Goal: Communication & Community: Ask a question

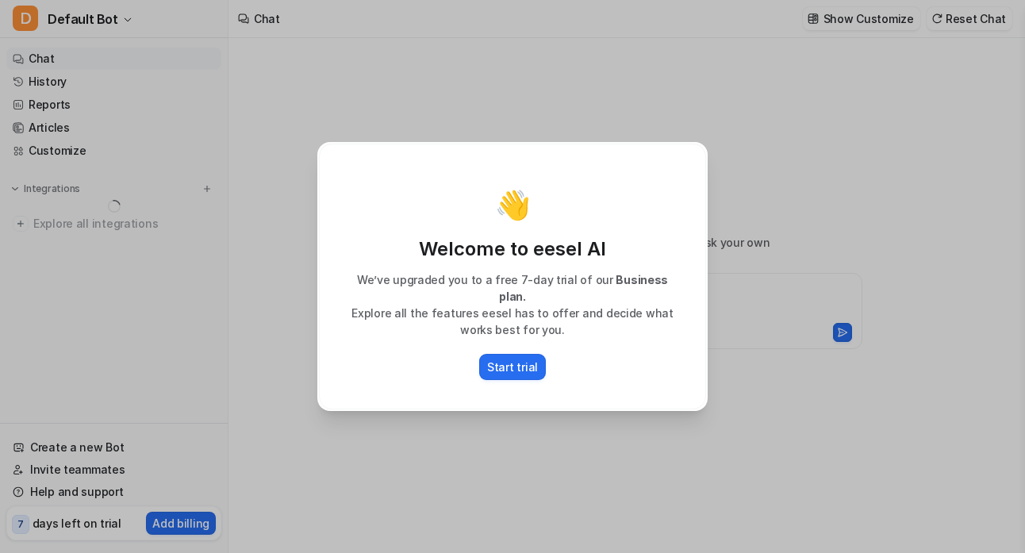
type textarea "**********"
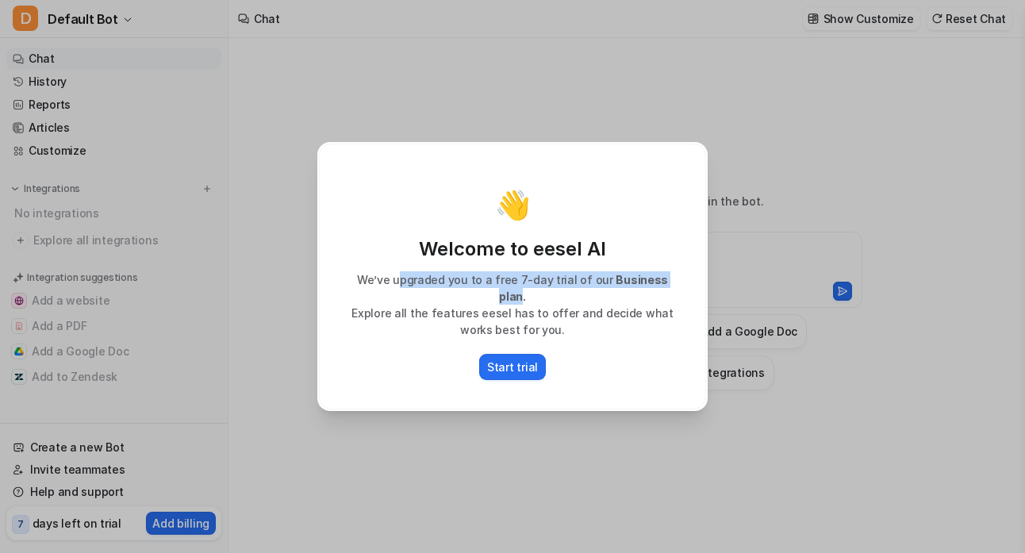
drag, startPoint x: 397, startPoint y: 286, endPoint x: 648, endPoint y: 247, distance: 254.4
click at [665, 282] on p "We’ve upgraded you to a free 7-day trial of our Business plan." at bounding box center [512, 287] width 354 height 33
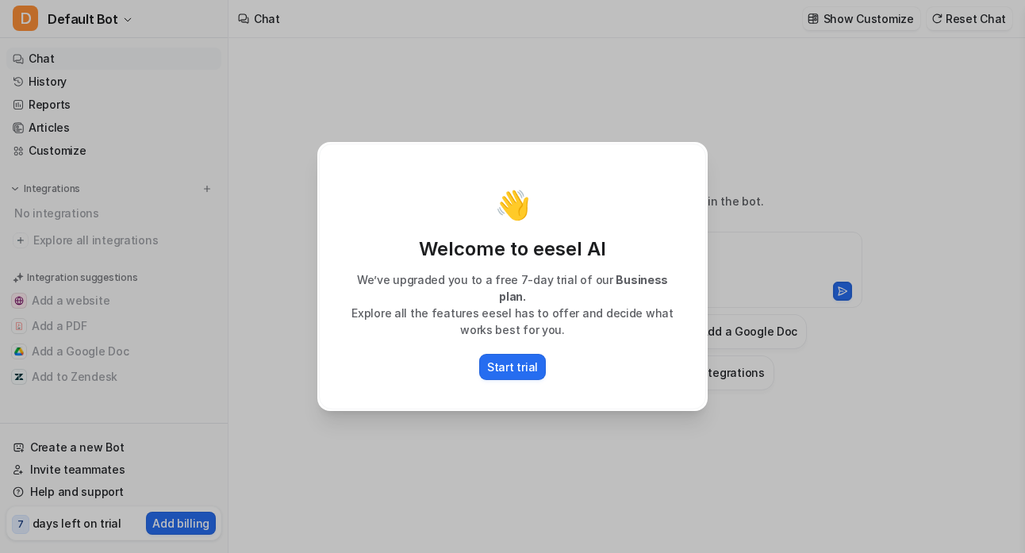
click at [606, 196] on div "👋 Welcome to eesel AI We’ve upgraded you to a free 7-day trial of our Business …" at bounding box center [512, 277] width 387 height 266
click at [523, 358] on p "Start trial" at bounding box center [512, 366] width 51 height 17
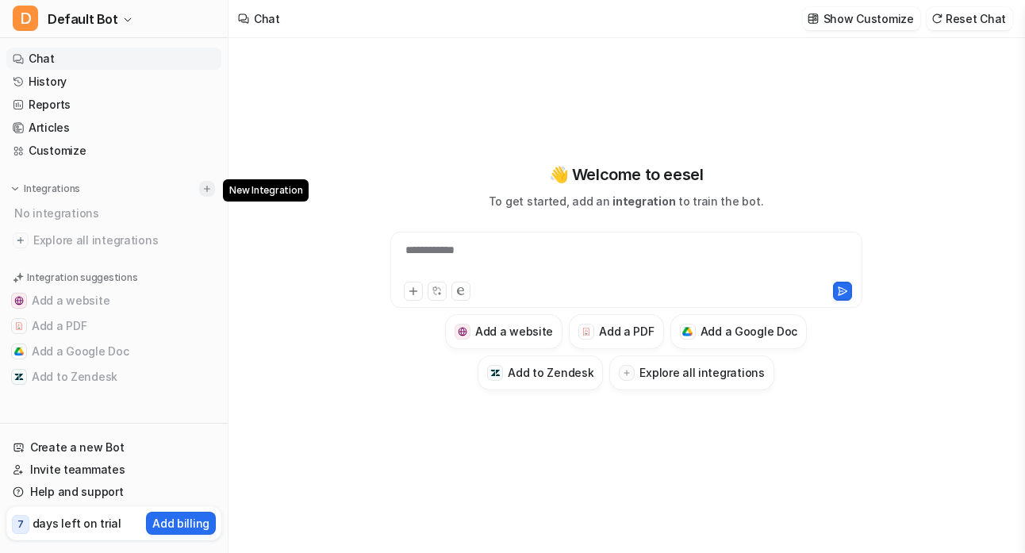
click at [202, 188] on img at bounding box center [206, 188] width 11 height 11
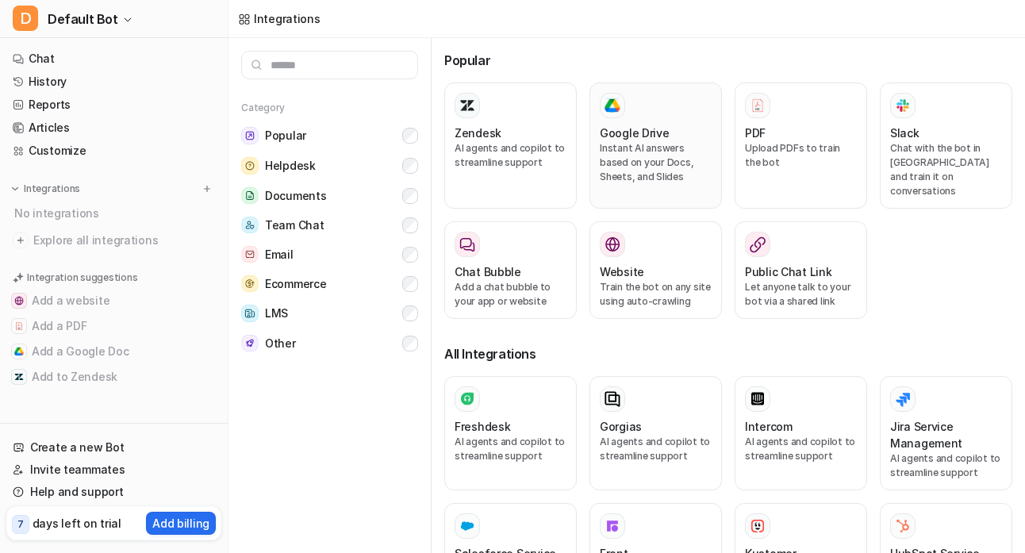
click at [651, 140] on h3 "Google Drive" at bounding box center [635, 133] width 70 height 17
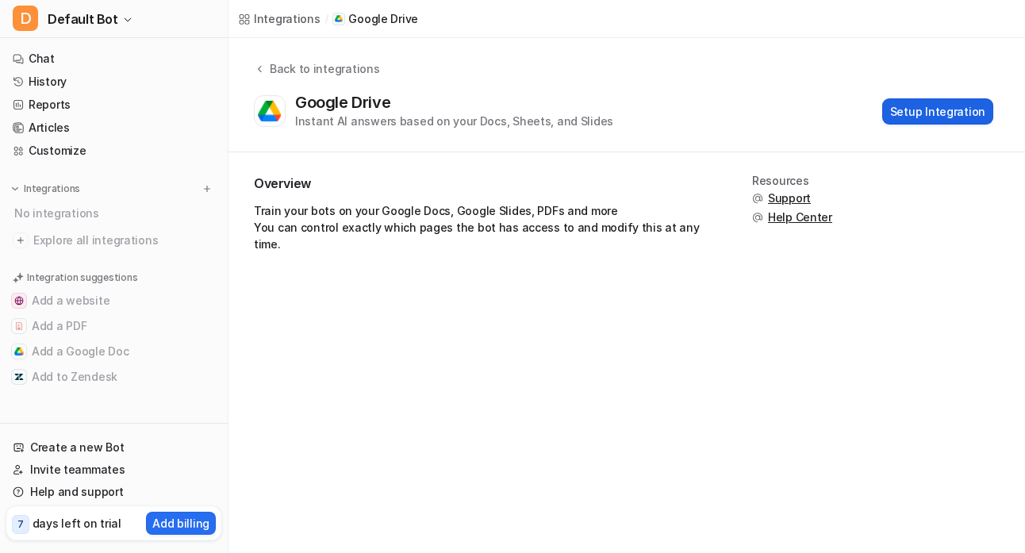
click at [929, 113] on button "Setup Integration" at bounding box center [937, 111] width 111 height 26
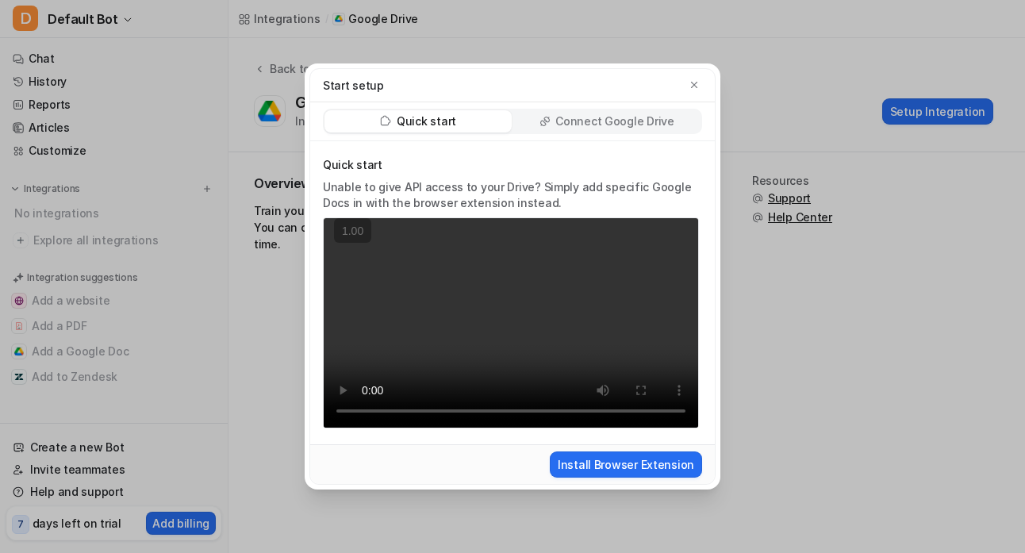
click at [587, 123] on p "Connect Google Drive" at bounding box center [614, 121] width 118 height 16
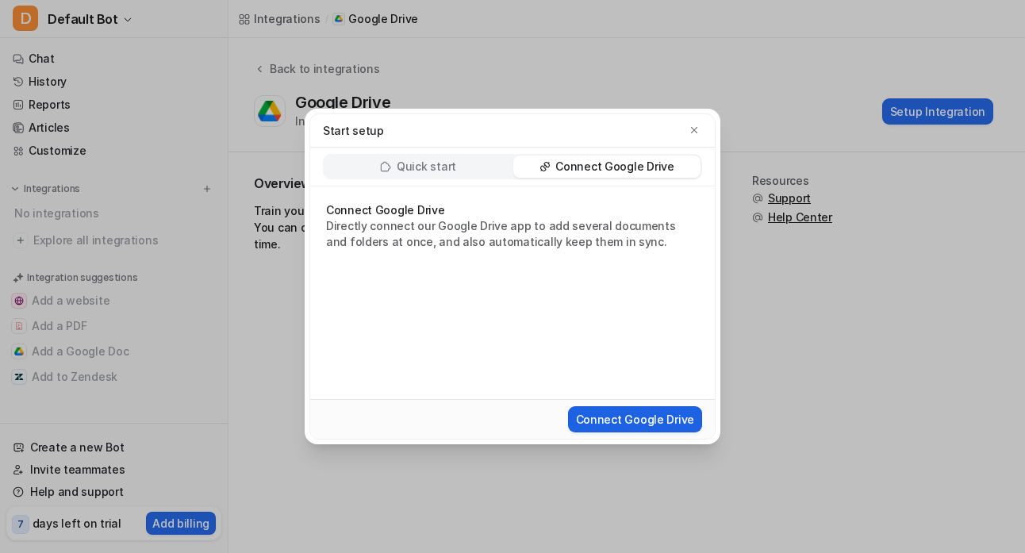
click at [623, 419] on button "Connect Google Drive" at bounding box center [635, 419] width 134 height 26
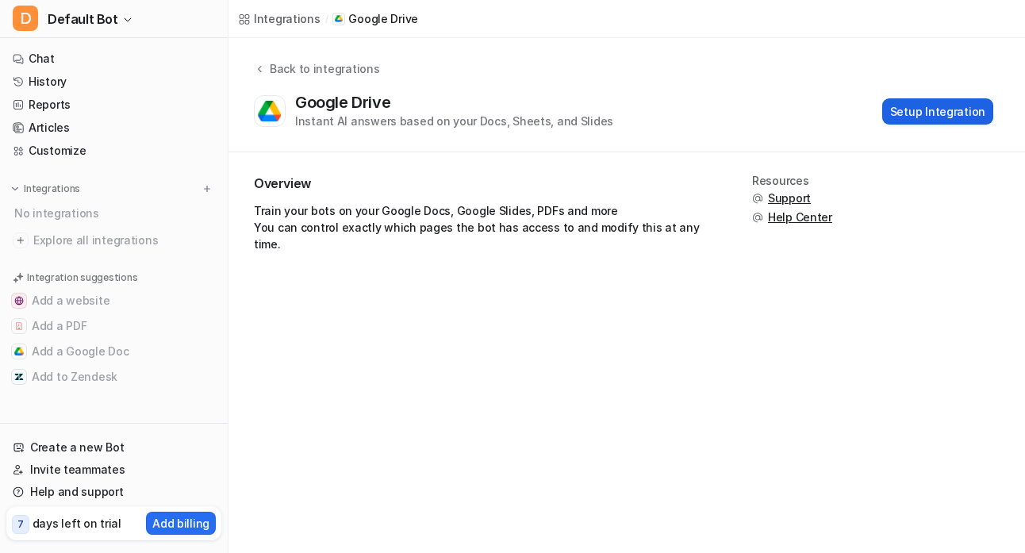
click at [917, 115] on button "Setup Integration" at bounding box center [937, 111] width 111 height 26
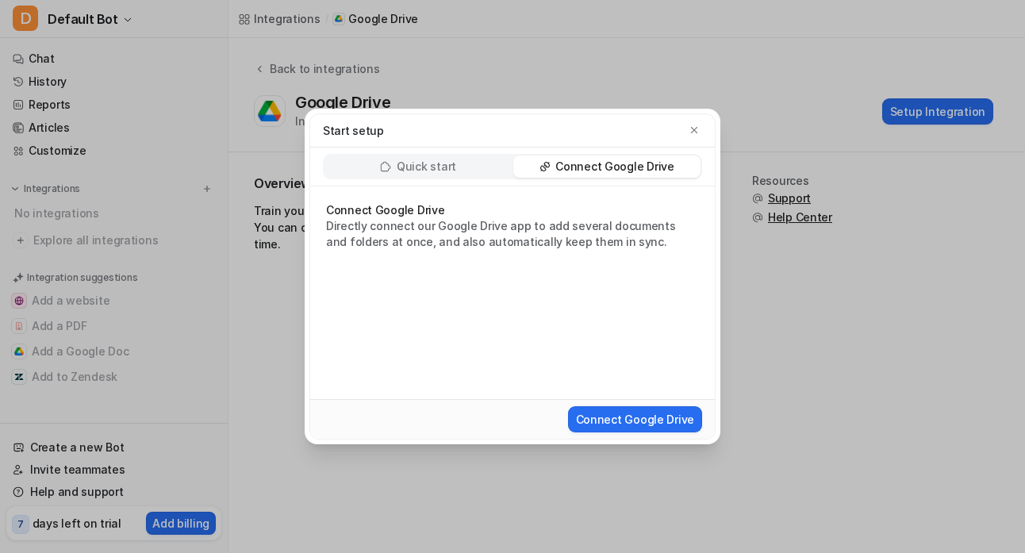
click at [635, 167] on p "Connect Google Drive" at bounding box center [614, 167] width 118 height 16
click at [632, 427] on button "Connect Google Drive" at bounding box center [635, 419] width 134 height 26
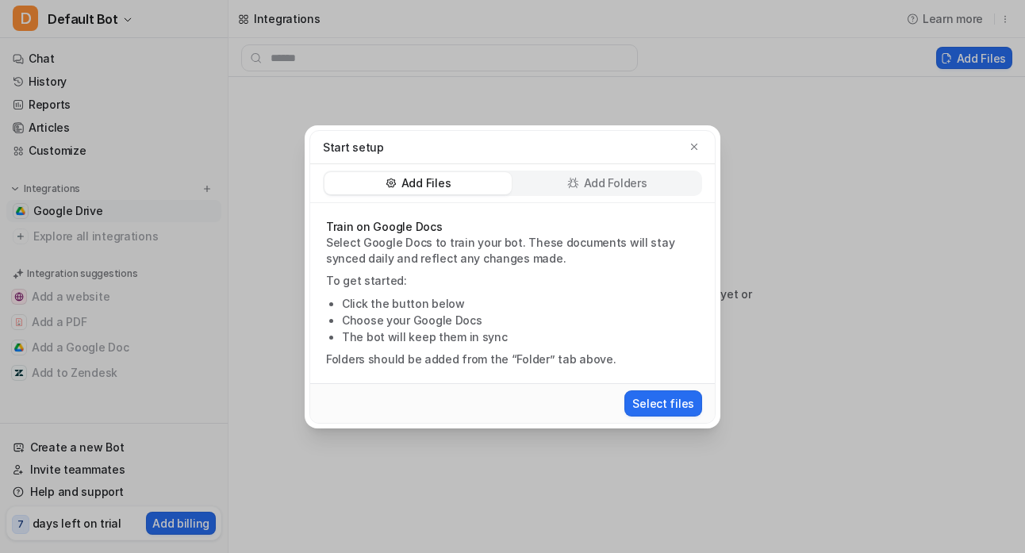
click at [603, 179] on p "Add Folders" at bounding box center [615, 183] width 63 height 16
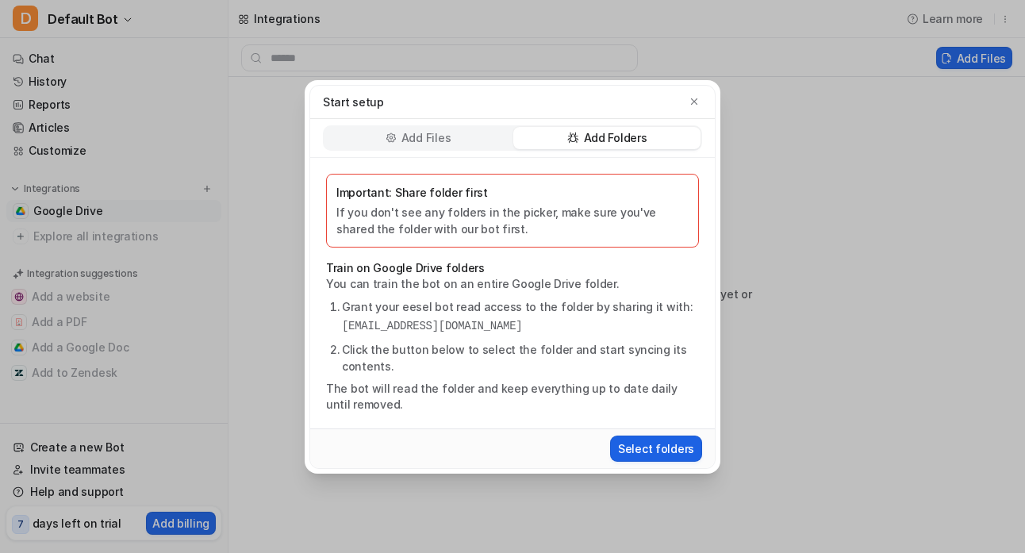
click at [650, 440] on button "Select folders" at bounding box center [656, 448] width 92 height 26
click at [431, 136] on p "Add Files" at bounding box center [425, 138] width 49 height 16
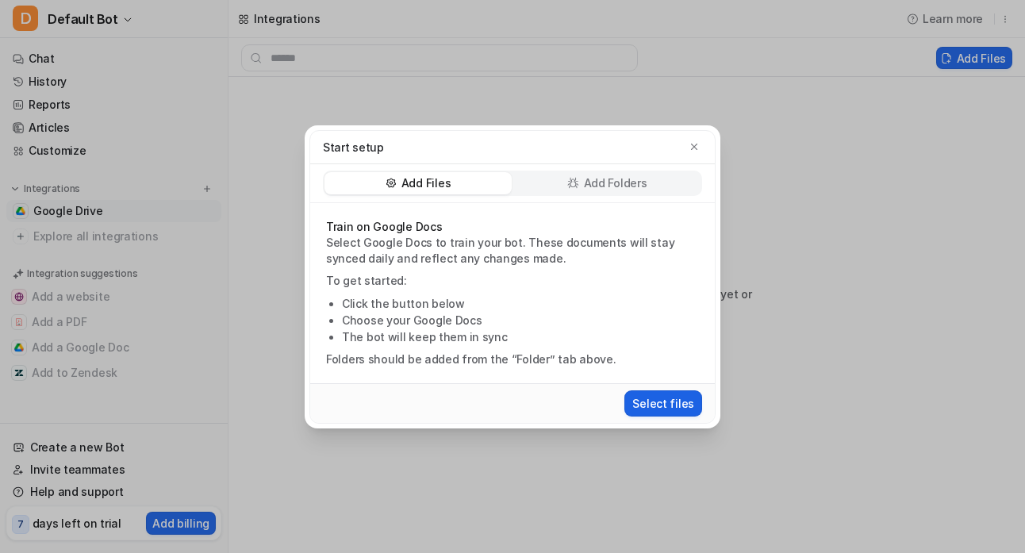
click at [673, 406] on button "Select files" at bounding box center [663, 403] width 78 height 26
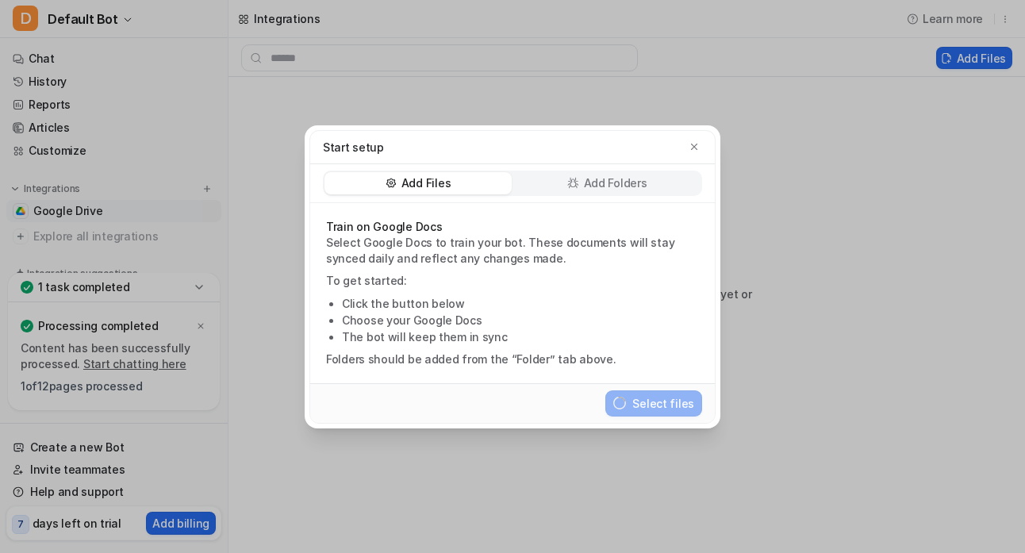
click at [636, 181] on p "Add Folders" at bounding box center [615, 183] width 63 height 16
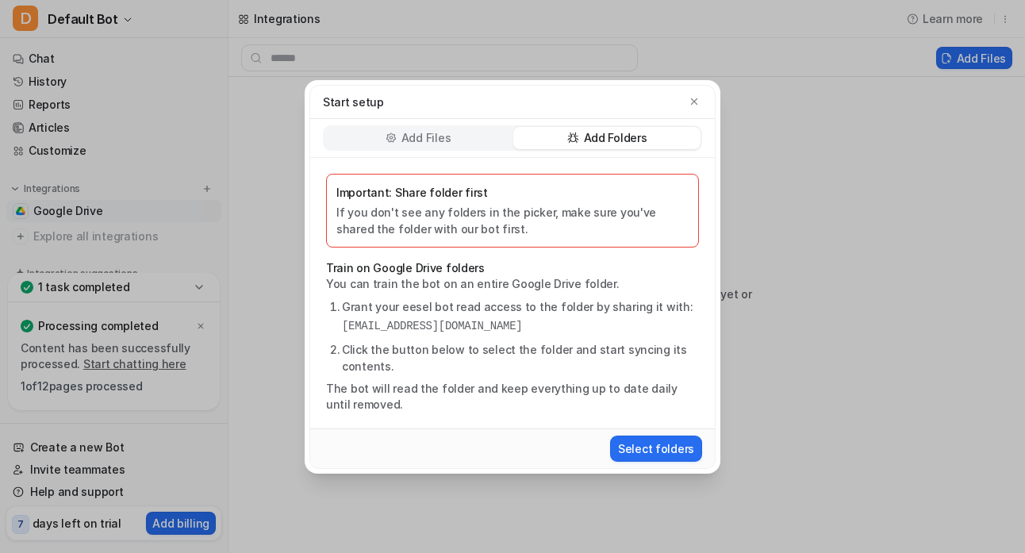
click at [449, 138] on p "Add Files" at bounding box center [425, 138] width 49 height 16
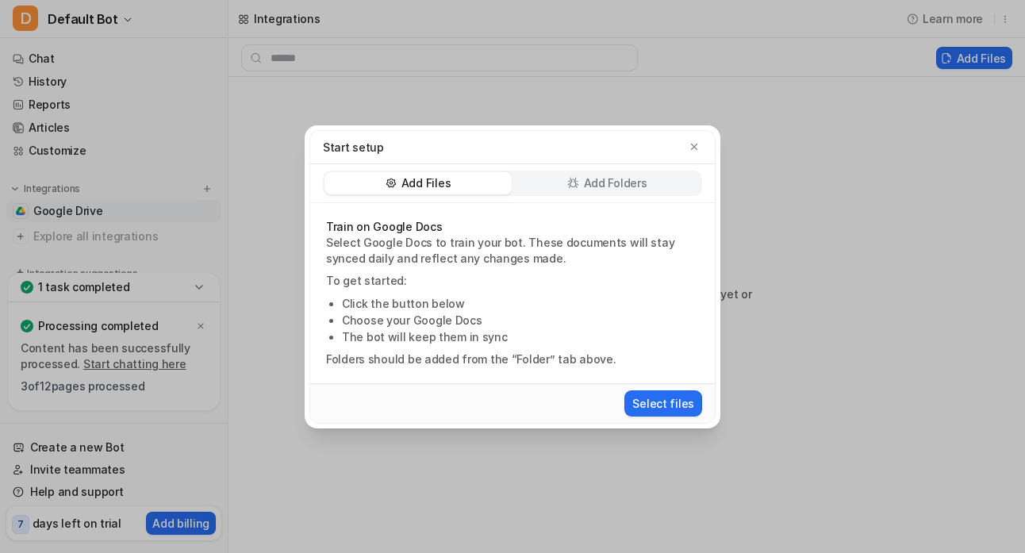
click at [623, 181] on p "Add Folders" at bounding box center [615, 183] width 63 height 16
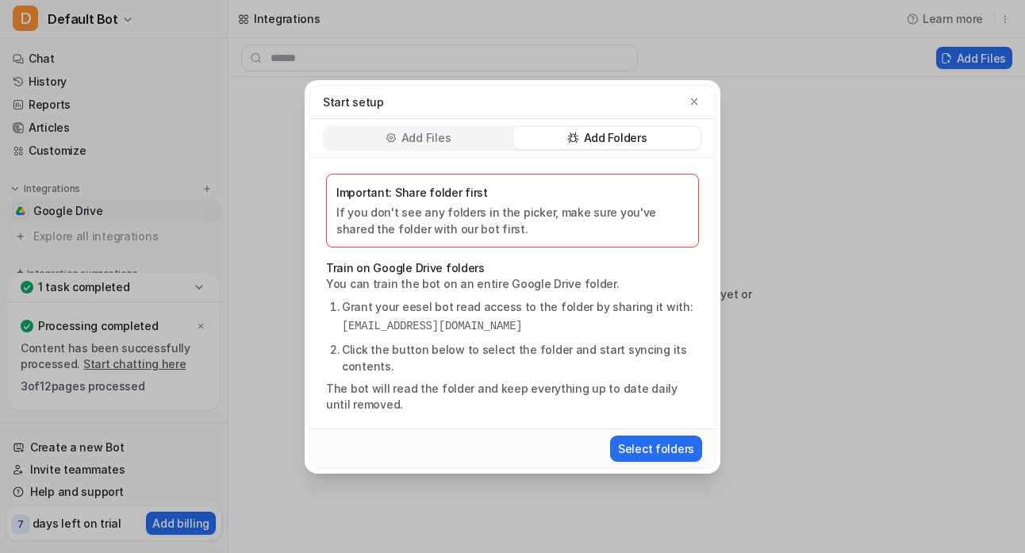
click at [595, 137] on p "Add Folders" at bounding box center [615, 138] width 63 height 16
click at [644, 447] on button "Select folders" at bounding box center [656, 448] width 92 height 26
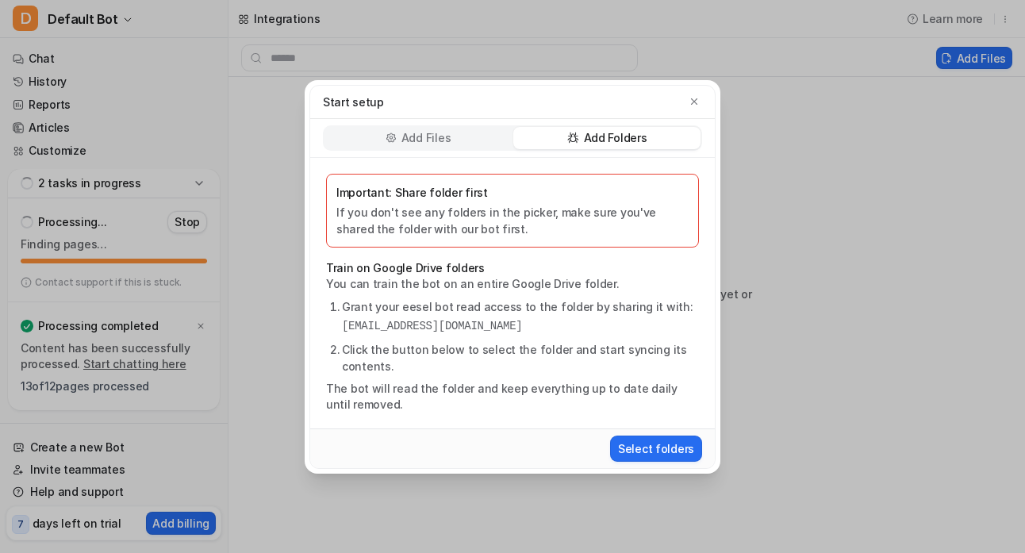
click at [429, 138] on p "Add Files" at bounding box center [425, 138] width 49 height 16
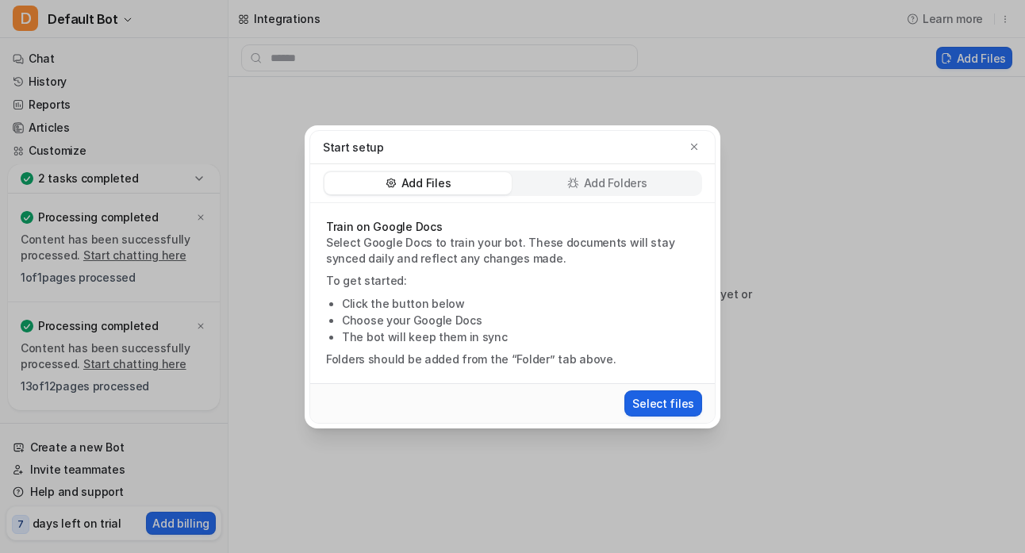
click at [657, 403] on button "Select files" at bounding box center [663, 403] width 78 height 26
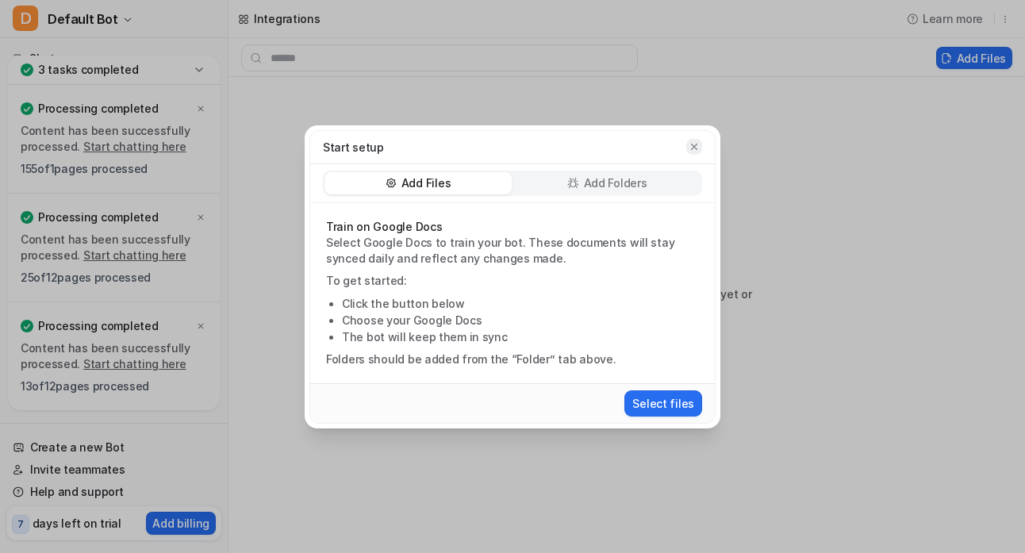
click at [698, 144] on icon "button" at bounding box center [693, 146] width 11 height 11
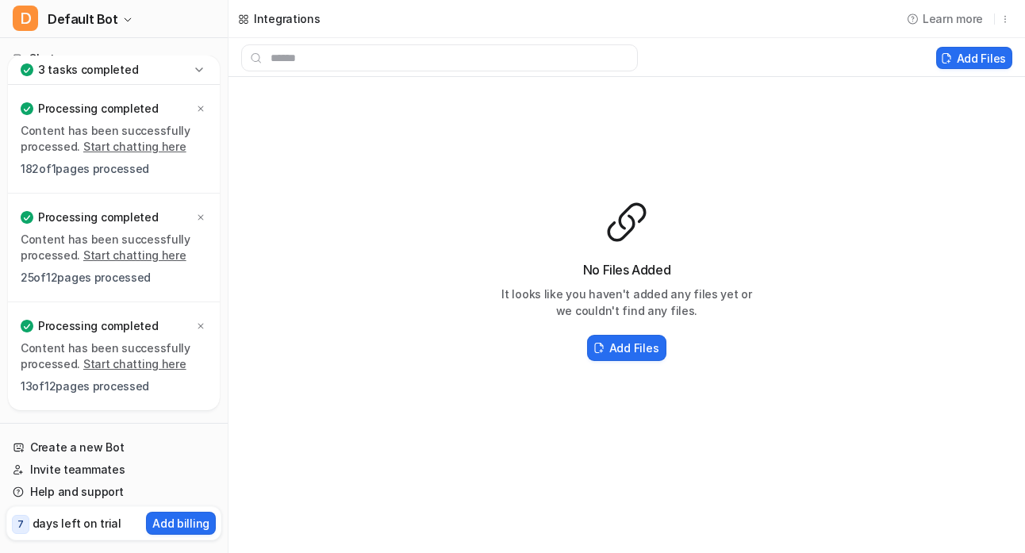
click at [198, 67] on icon at bounding box center [199, 70] width 16 height 16
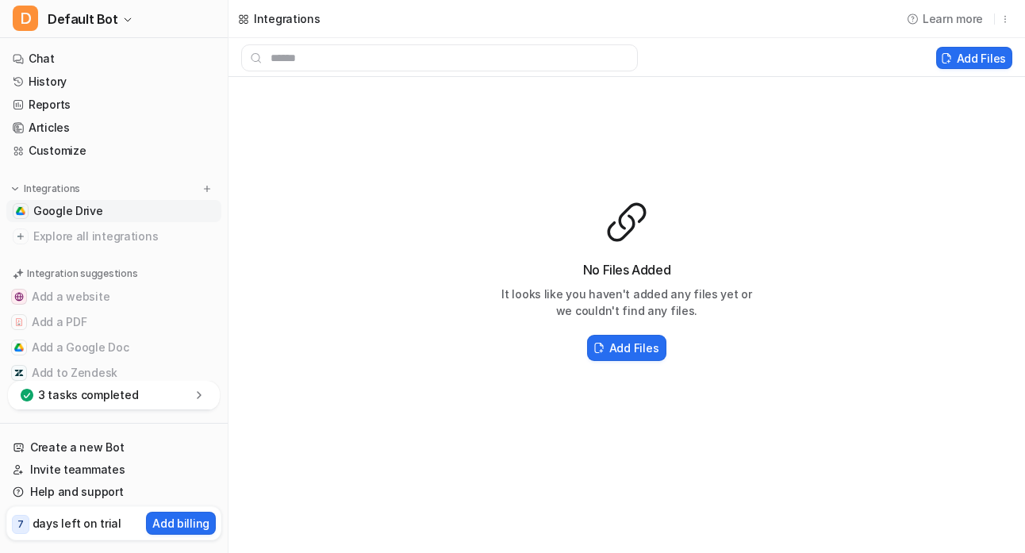
click at [198, 397] on icon at bounding box center [199, 394] width 4 height 7
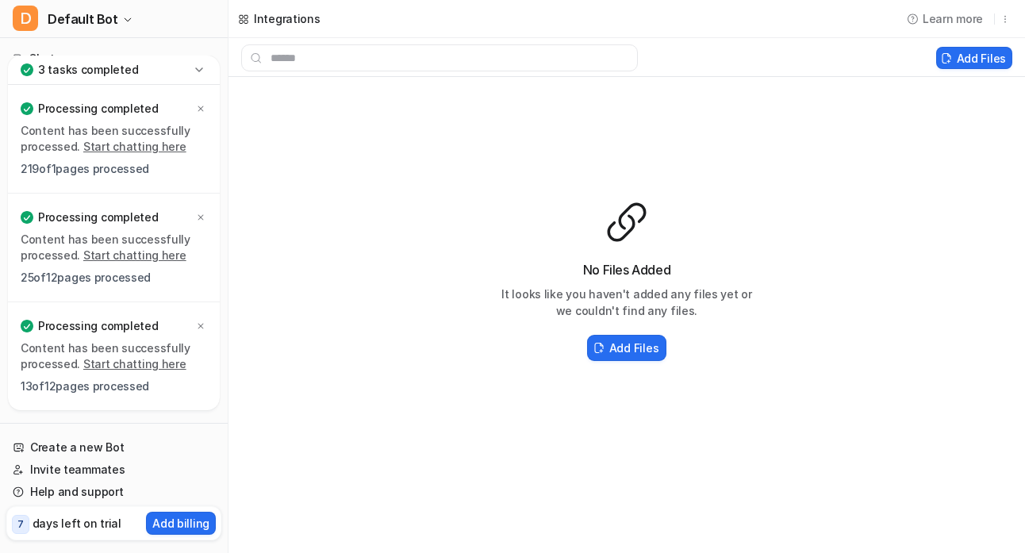
click at [139, 362] on link "Start chatting here" at bounding box center [134, 363] width 103 height 13
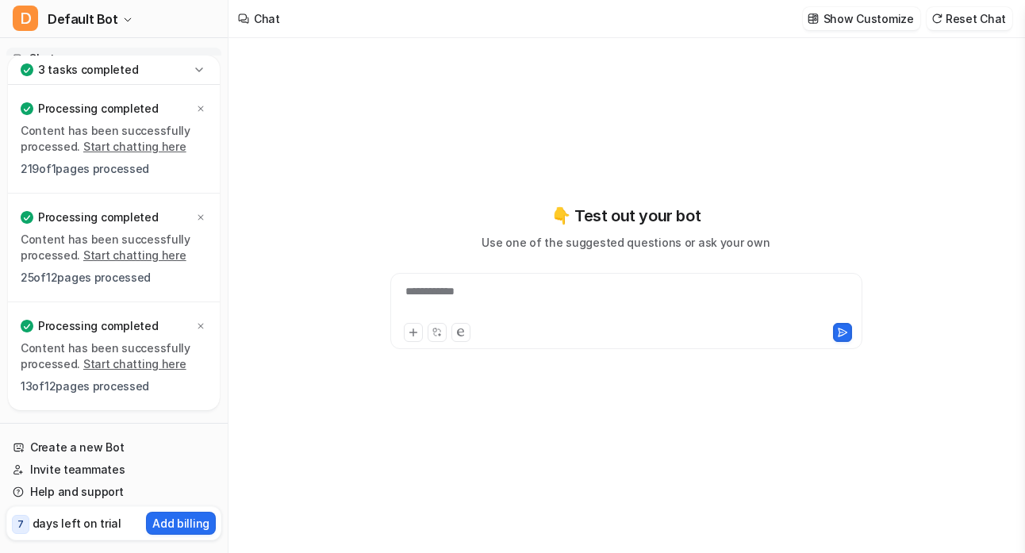
click at [205, 66] on icon at bounding box center [199, 70] width 16 height 16
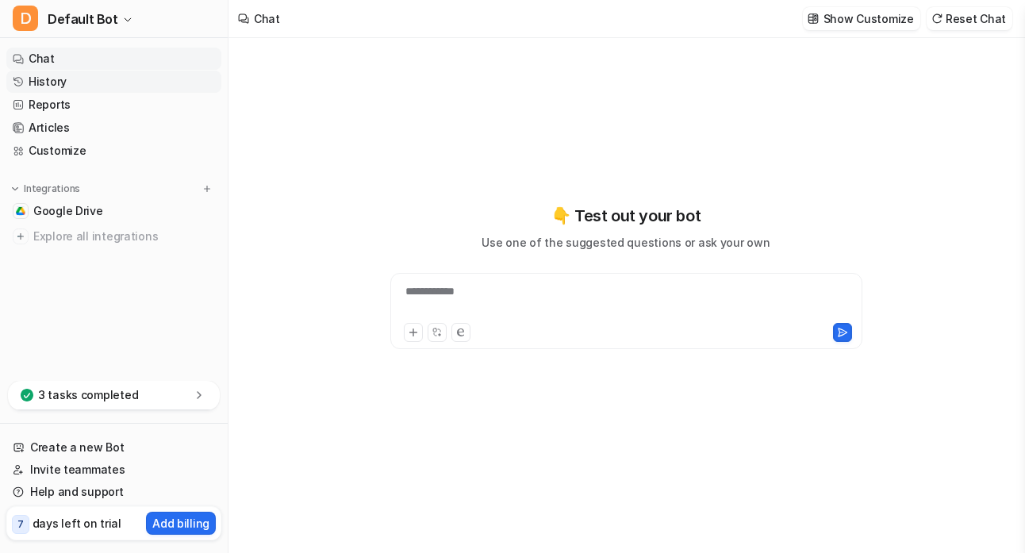
type textarea "**********"
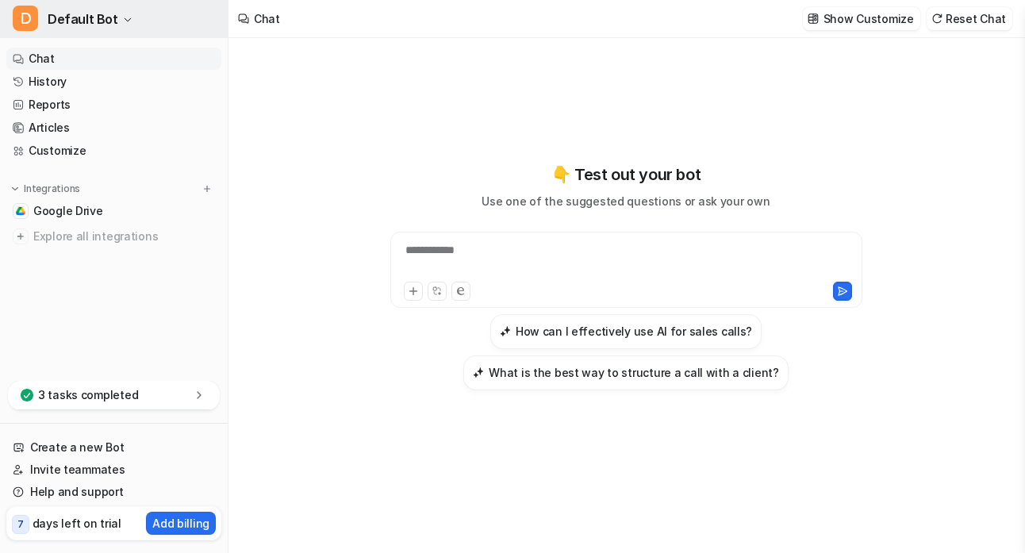
click at [108, 17] on span "Default Bot" at bounding box center [83, 19] width 71 height 22
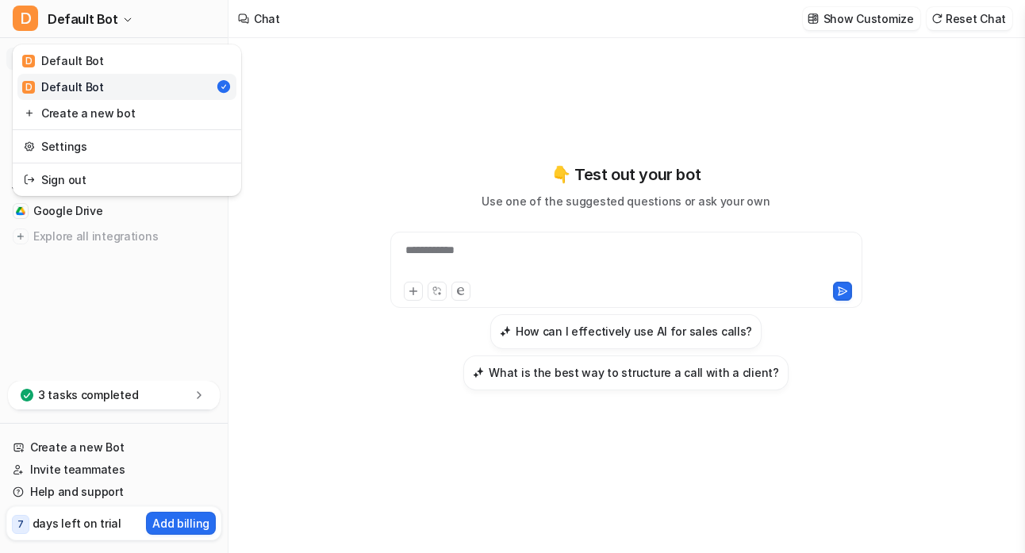
click at [63, 492] on div "D Default Bot D Default Bot D Default Bot Create a new bot Settings Sign out Ch…" at bounding box center [114, 276] width 228 height 553
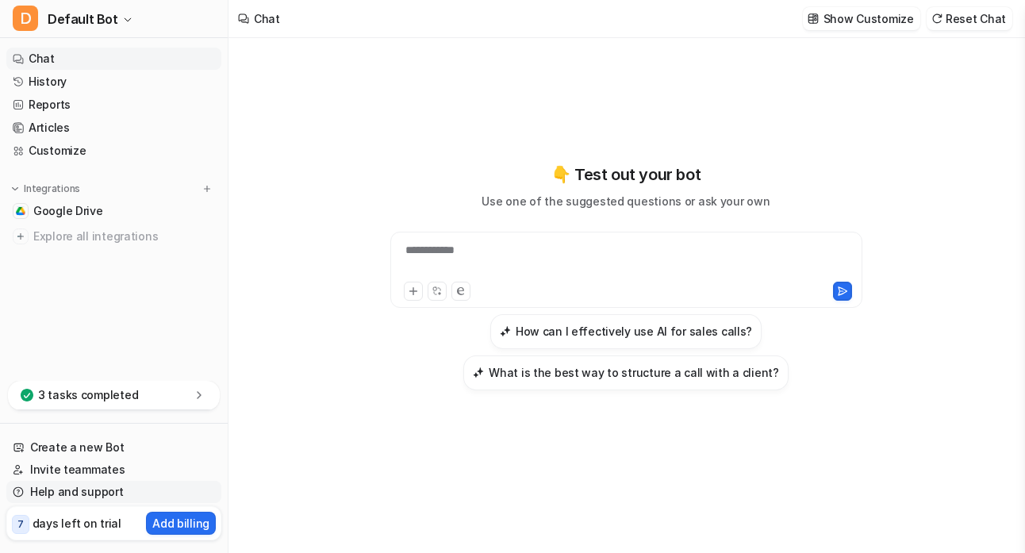
click at [63, 490] on link "Help and support" at bounding box center [113, 492] width 215 height 22
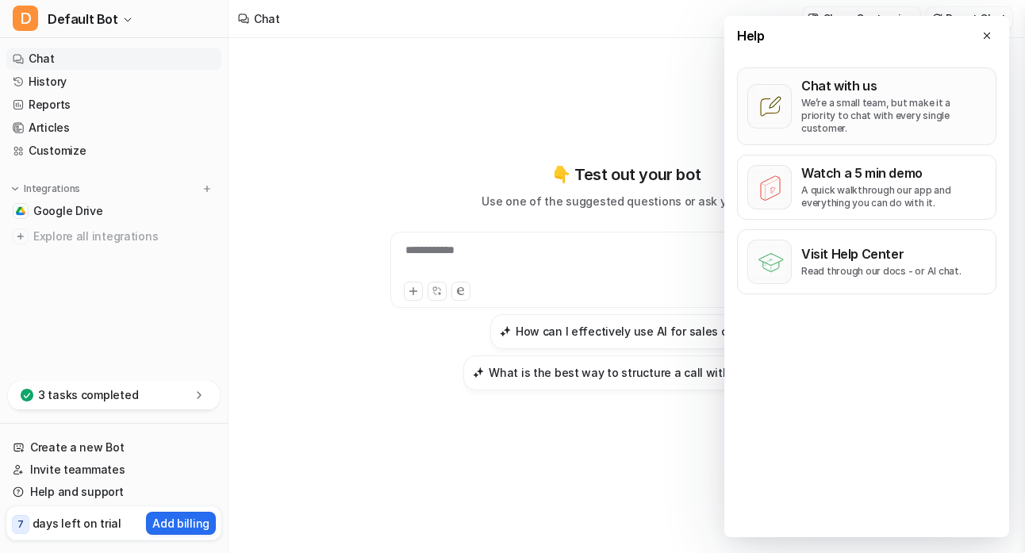
click at [861, 99] on p "We’re a small team, but make it a priority to chat with every single customer." at bounding box center [893, 116] width 185 height 38
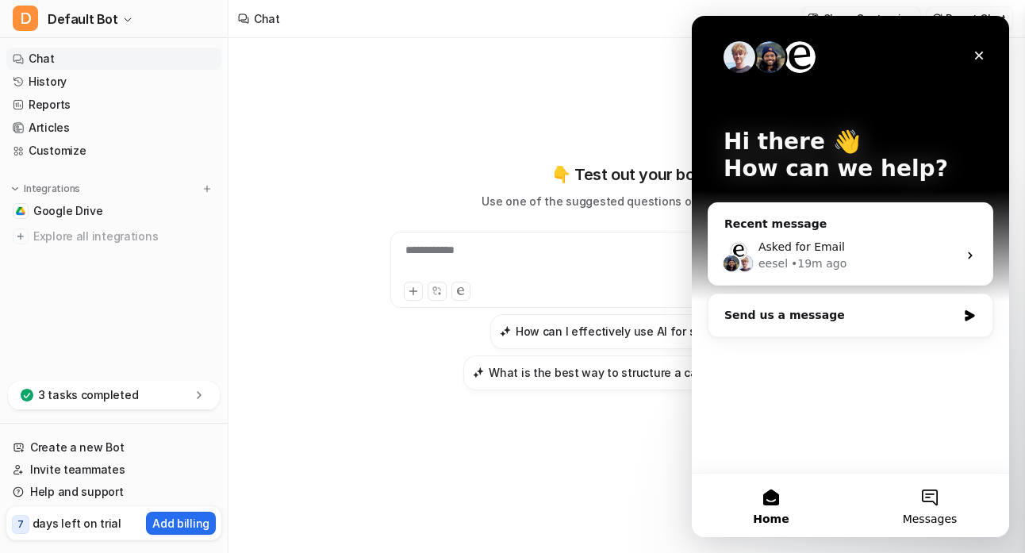
click at [929, 496] on button "Messages" at bounding box center [929, 504] width 159 height 63
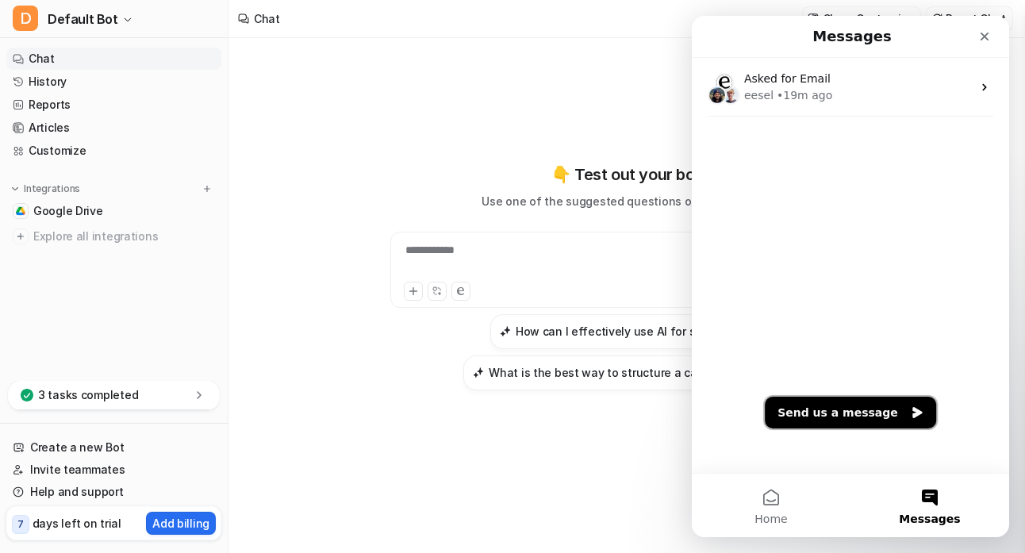
click at [893, 412] on button "Send us a message" at bounding box center [850, 413] width 171 height 32
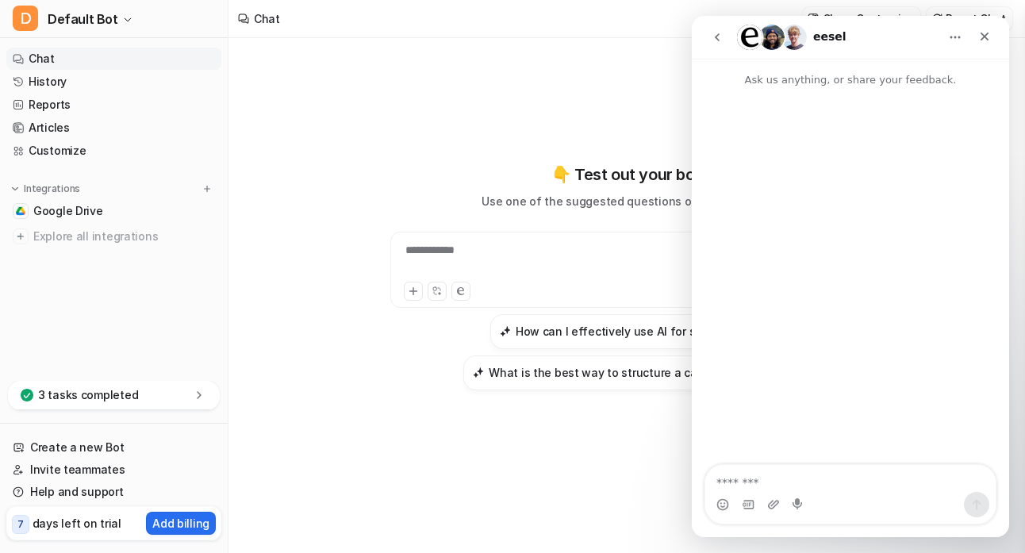
click at [791, 480] on textarea "Message…" at bounding box center [850, 478] width 290 height 27
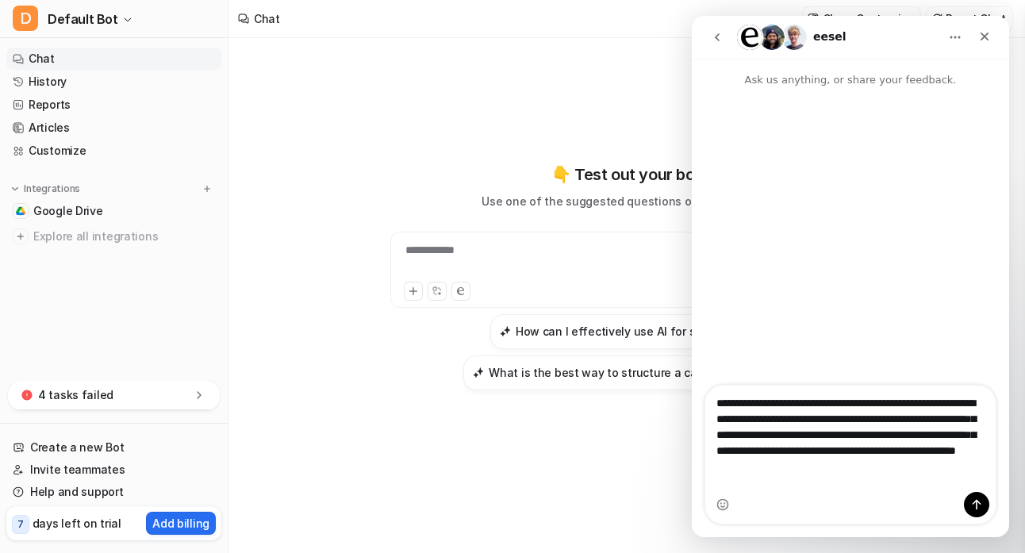
type textarea "**********"
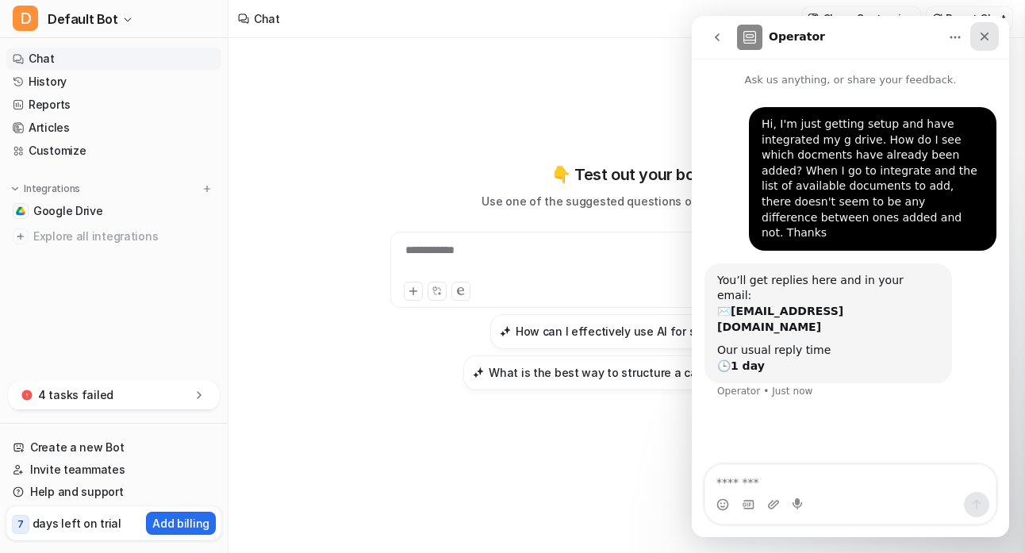
click at [992, 38] on div "Close" at bounding box center [984, 36] width 29 height 29
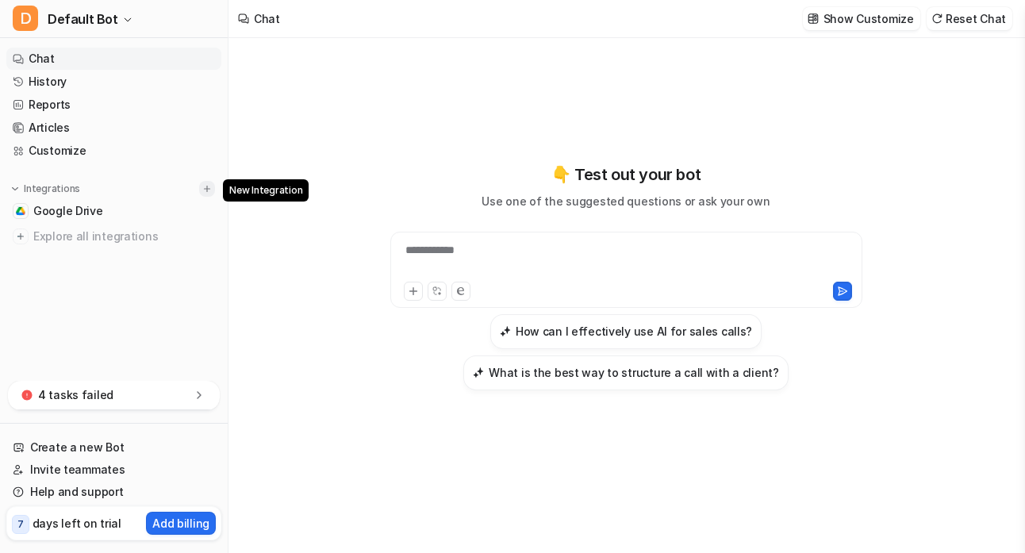
click at [209, 190] on img at bounding box center [206, 188] width 11 height 11
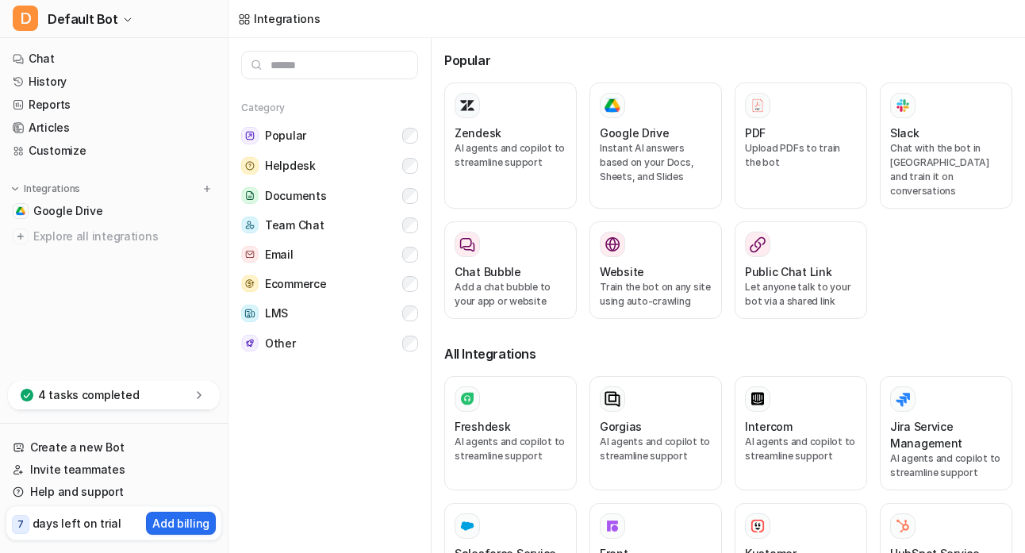
click at [344, 67] on input "text" at bounding box center [329, 65] width 177 height 29
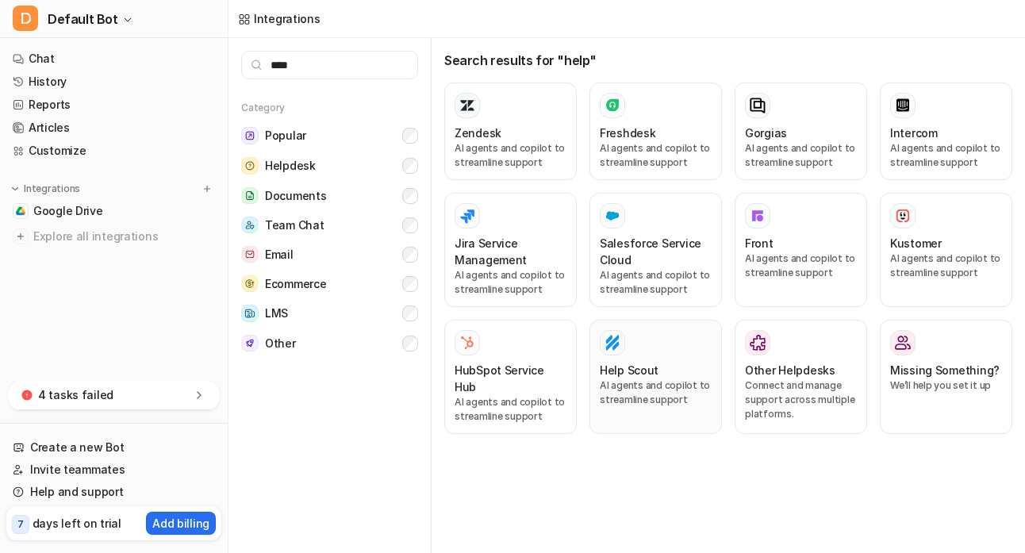
type input "****"
click at [665, 358] on div "Help Scout AI agents and copilot to streamline support" at bounding box center [656, 377] width 112 height 94
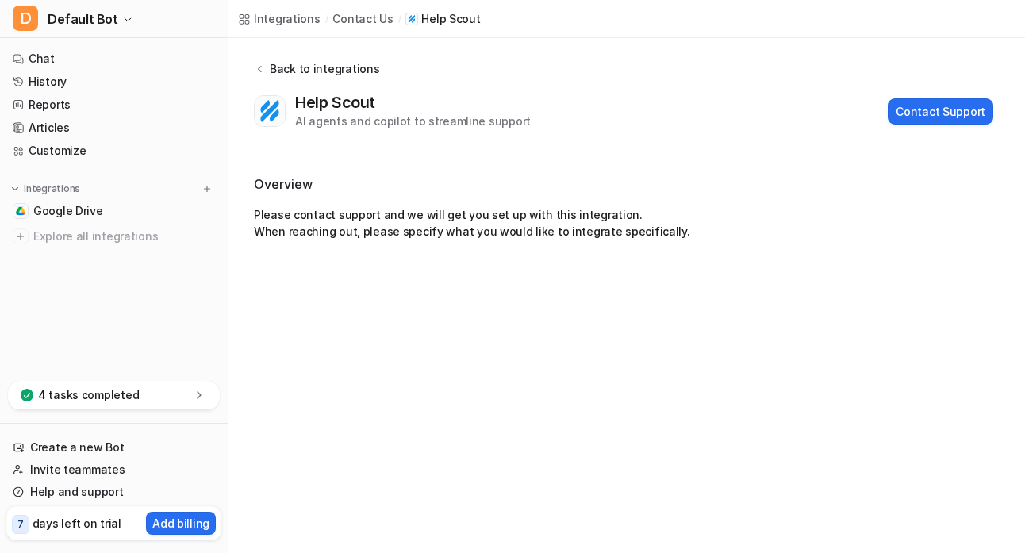
click at [284, 70] on div "Back to integrations" at bounding box center [322, 68] width 114 height 17
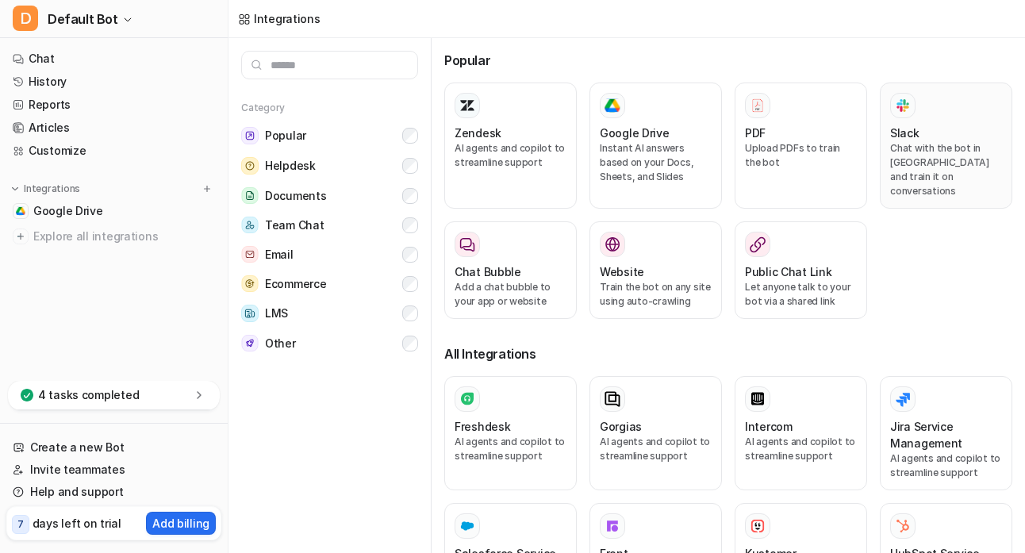
click at [926, 134] on div "Slack" at bounding box center [946, 133] width 112 height 17
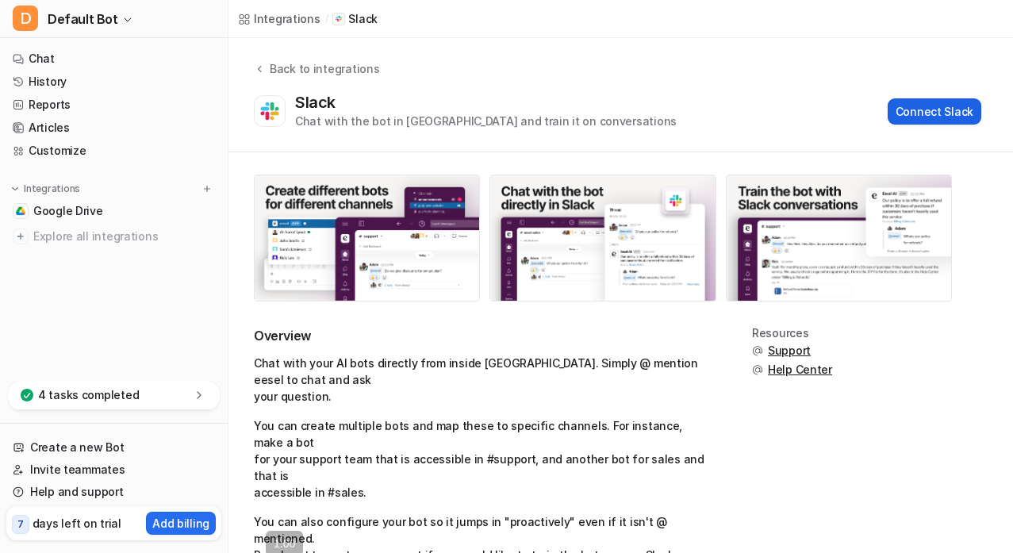
click at [920, 113] on button "Connect Slack" at bounding box center [934, 111] width 94 height 26
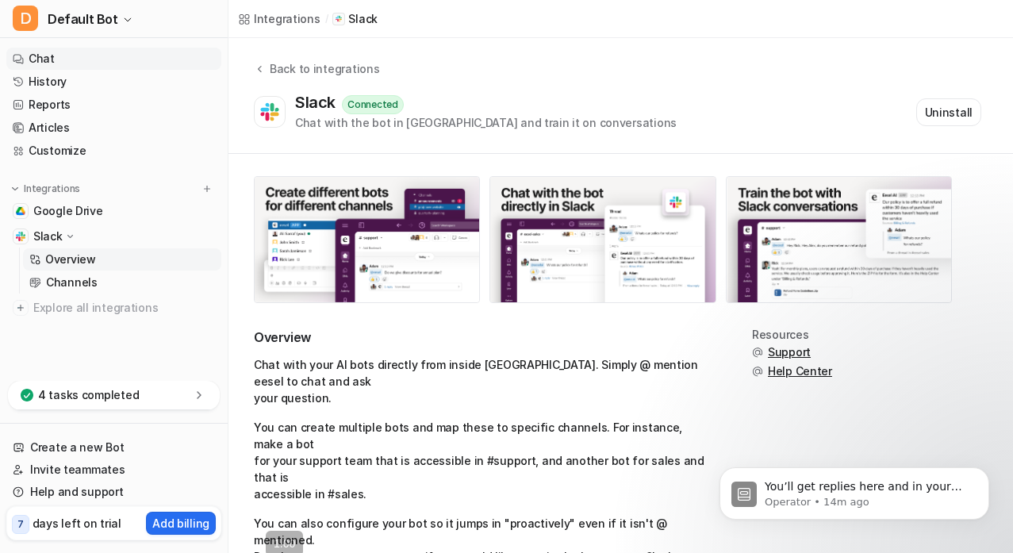
click at [42, 54] on link "Chat" at bounding box center [113, 59] width 215 height 22
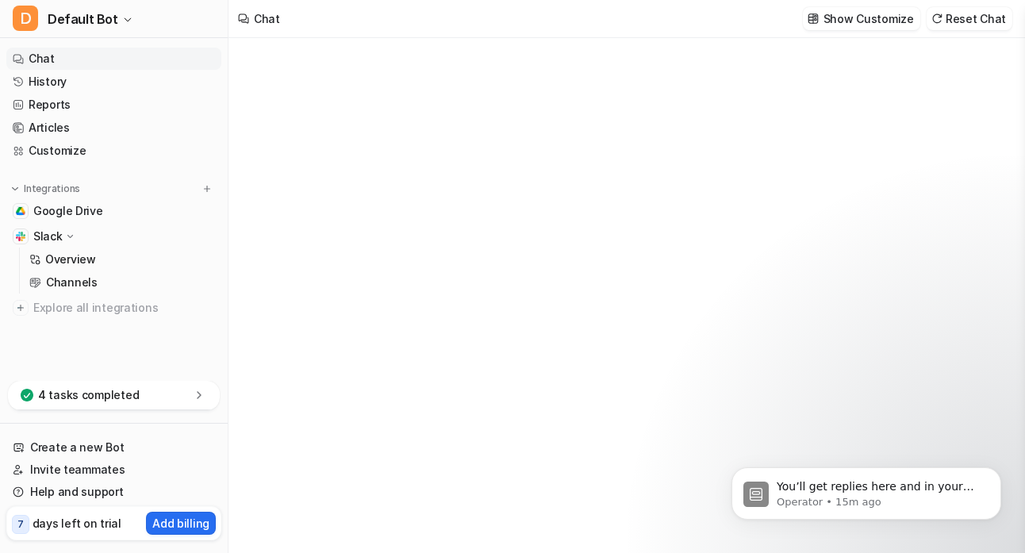
type textarea "**********"
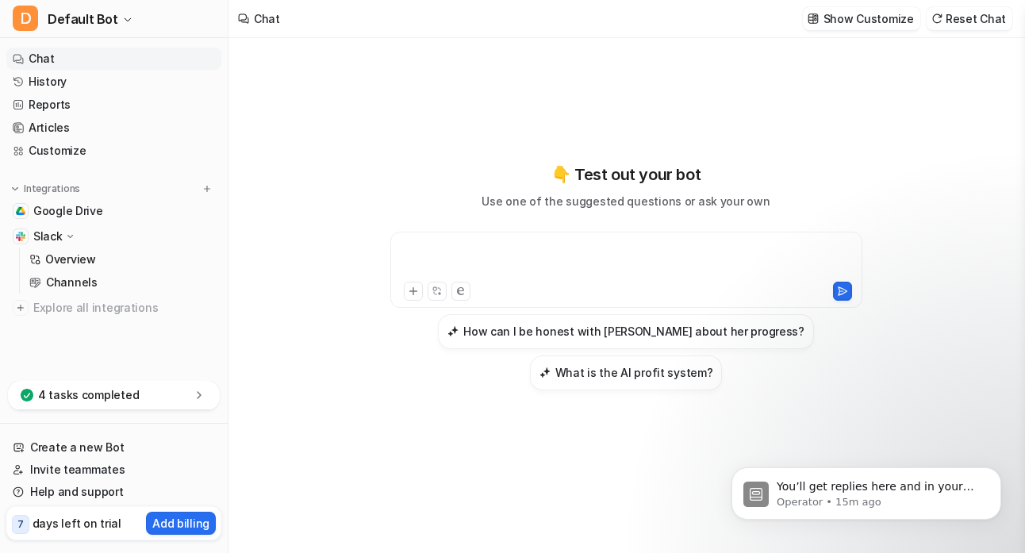
click at [459, 244] on div at bounding box center [626, 260] width 464 height 36
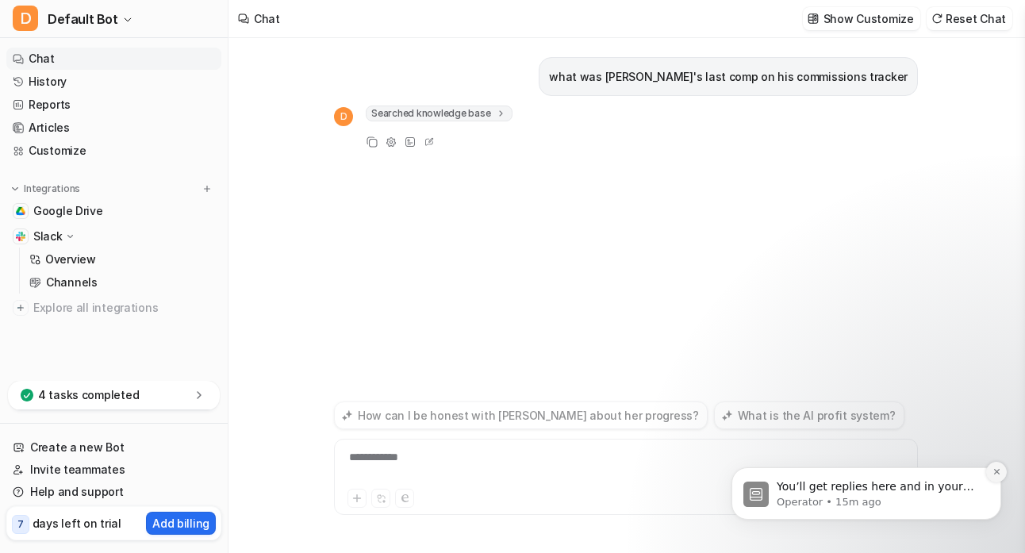
click at [997, 468] on icon "Dismiss notification" at bounding box center [996, 471] width 9 height 9
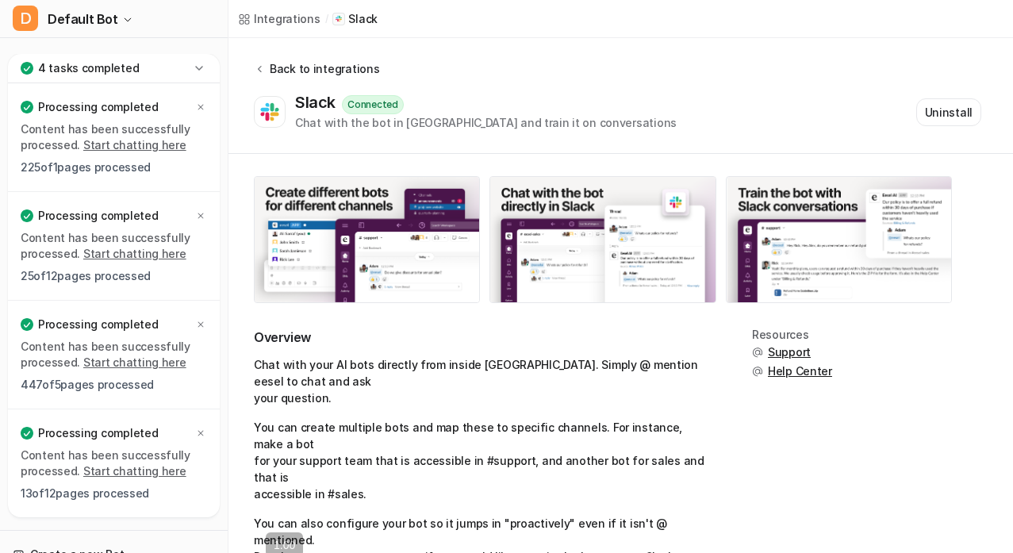
click at [305, 64] on div "Back to integrations" at bounding box center [322, 68] width 114 height 17
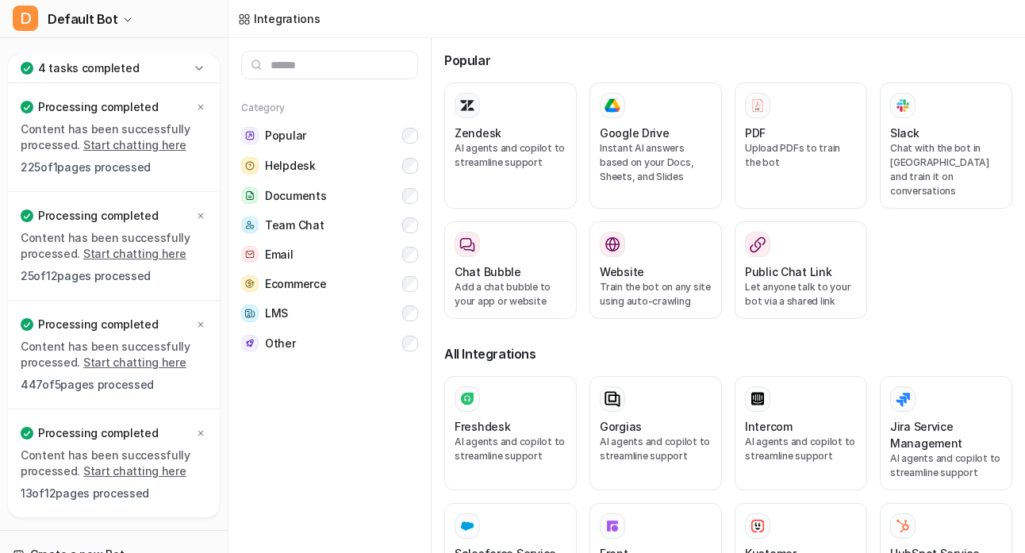
click at [307, 63] on input "text" at bounding box center [329, 65] width 177 height 29
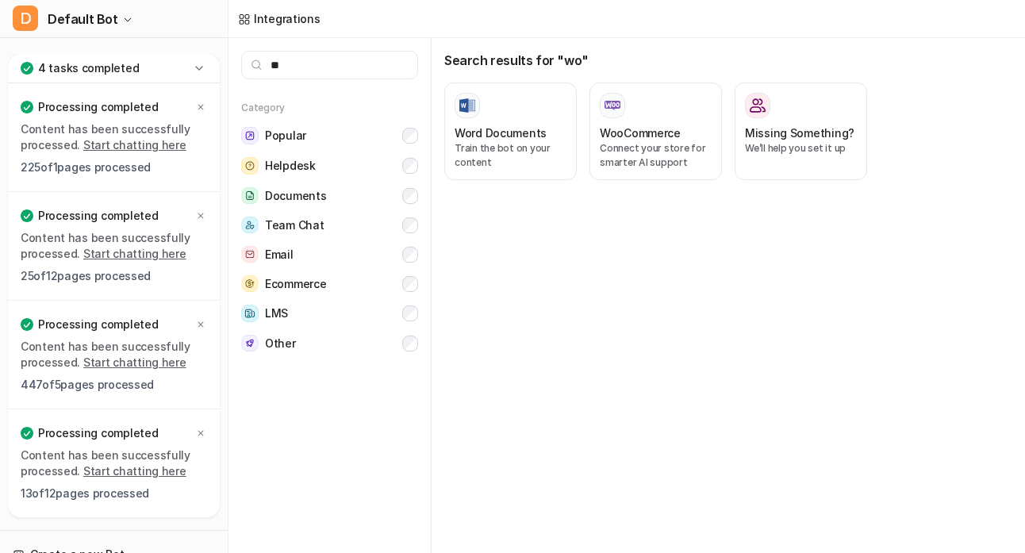
type input "*"
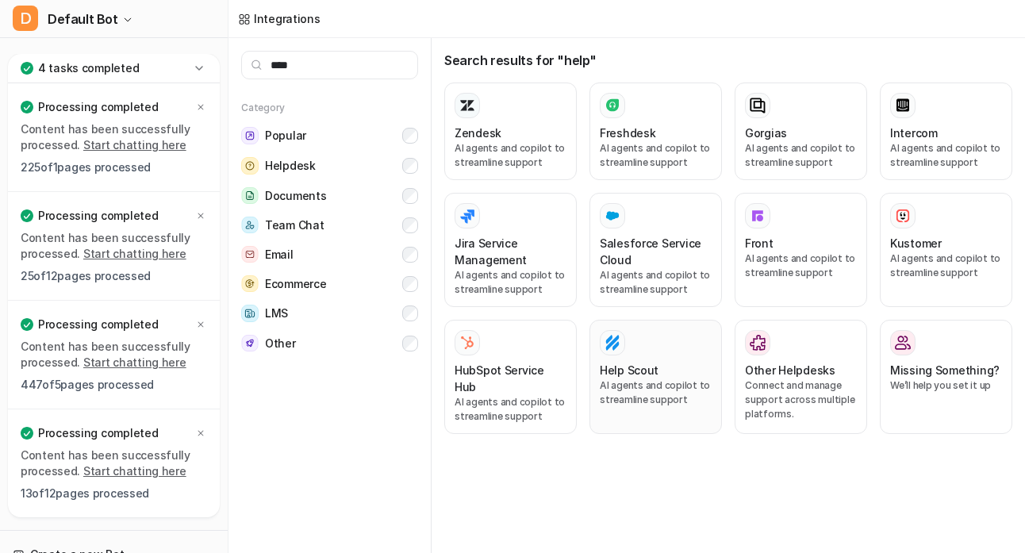
type input "****"
click at [638, 358] on div "Help Scout AI agents and copilot to streamline support" at bounding box center [656, 377] width 112 height 94
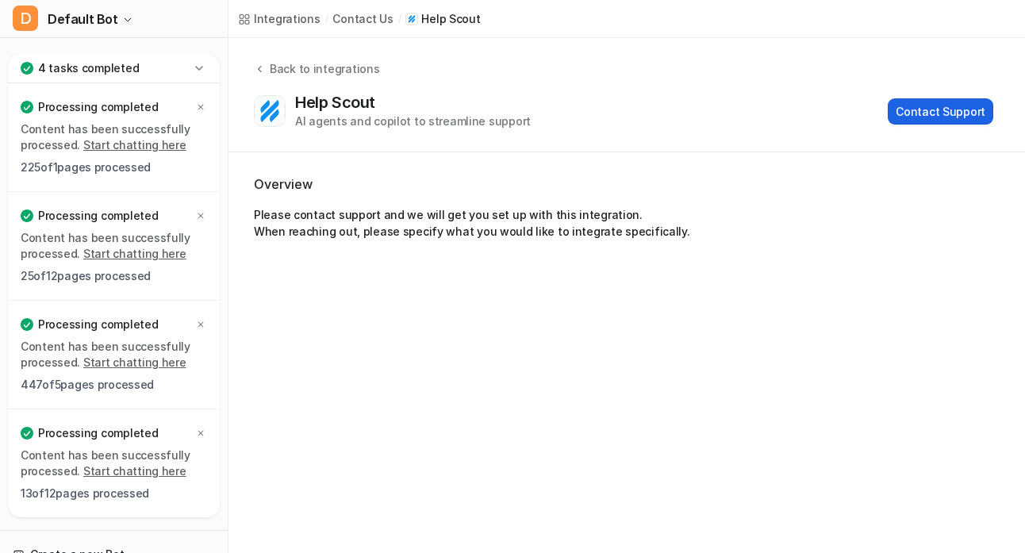
click at [933, 104] on button "Contact Support" at bounding box center [939, 111] width 105 height 26
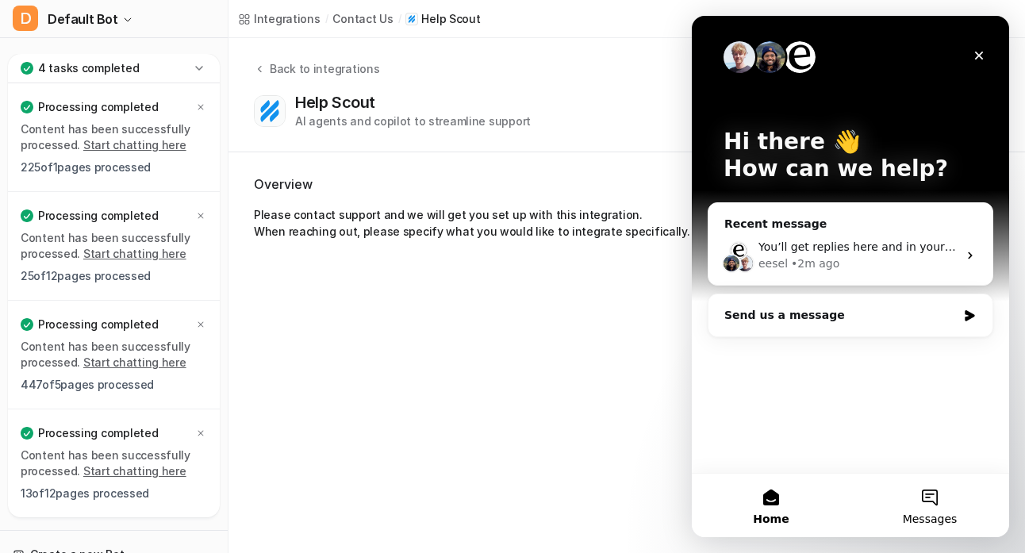
click at [944, 497] on button "Messages" at bounding box center [929, 504] width 159 height 63
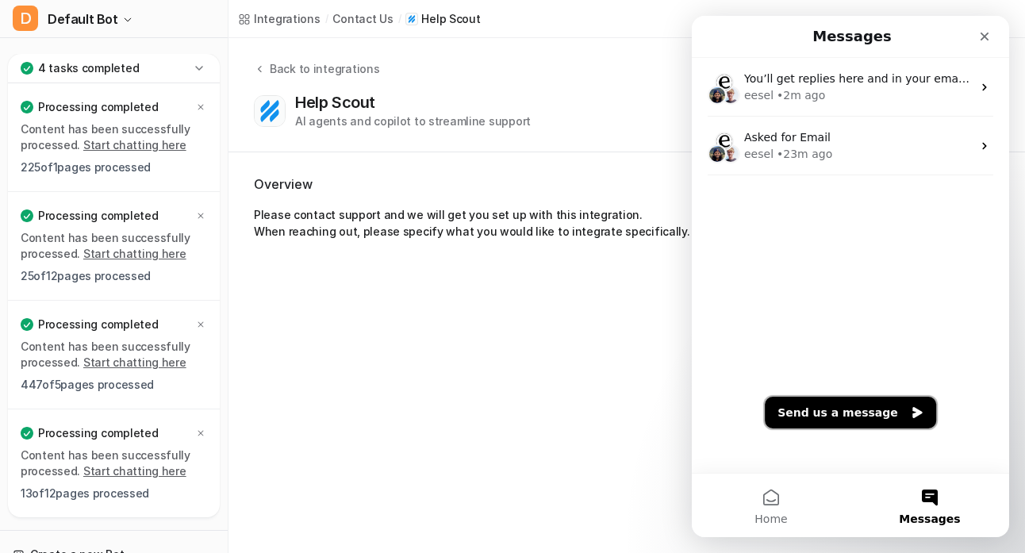
click at [880, 413] on button "Send us a message" at bounding box center [850, 413] width 171 height 32
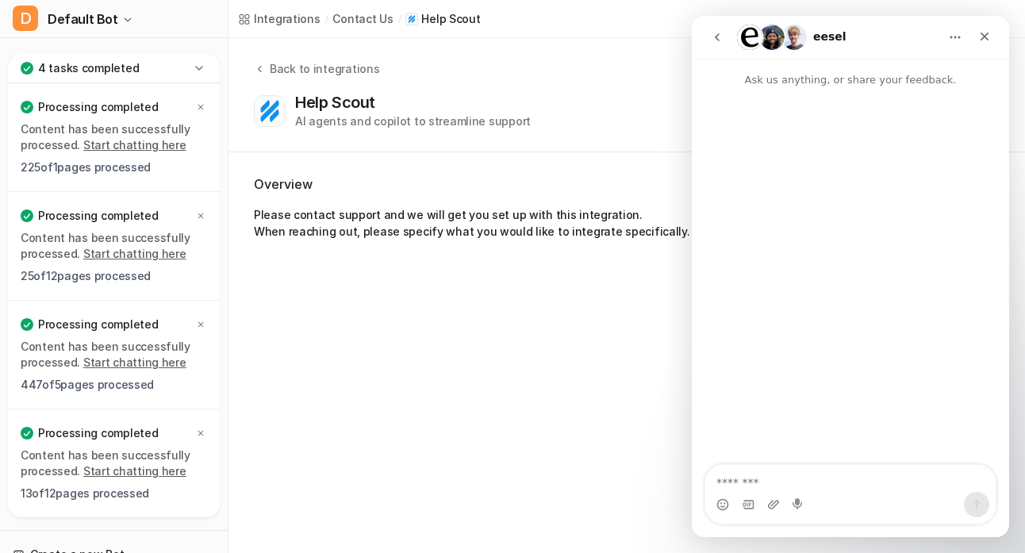
click at [778, 484] on textarea "Message…" at bounding box center [850, 478] width 290 height 27
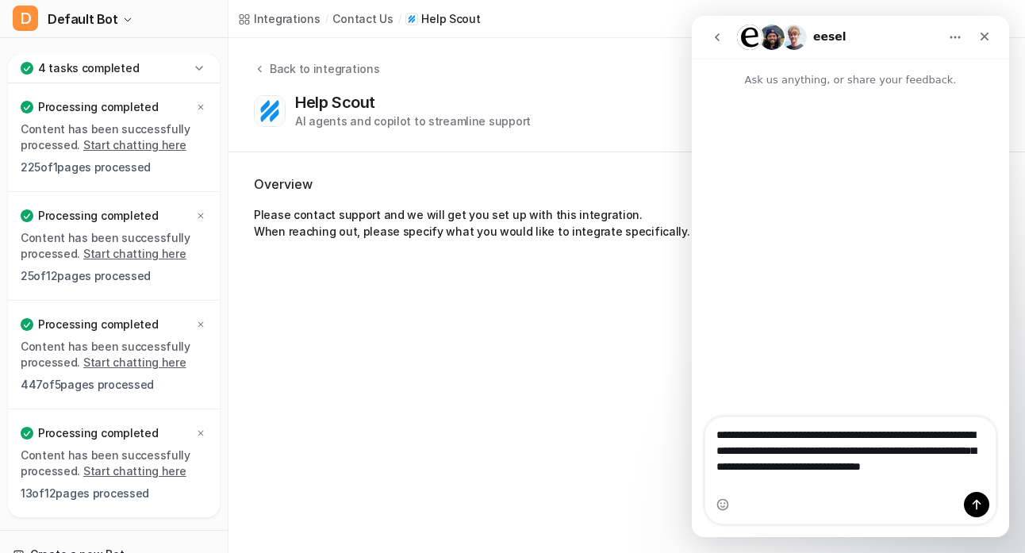
type textarea "**********"
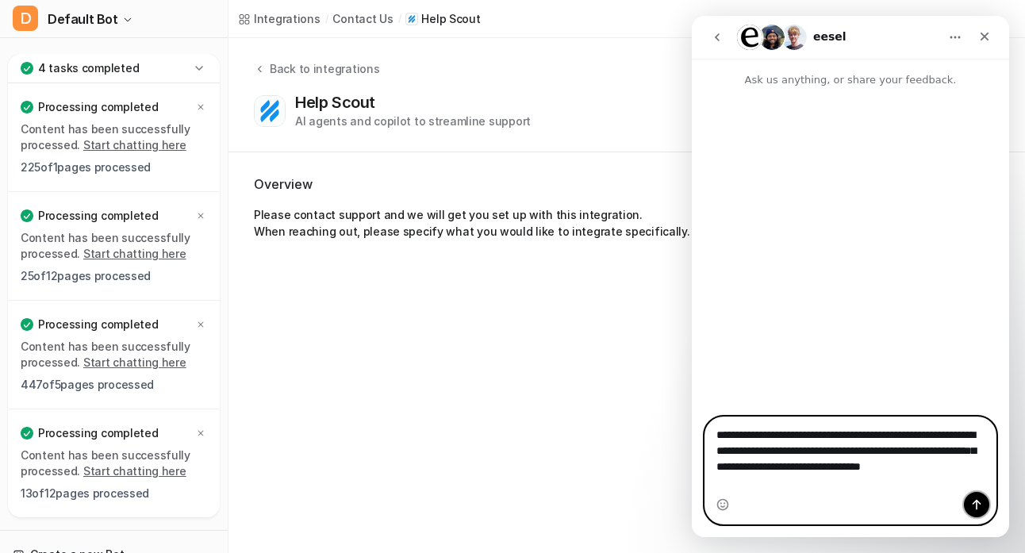
click at [980, 499] on icon "Send a message…" at bounding box center [976, 504] width 13 height 13
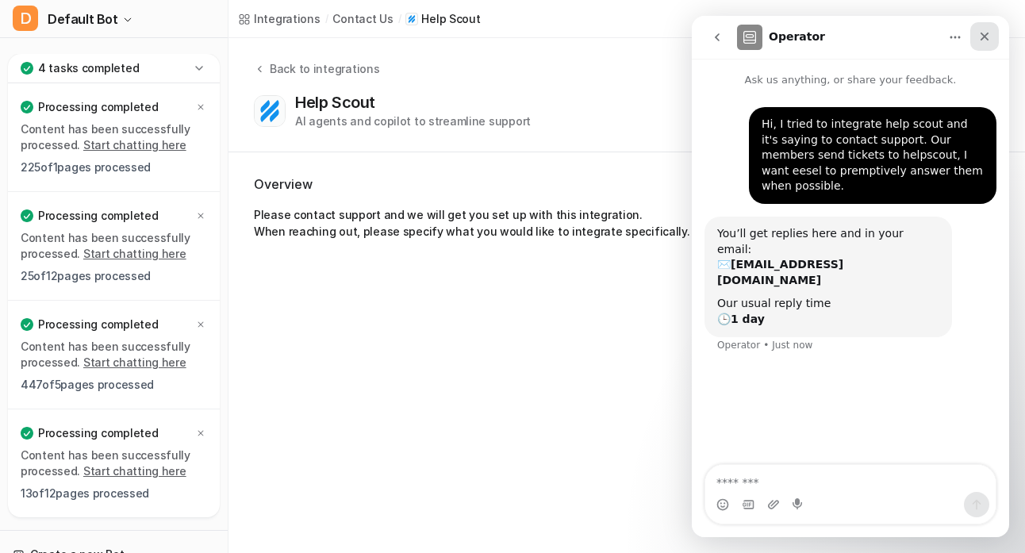
click at [987, 36] on icon "Close" at bounding box center [984, 36] width 13 height 13
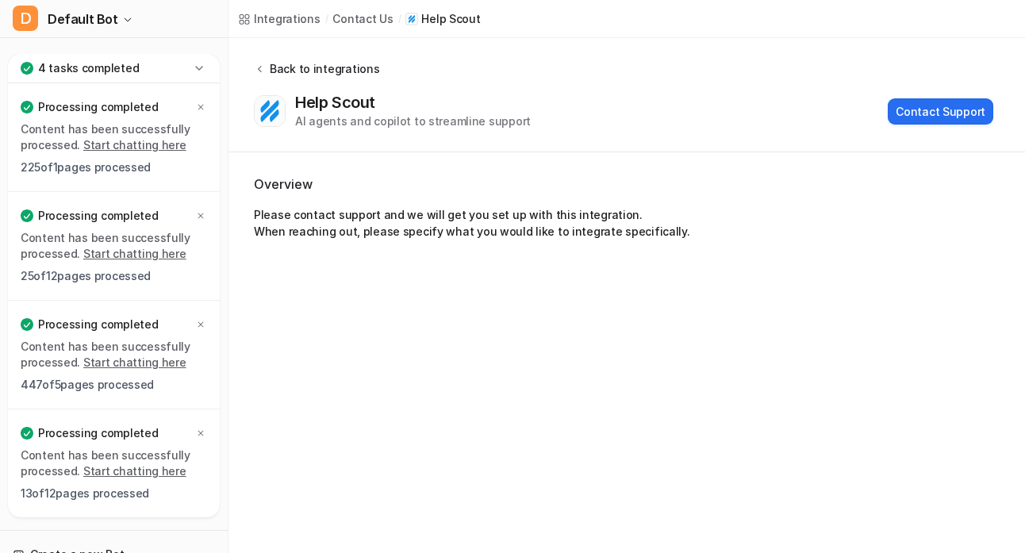
click at [297, 67] on div "Back to integrations" at bounding box center [322, 68] width 114 height 17
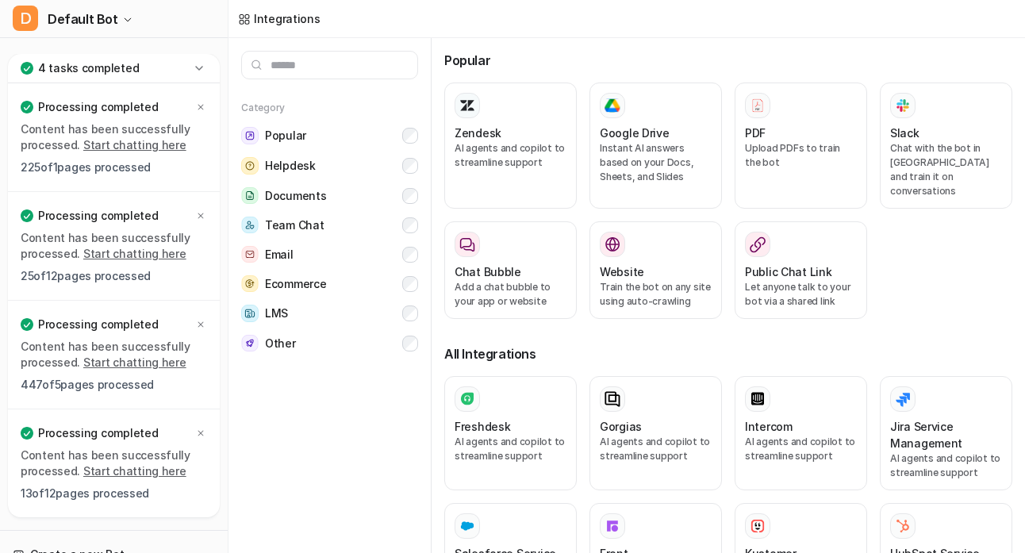
click at [328, 66] on input "text" at bounding box center [329, 65] width 177 height 29
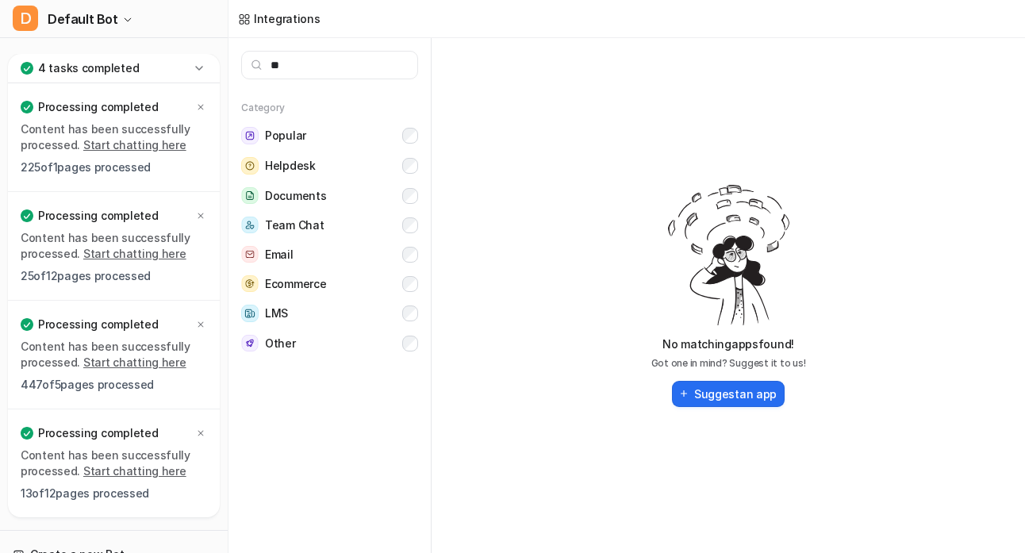
type input "*"
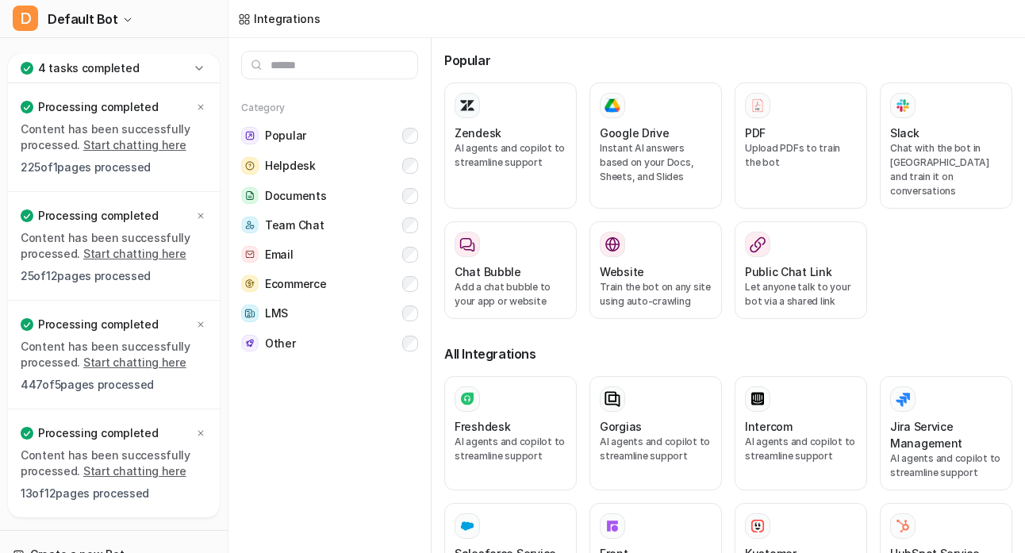
click at [205, 69] on icon at bounding box center [199, 68] width 16 height 16
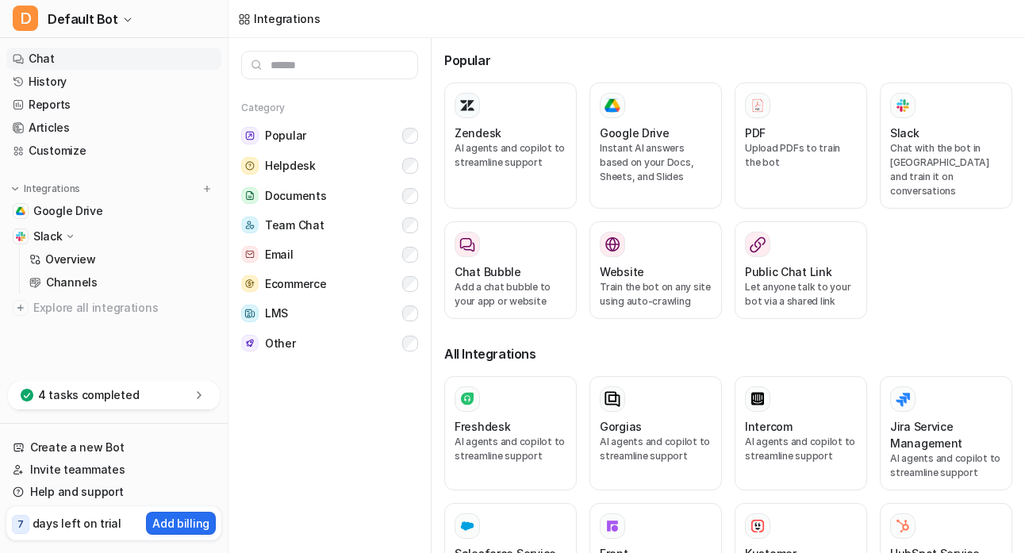
click at [48, 56] on link "Chat" at bounding box center [113, 59] width 215 height 22
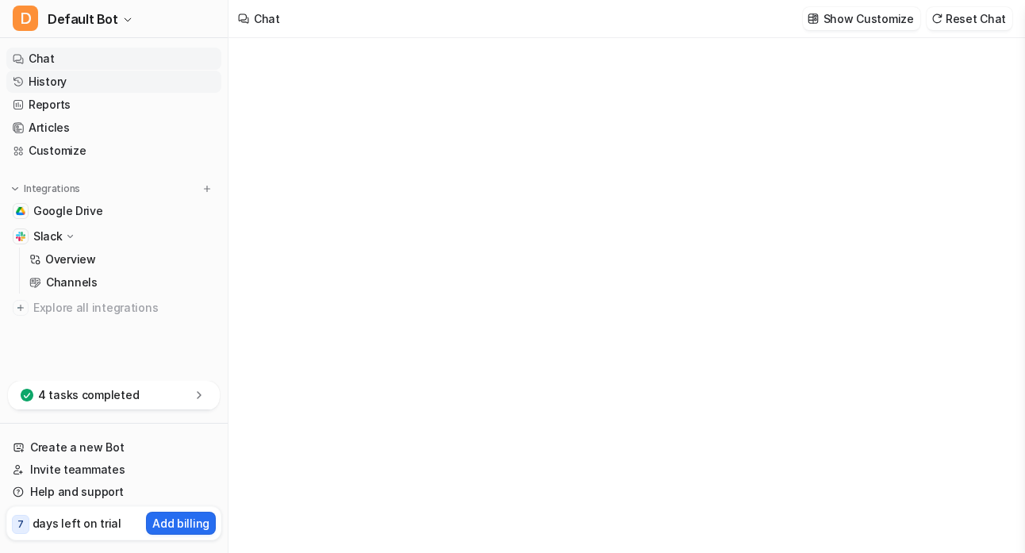
type textarea "**********"
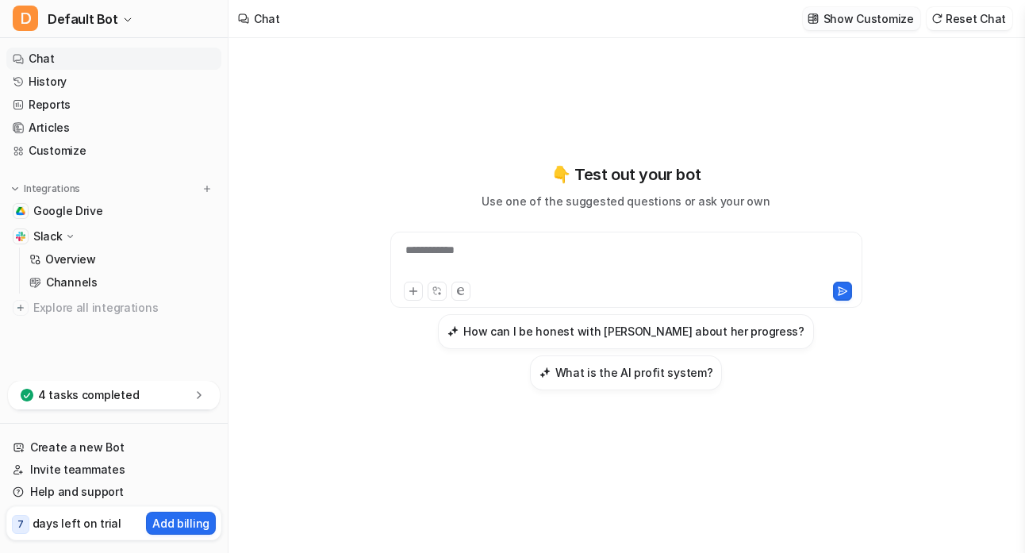
click at [893, 17] on p "Show Customize" at bounding box center [868, 18] width 90 height 17
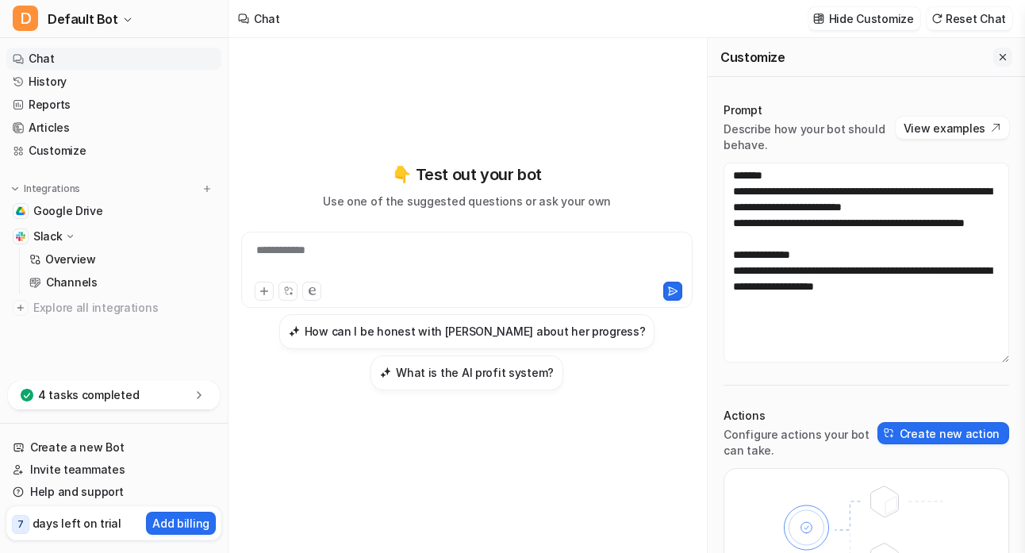
click at [997, 55] on icon "Close flyout" at bounding box center [1002, 57] width 11 height 11
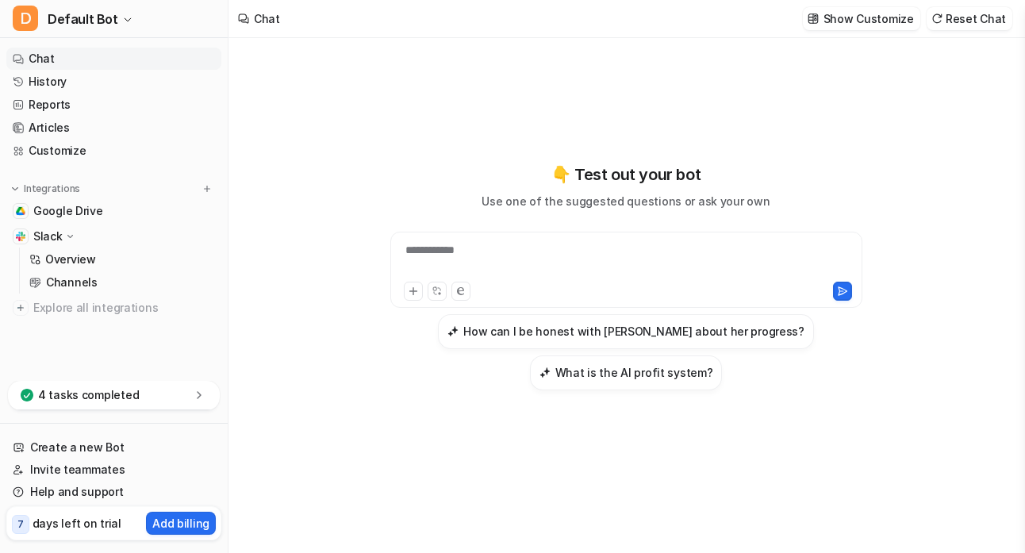
click at [567, 257] on div "**********" at bounding box center [626, 260] width 464 height 36
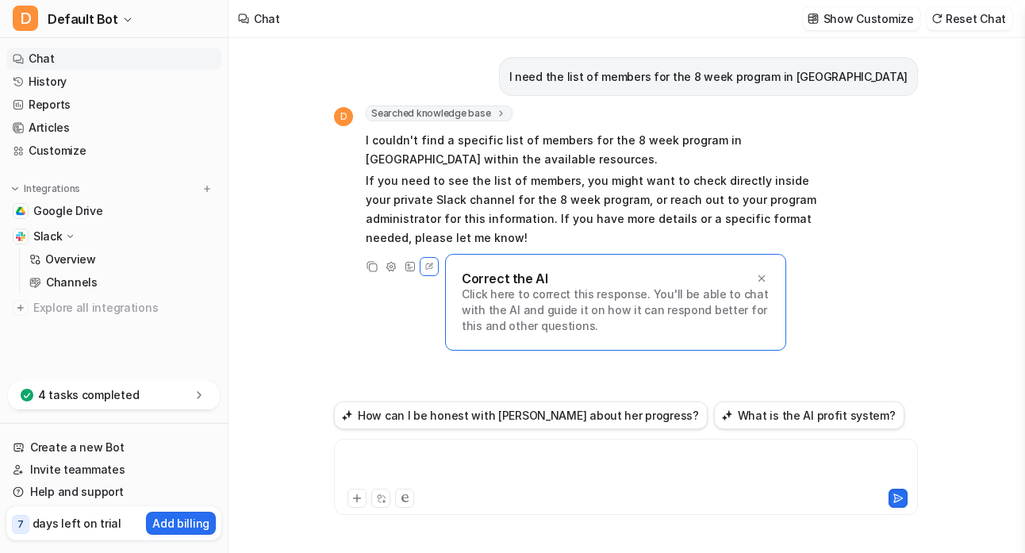
click at [451, 450] on div at bounding box center [626, 467] width 576 height 36
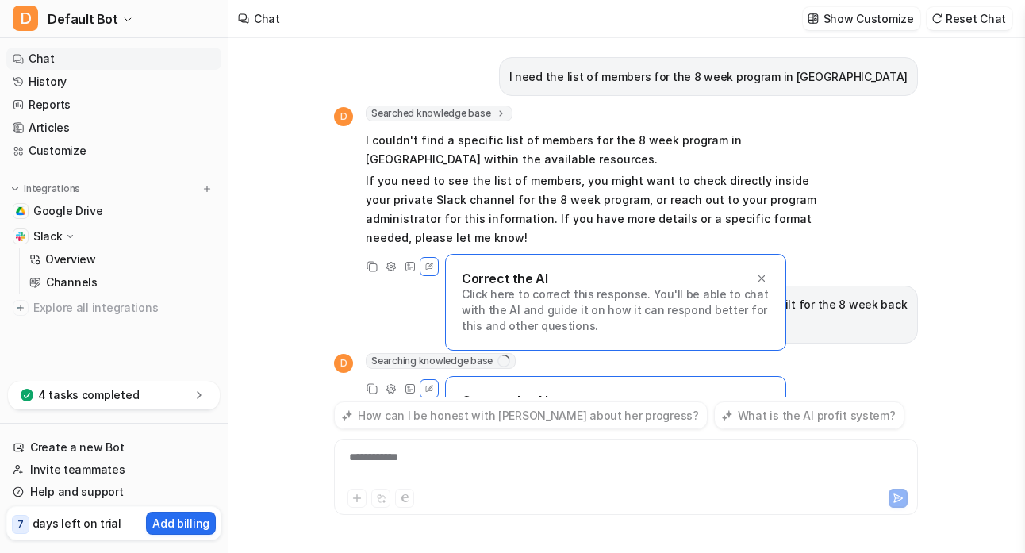
scroll to position [57, 0]
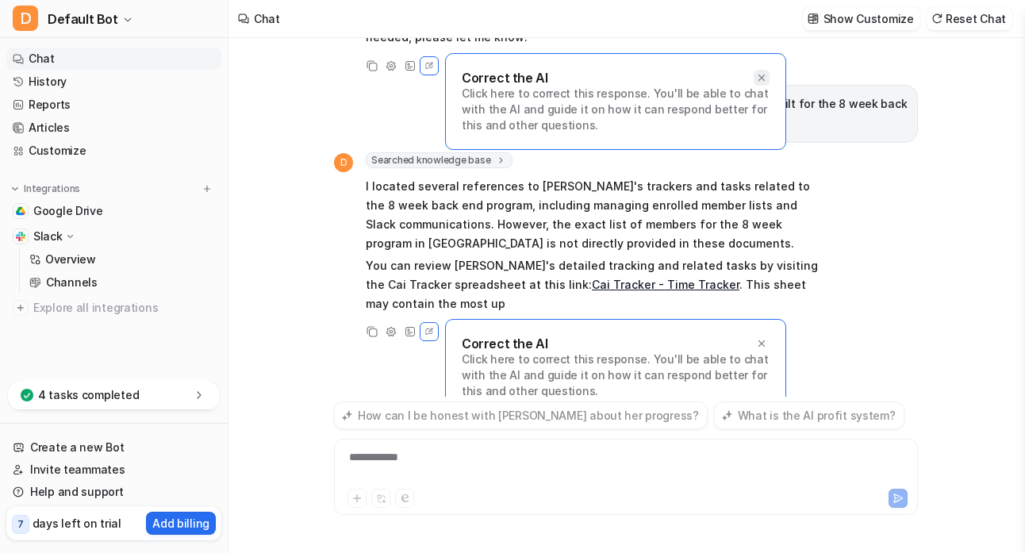
click at [763, 74] on icon at bounding box center [761, 77] width 11 height 11
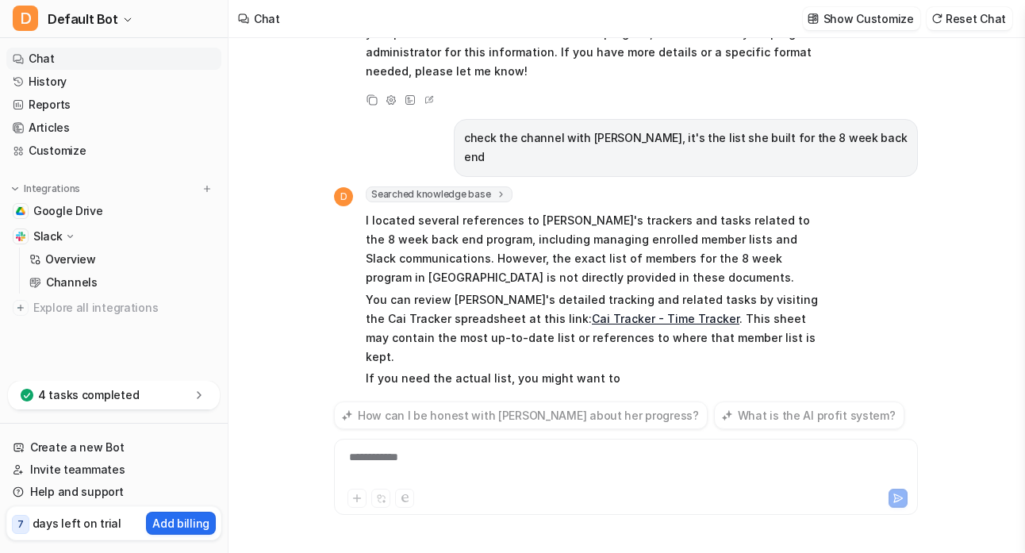
scroll to position [186, 0]
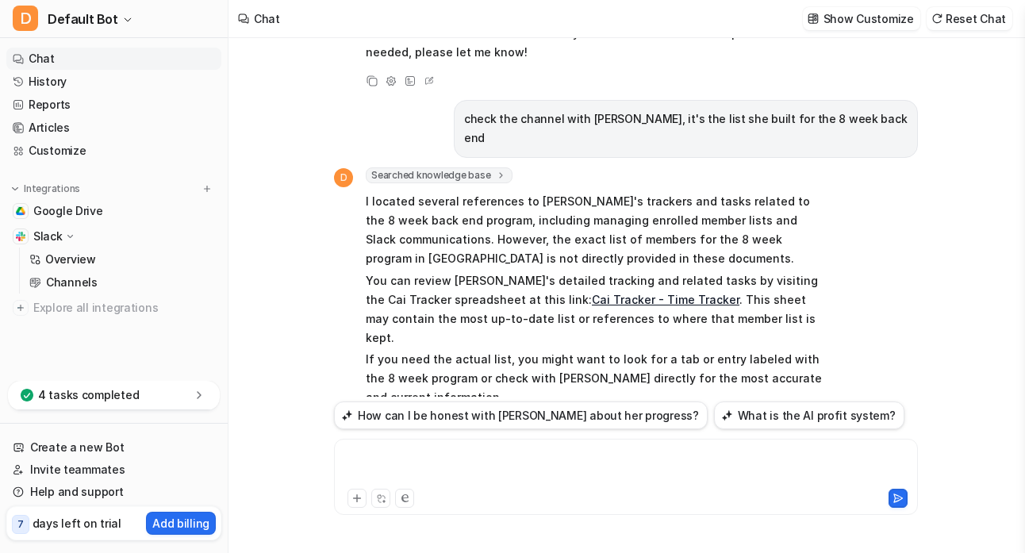
click at [431, 462] on div at bounding box center [626, 467] width 576 height 36
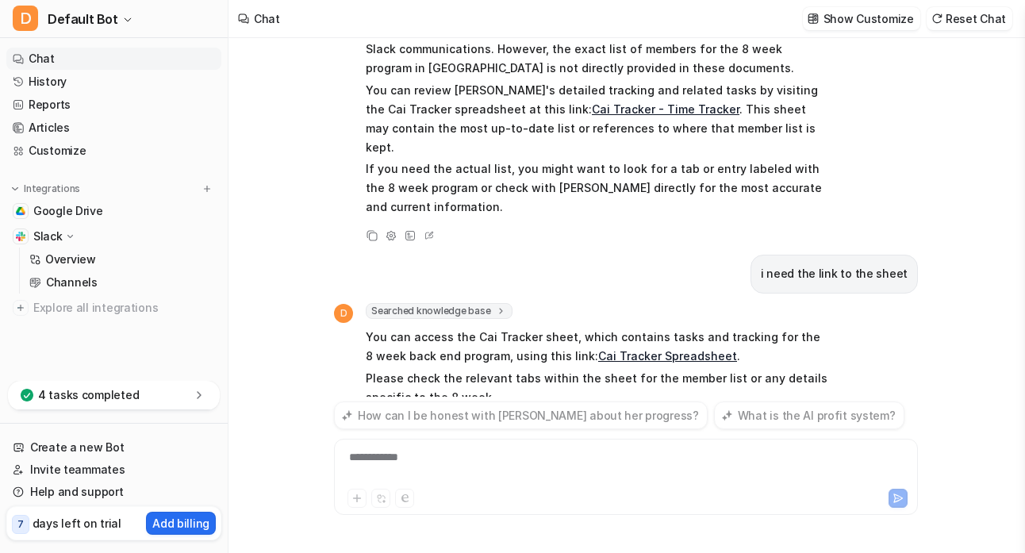
scroll to position [395, 0]
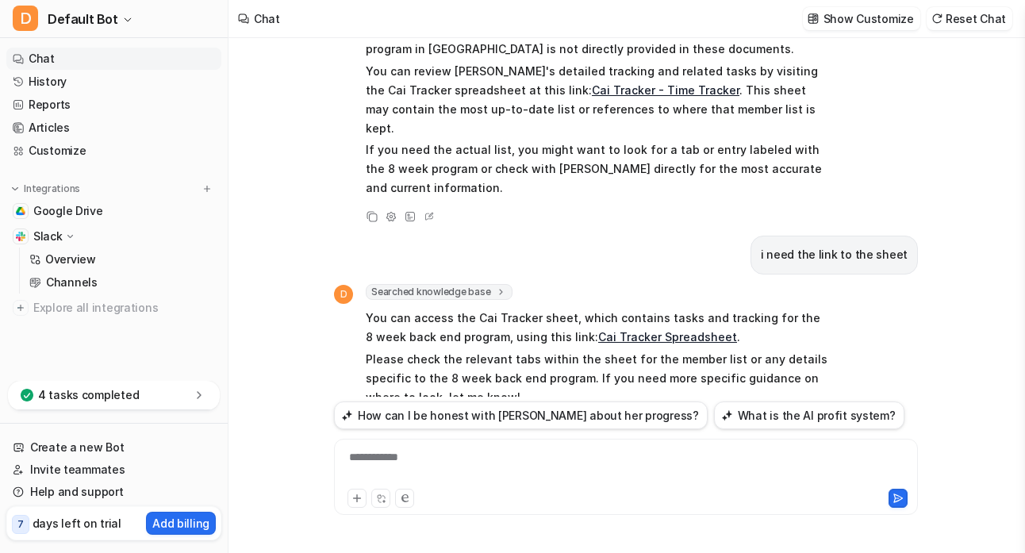
click at [630, 330] on link "Cai Tracker Spreadsheet" at bounding box center [667, 336] width 139 height 13
click at [462, 461] on div "**********" at bounding box center [626, 467] width 576 height 36
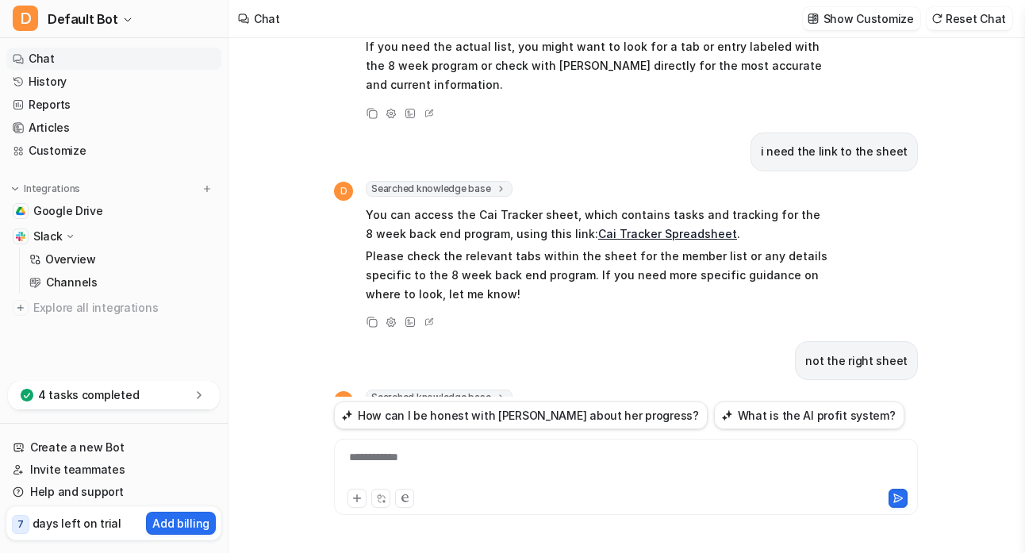
scroll to position [645, 0]
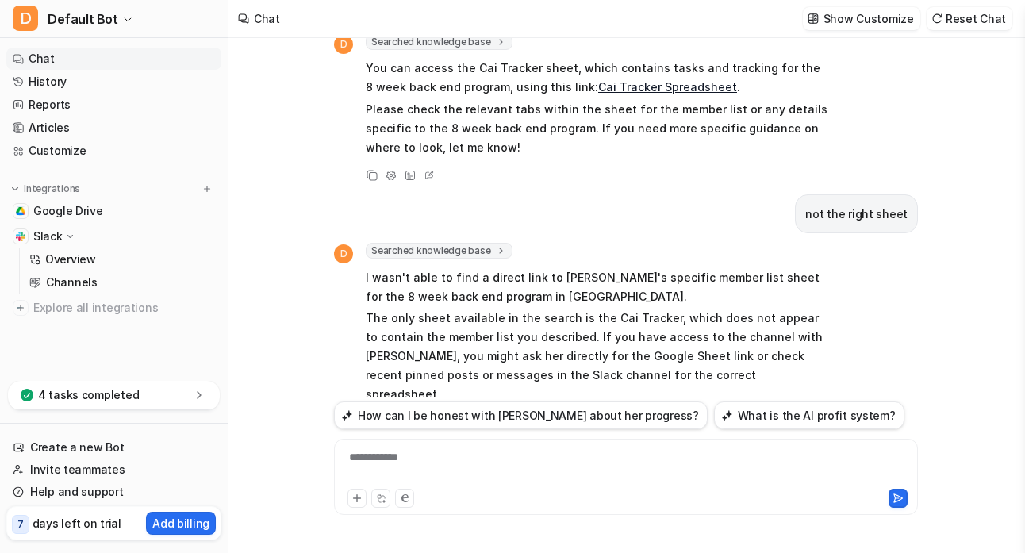
click at [458, 460] on div "**********" at bounding box center [626, 467] width 576 height 36
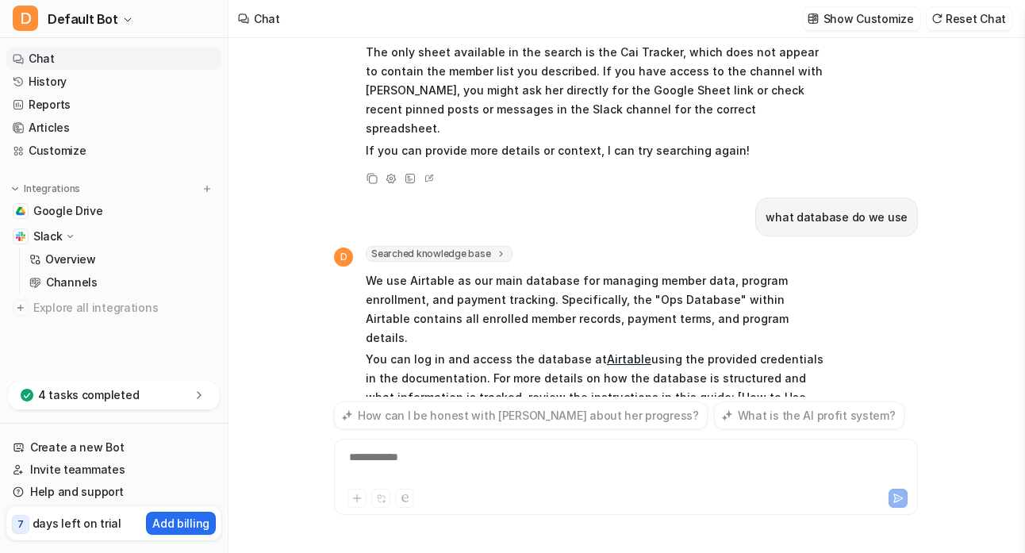
scroll to position [891, 0]
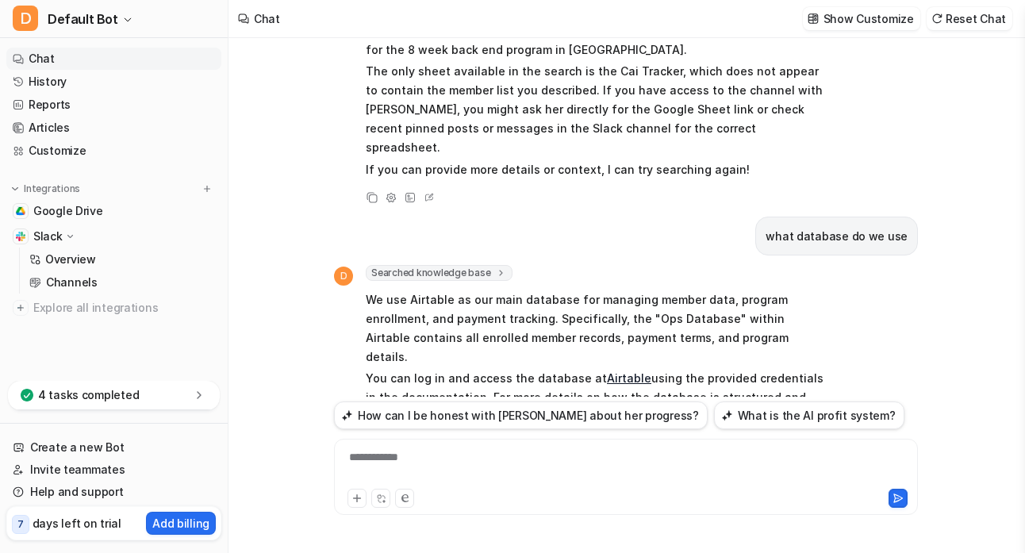
click at [450, 446] on div "**********" at bounding box center [626, 477] width 584 height 76
drag, startPoint x: 466, startPoint y: 448, endPoint x: 464, endPoint y: 458, distance: 9.6
click at [465, 450] on div "**********" at bounding box center [626, 477] width 584 height 76
click at [464, 457] on div "**********" at bounding box center [626, 467] width 576 height 36
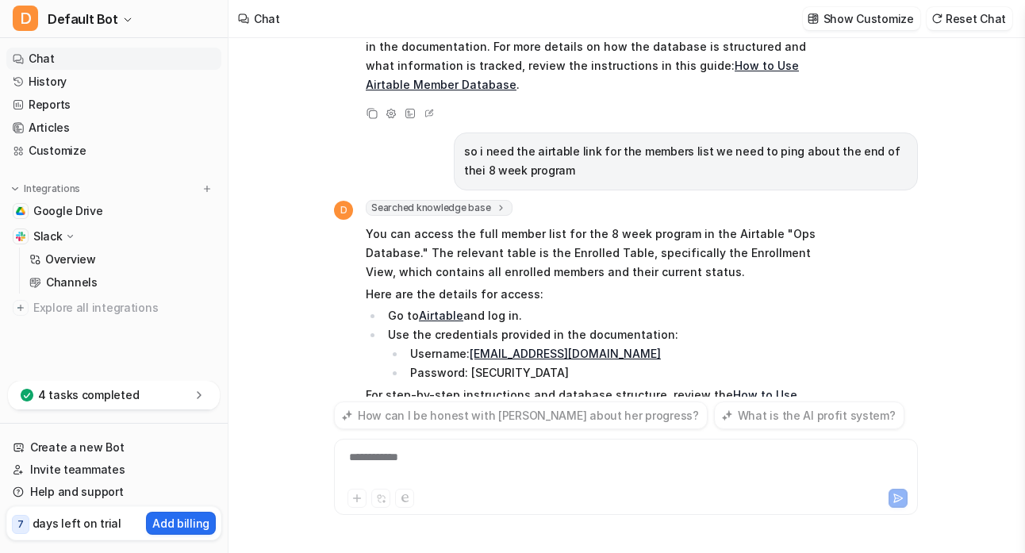
scroll to position [1261, 0]
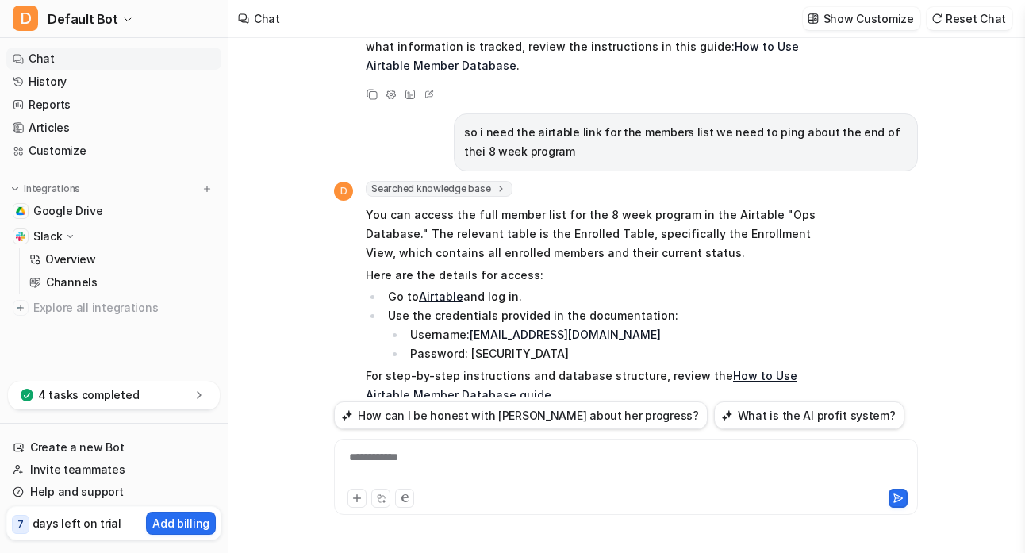
click at [457, 459] on div "**********" at bounding box center [626, 467] width 576 height 36
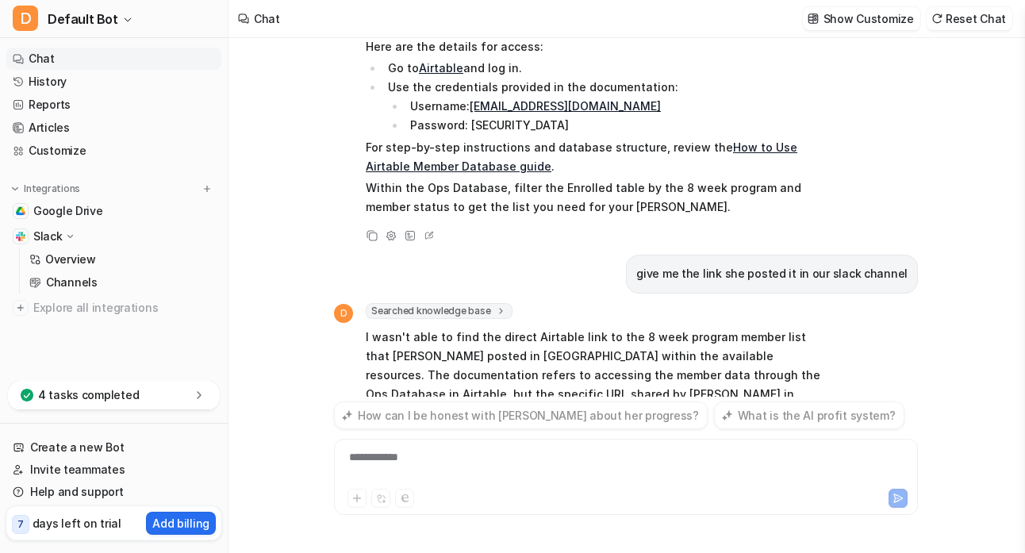
scroll to position [1508, 0]
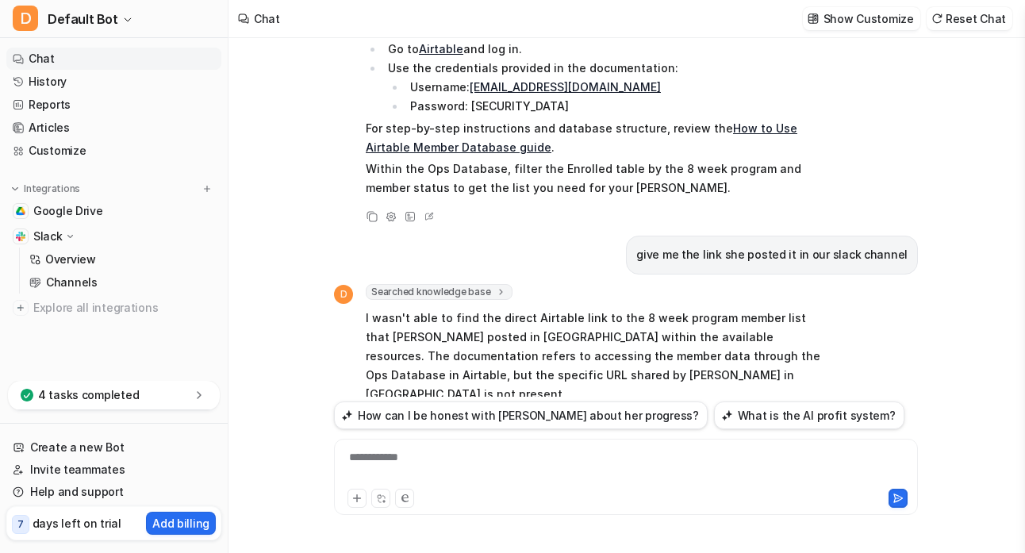
click at [473, 459] on div "**********" at bounding box center [626, 467] width 576 height 36
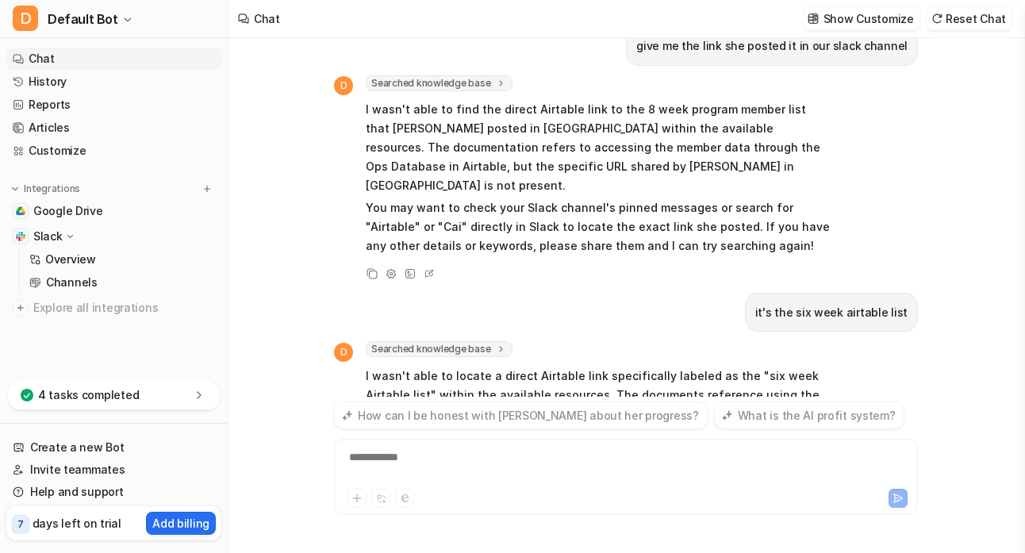
scroll to position [1736, 0]
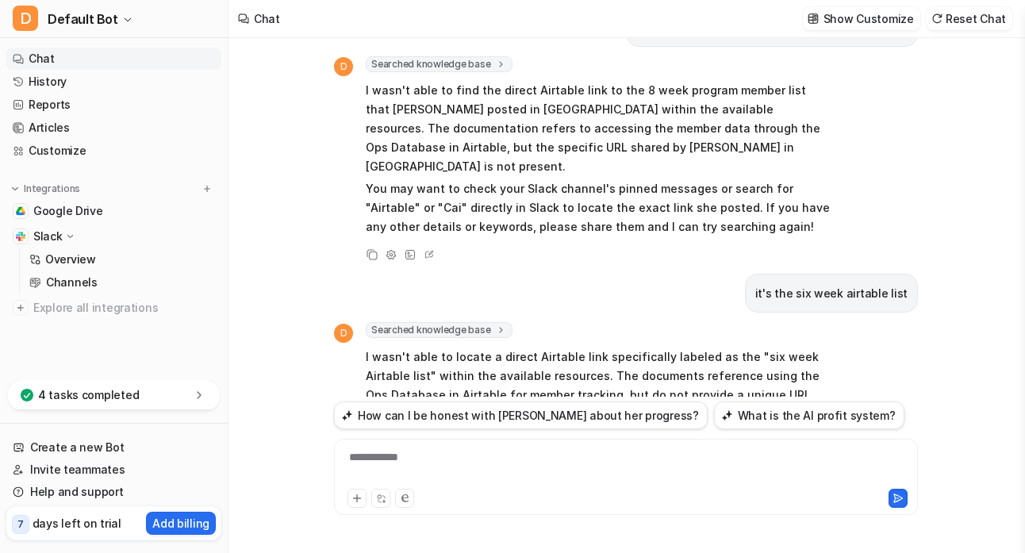
click at [408, 458] on div "**********" at bounding box center [626, 467] width 576 height 36
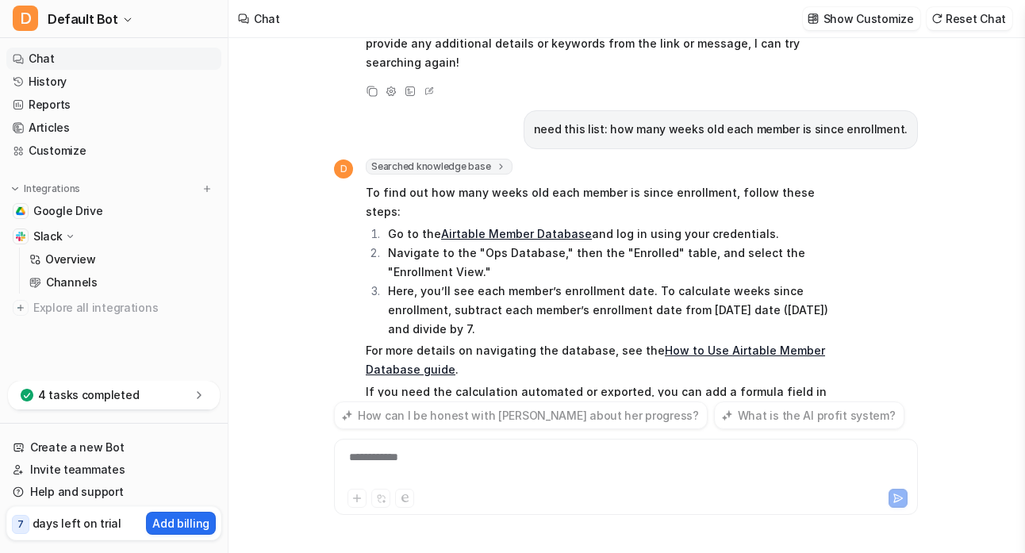
scroll to position [2166, 0]
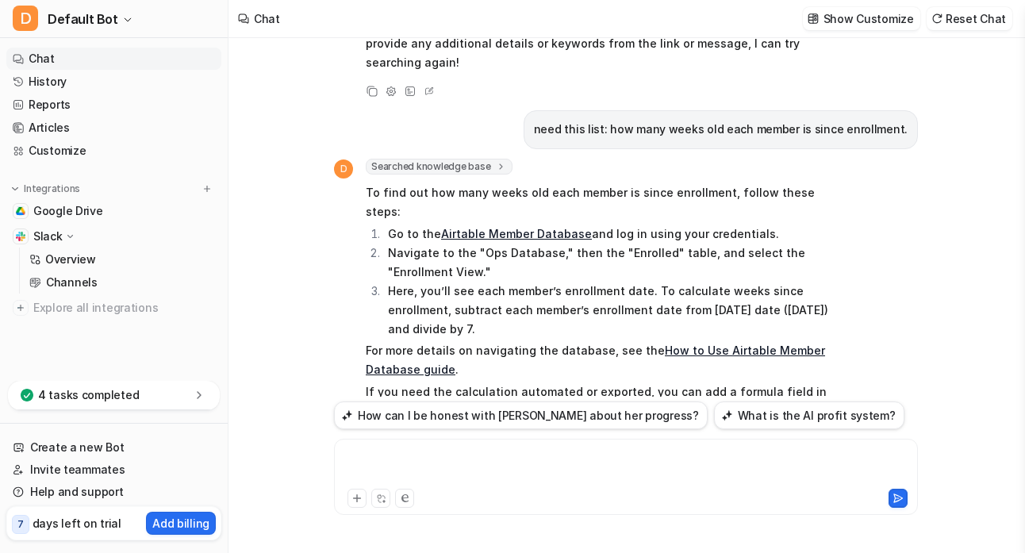
click at [467, 452] on div at bounding box center [626, 467] width 576 height 36
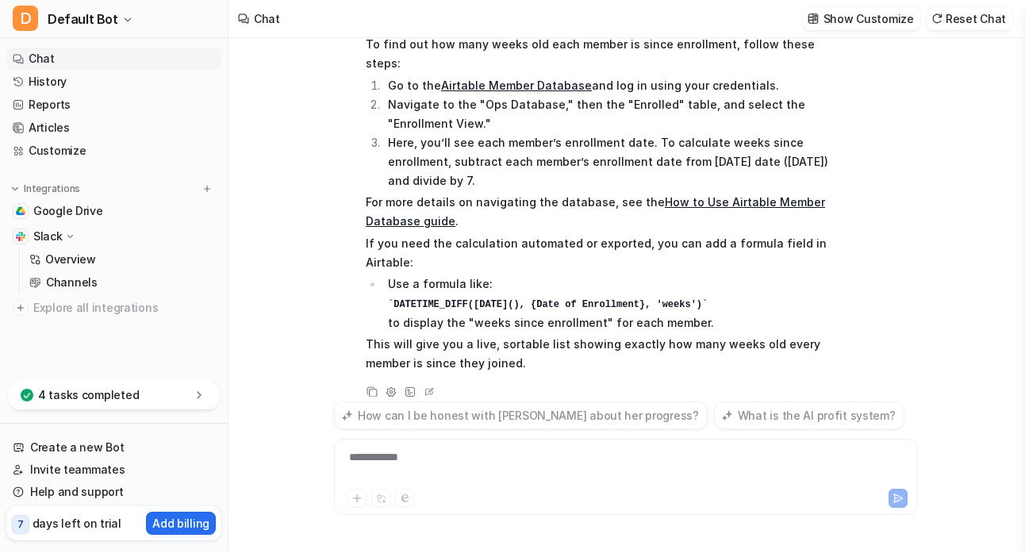
scroll to position [2352, 0]
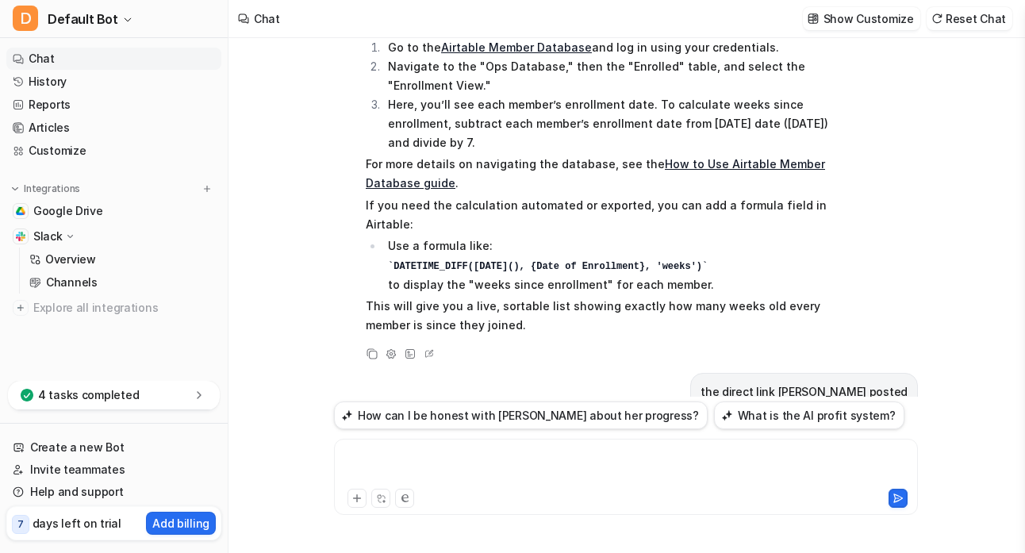
click at [469, 454] on div at bounding box center [626, 467] width 576 height 36
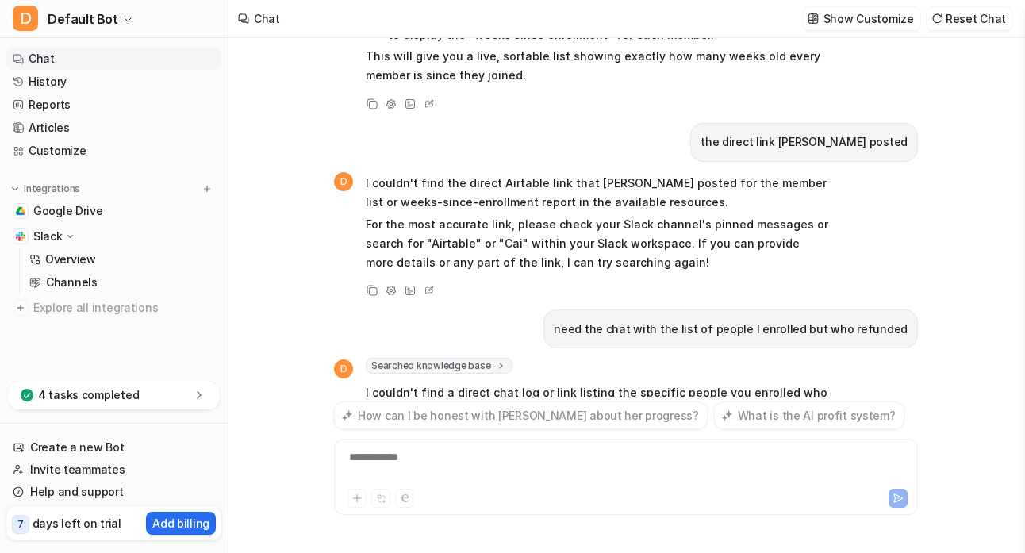
scroll to position [2640, 0]
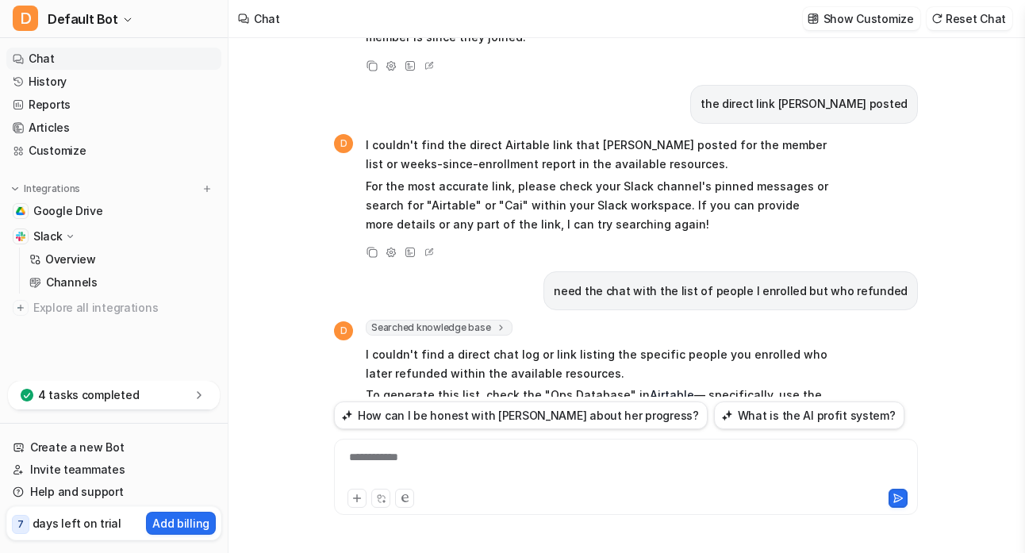
drag, startPoint x: 414, startPoint y: 447, endPoint x: 410, endPoint y: 459, distance: 12.5
click at [414, 447] on div "**********" at bounding box center [626, 477] width 584 height 76
click at [410, 460] on div "**********" at bounding box center [626, 467] width 576 height 36
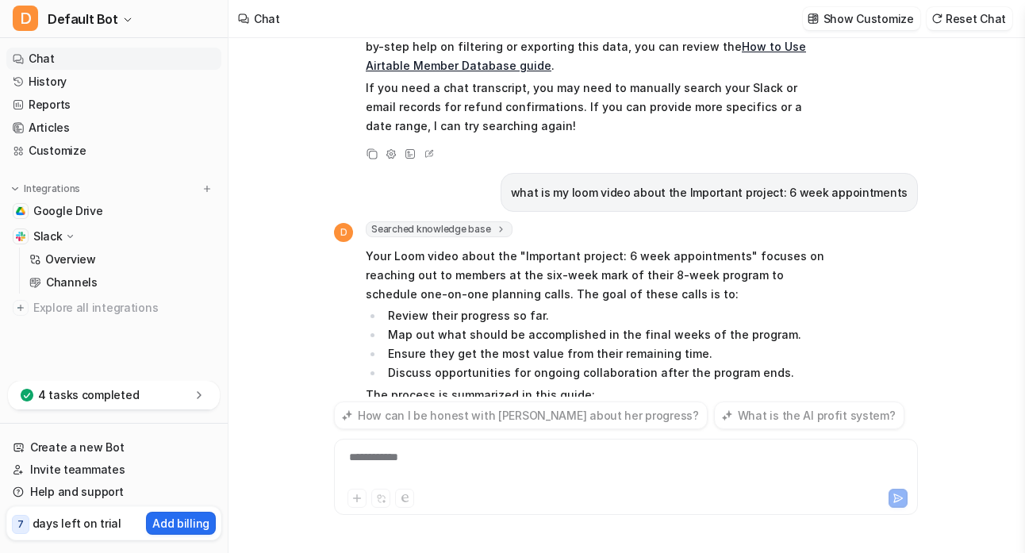
scroll to position [3007, 0]
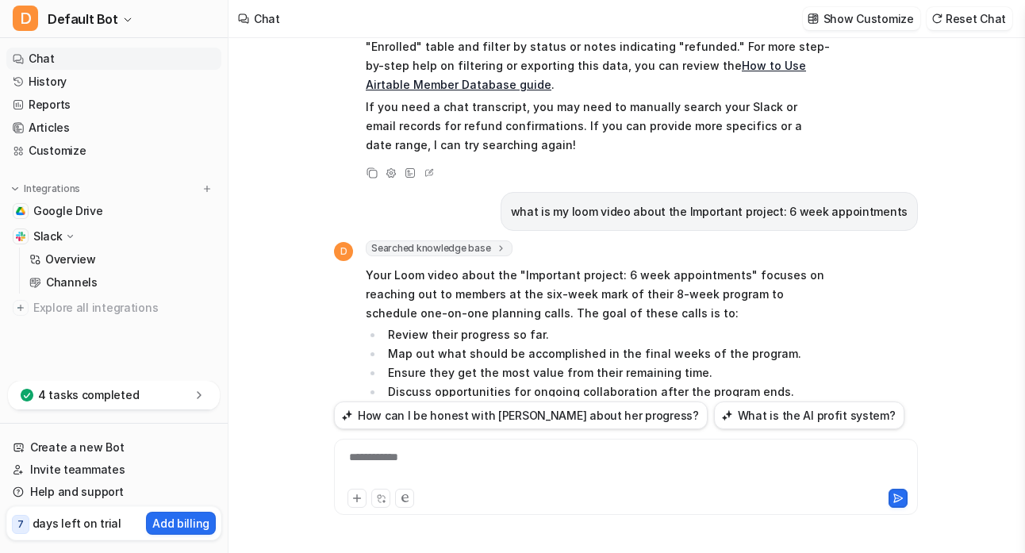
click at [552, 450] on div "**********" at bounding box center [626, 467] width 576 height 36
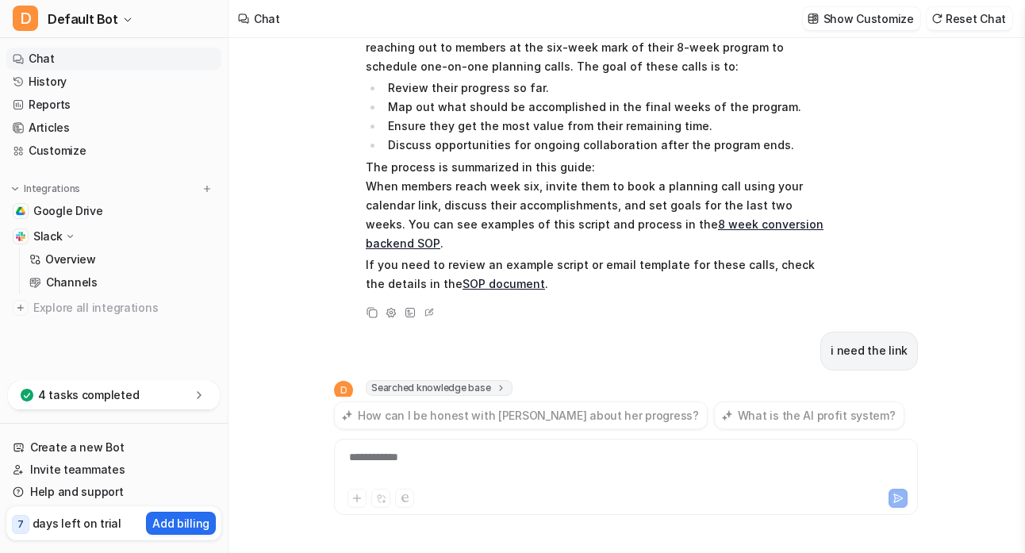
scroll to position [3254, 0]
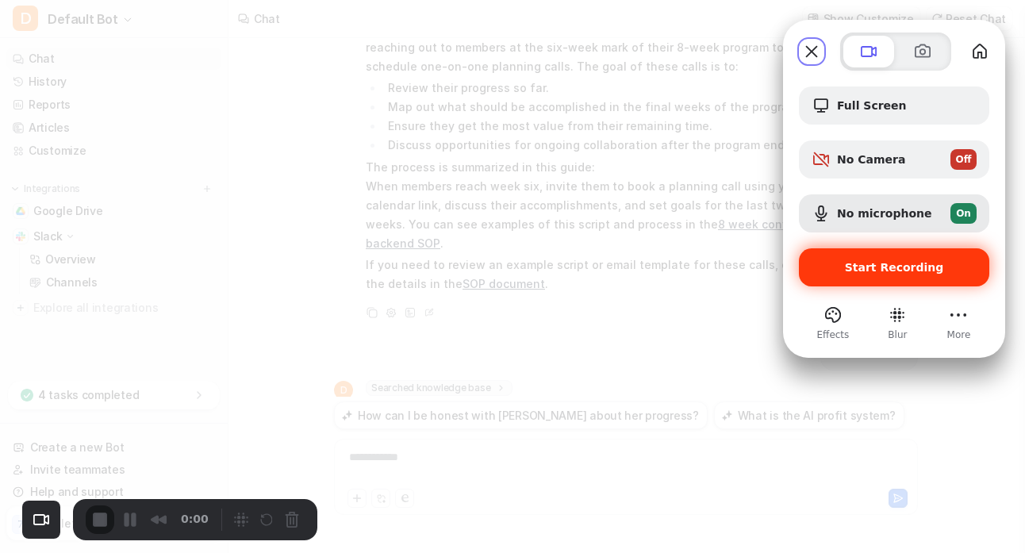
click at [903, 266] on span "Start Recording" at bounding box center [894, 267] width 99 height 13
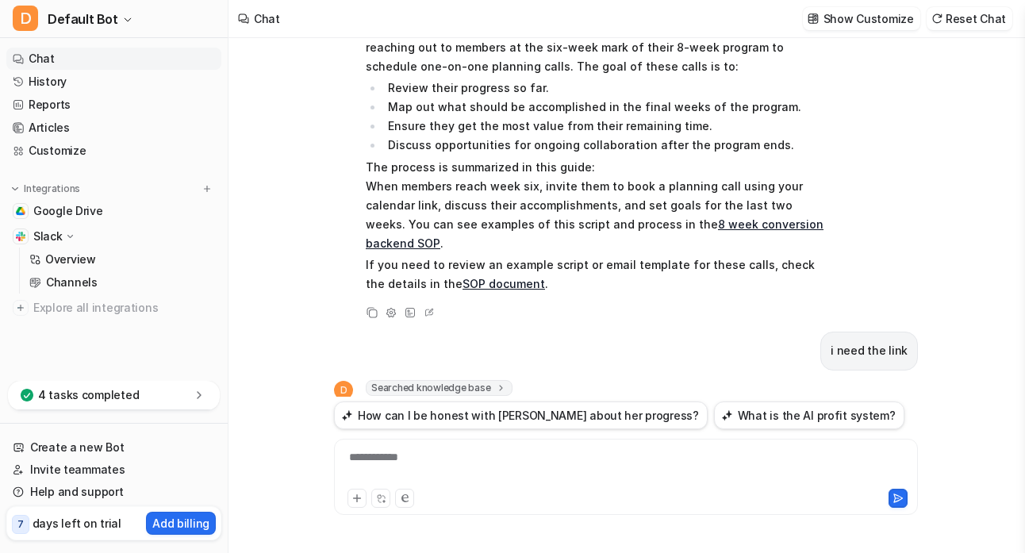
drag, startPoint x: 364, startPoint y: 222, endPoint x: 804, endPoint y: 217, distance: 440.2
click at [804, 380] on div "D Searched knowledge base search_queries : [ "Loom video Important project 6 we…" at bounding box center [582, 471] width 496 height 183
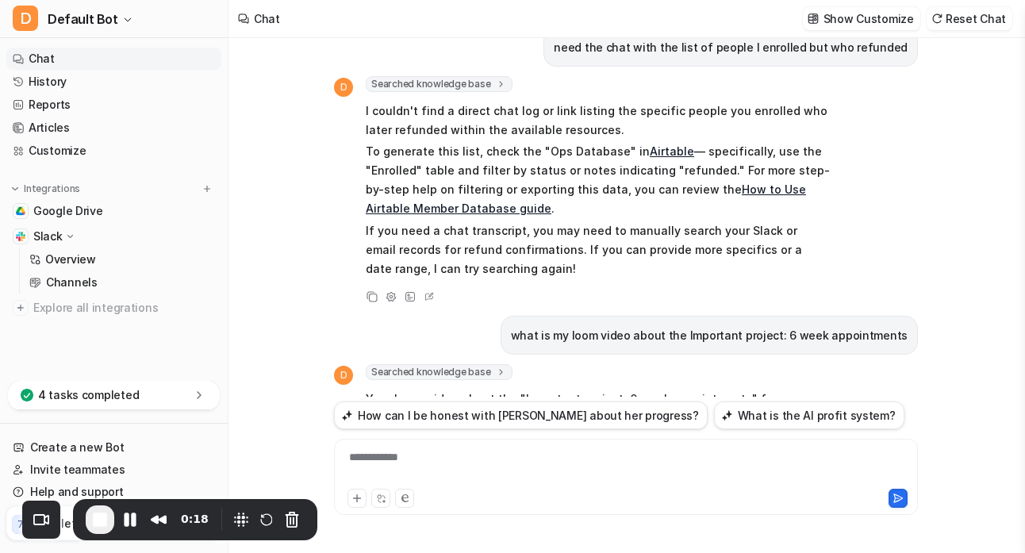
scroll to position [2884, 0]
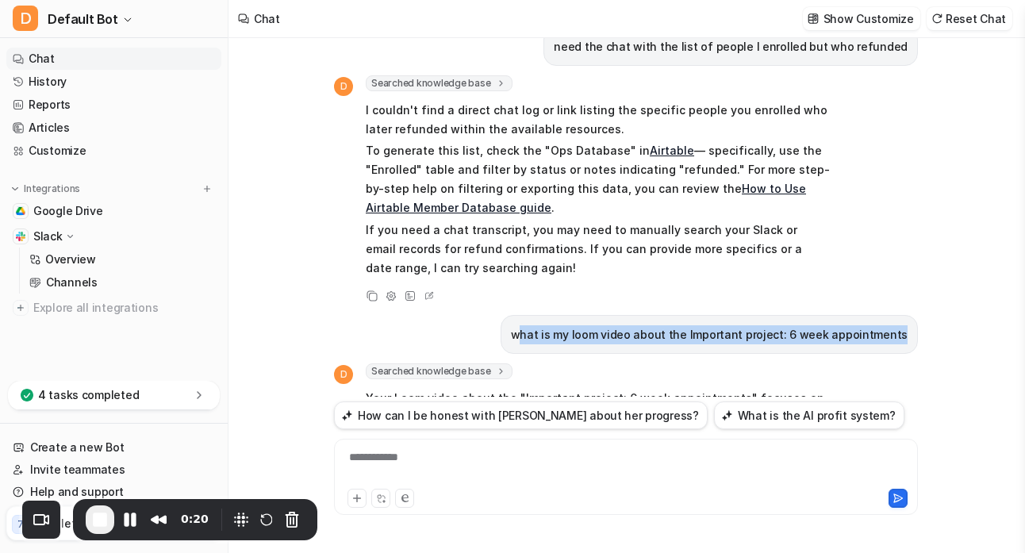
drag, startPoint x: 545, startPoint y: 163, endPoint x: 830, endPoint y: 209, distance: 289.2
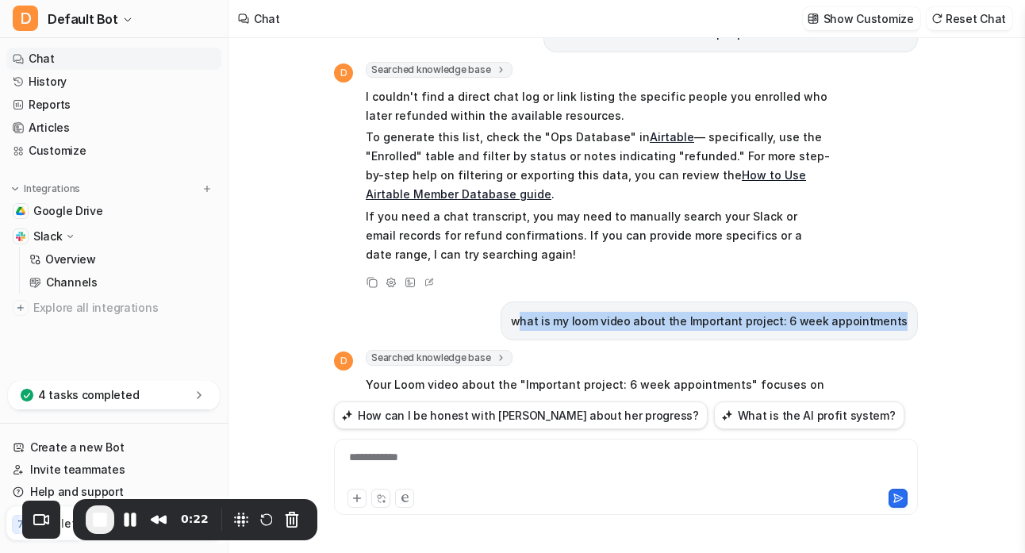
scroll to position [3254, 0]
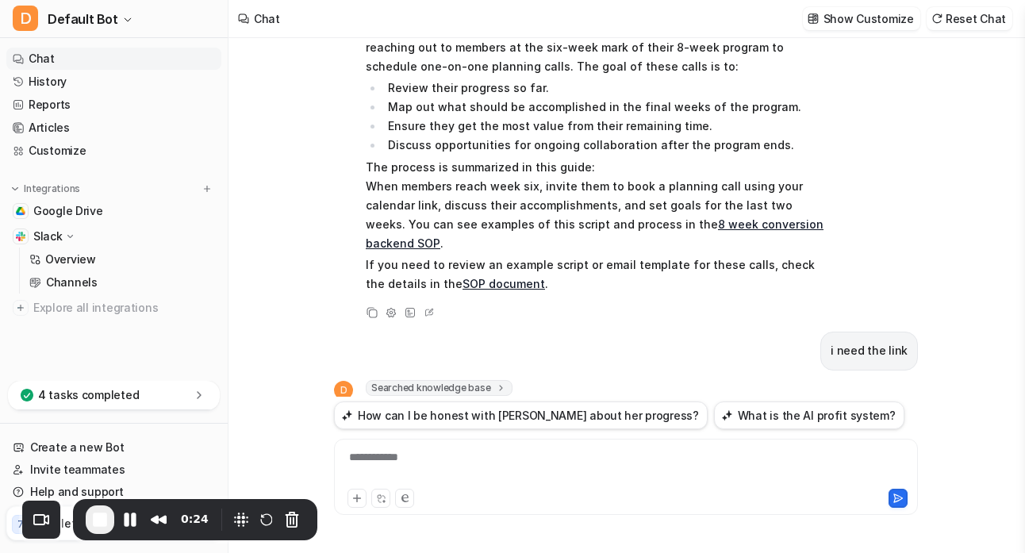
drag, startPoint x: 398, startPoint y: 223, endPoint x: 610, endPoint y: 236, distance: 212.1
click at [610, 404] on p "I wasn't able to find a Loom video link specifically titled "Important project:…" at bounding box center [598, 442] width 464 height 76
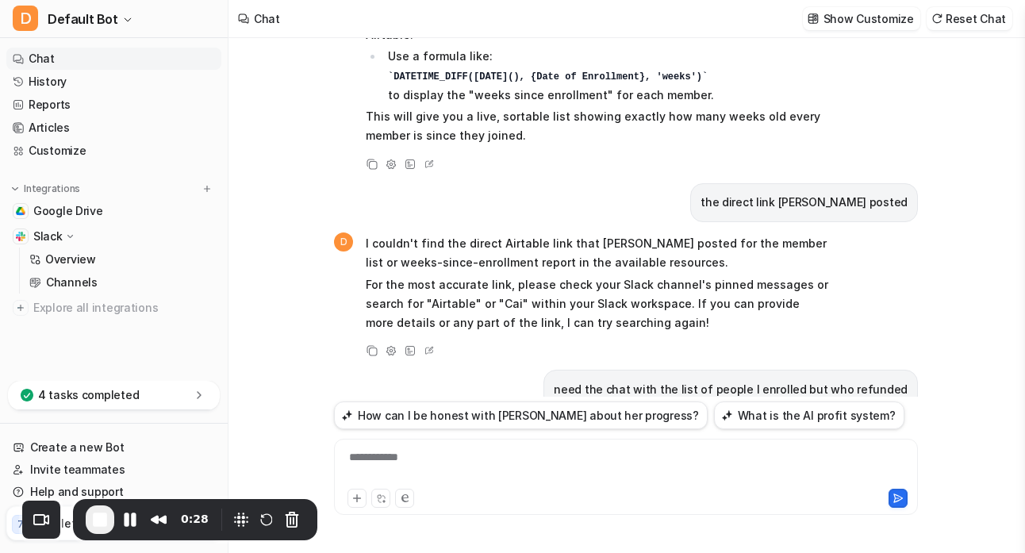
scroll to position [2432, 0]
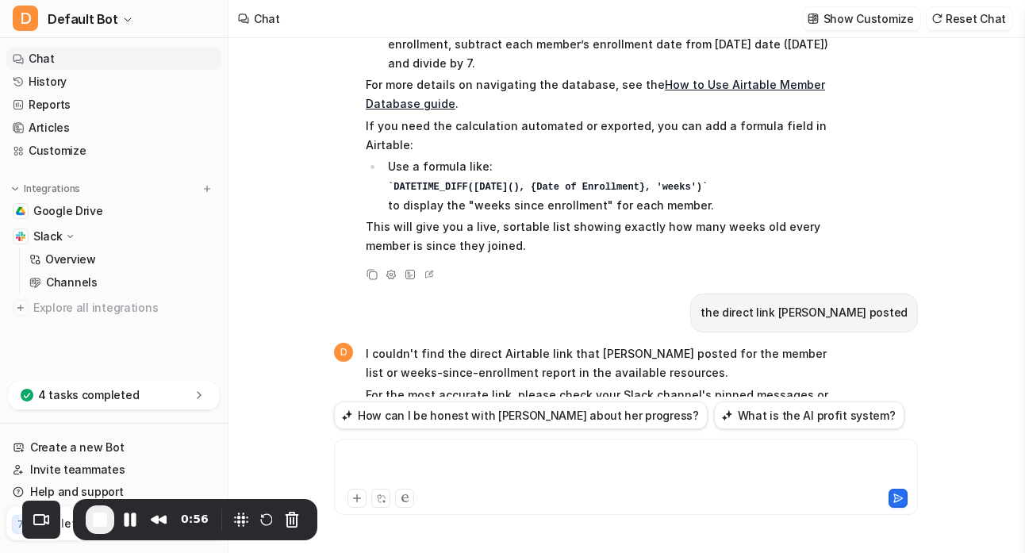
click at [417, 466] on div at bounding box center [626, 467] width 576 height 36
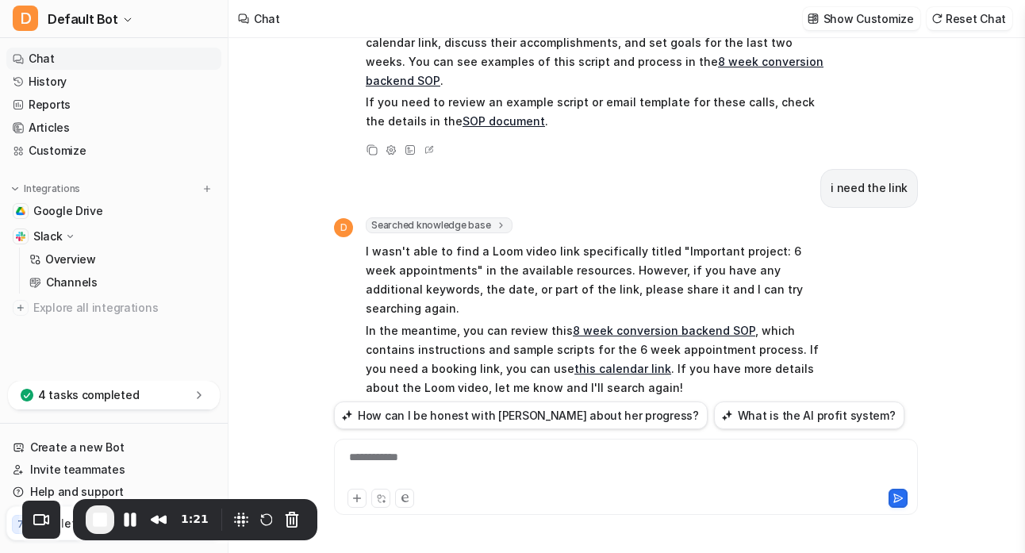
scroll to position [3128, 0]
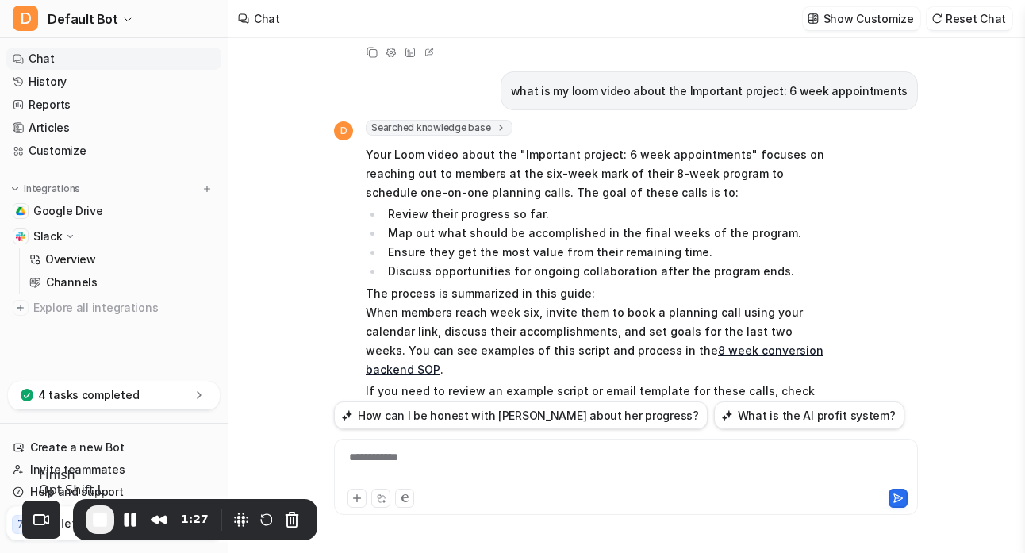
click at [100, 519] on span "End Recording" at bounding box center [99, 519] width 19 height 19
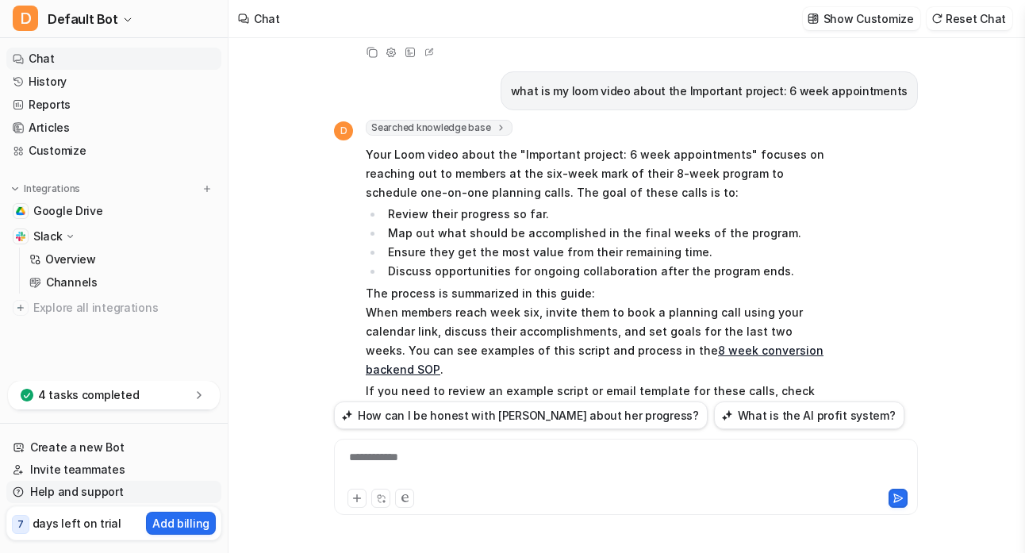
click at [46, 490] on link "Help and support" at bounding box center [113, 492] width 215 height 22
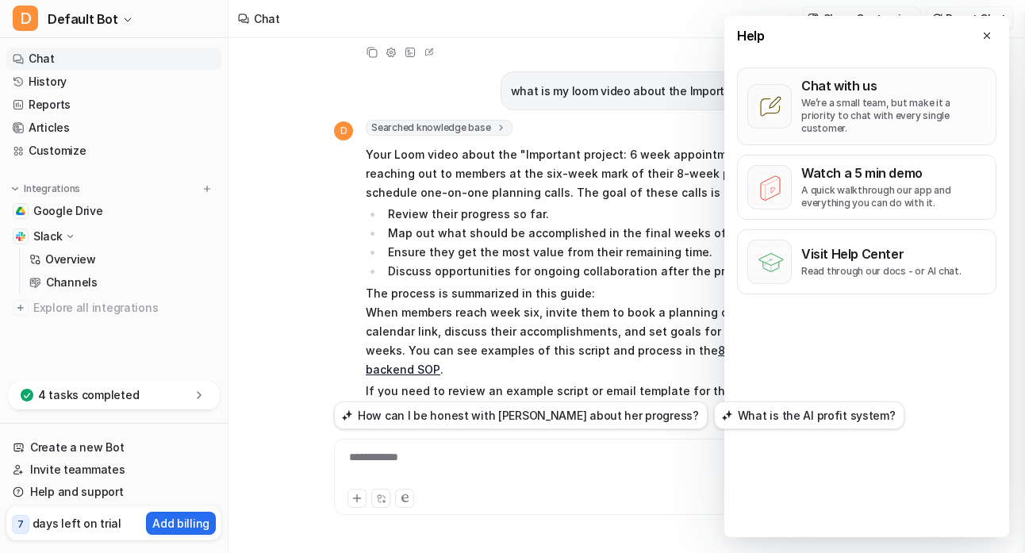
click at [885, 102] on p "We’re a small team, but make it a priority to chat with every single customer." at bounding box center [893, 116] width 185 height 38
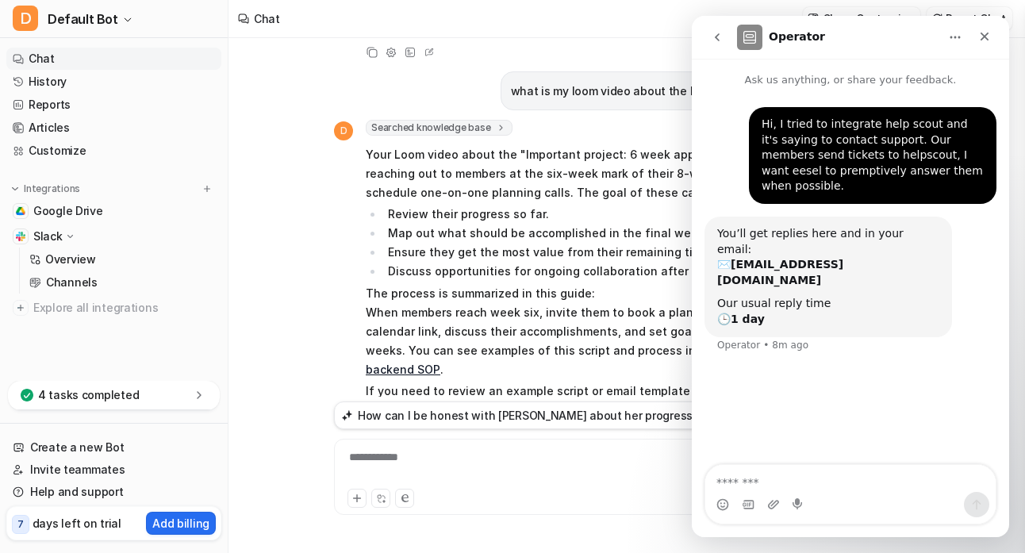
click at [778, 471] on textarea "Message…" at bounding box center [850, 478] width 290 height 27
click at [716, 36] on icon "go back" at bounding box center [717, 37] width 13 height 13
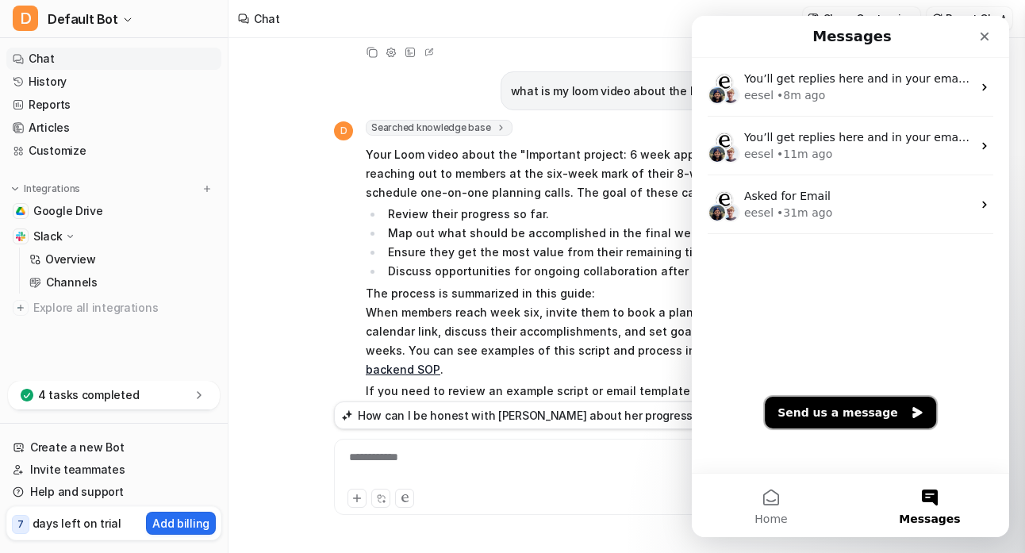
click at [867, 415] on button "Send us a message" at bounding box center [850, 413] width 171 height 32
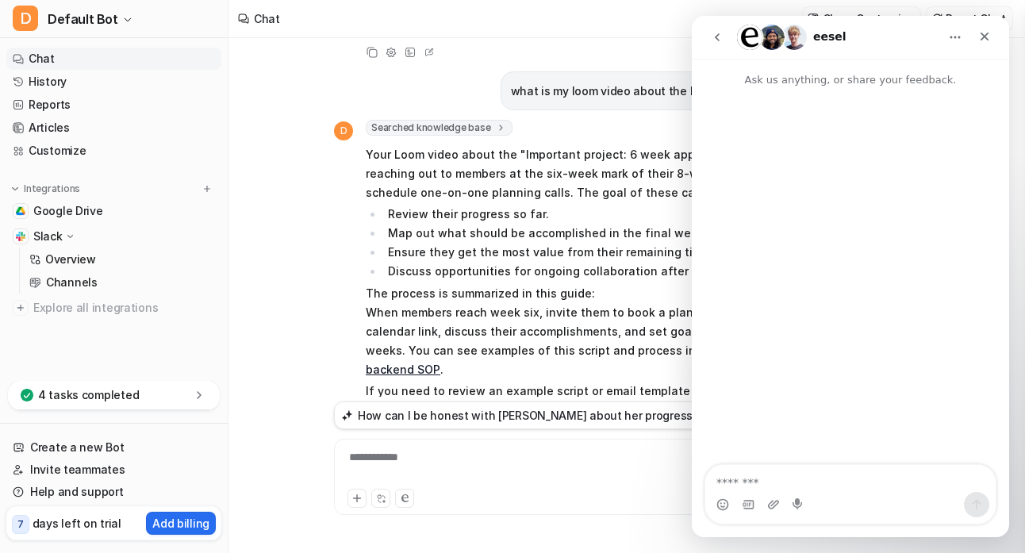
click at [769, 479] on textarea "Message…" at bounding box center [850, 478] width 290 height 27
type textarea "**********"
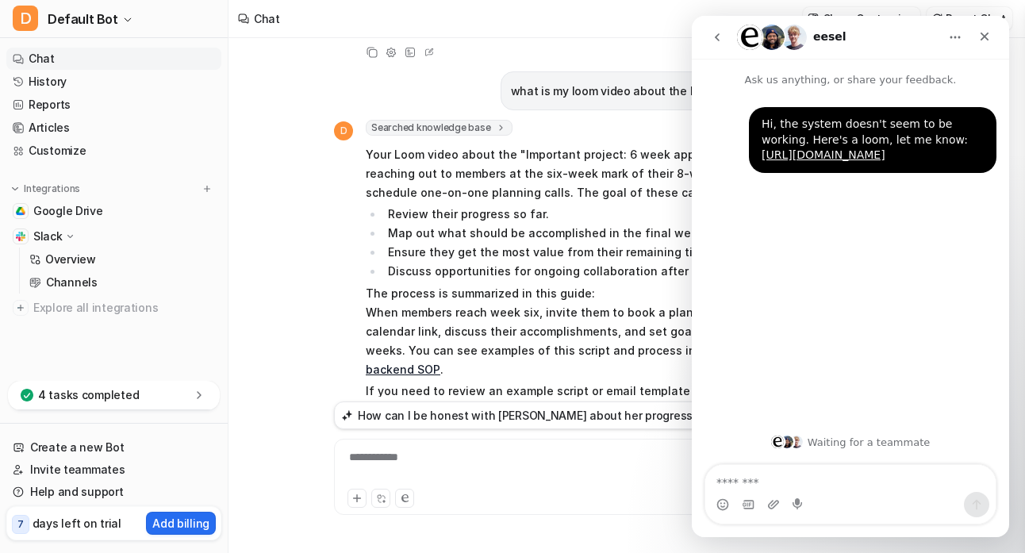
click at [722, 36] on icon "go back" at bounding box center [717, 37] width 13 height 13
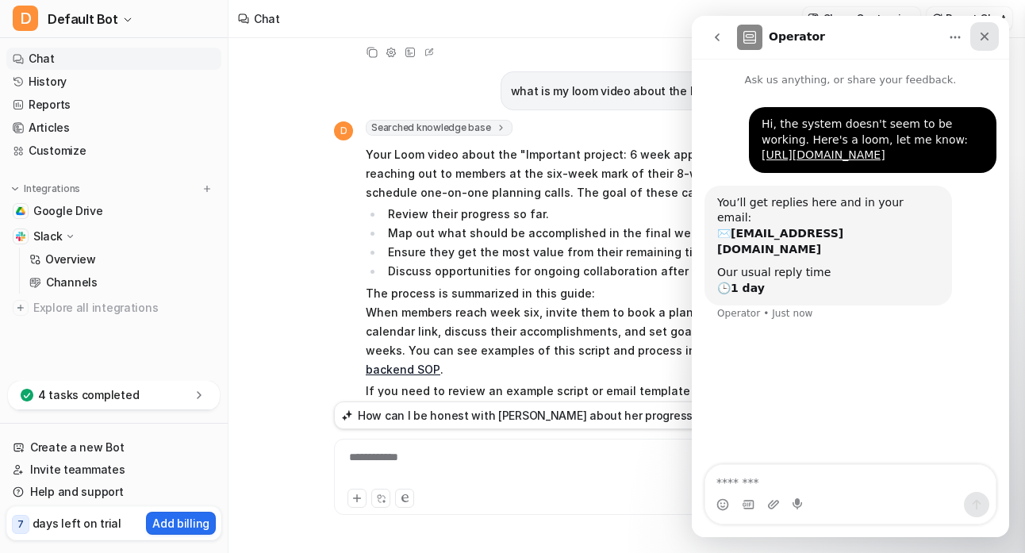
click at [987, 36] on icon "Close" at bounding box center [984, 36] width 13 height 13
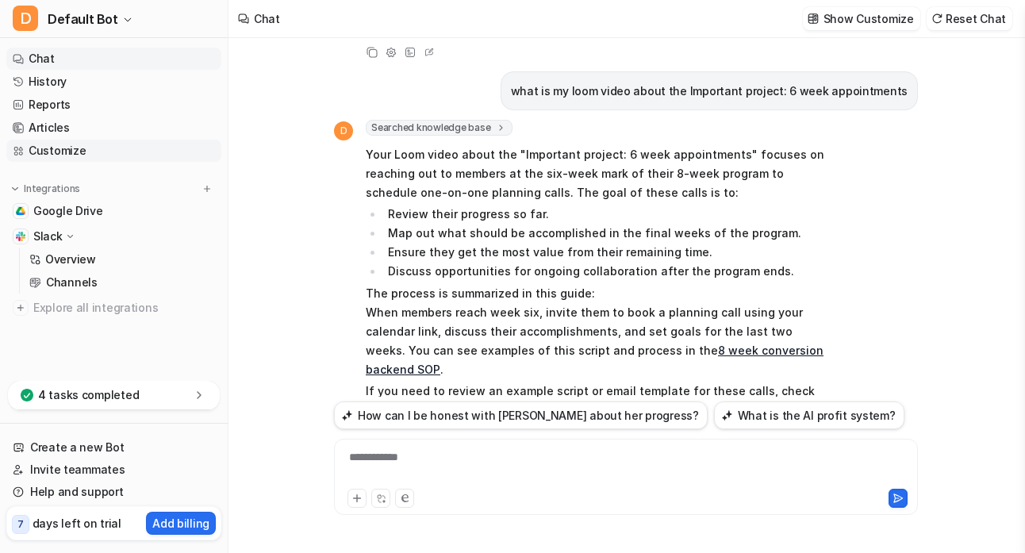
click at [58, 149] on link "Customize" at bounding box center [113, 151] width 215 height 22
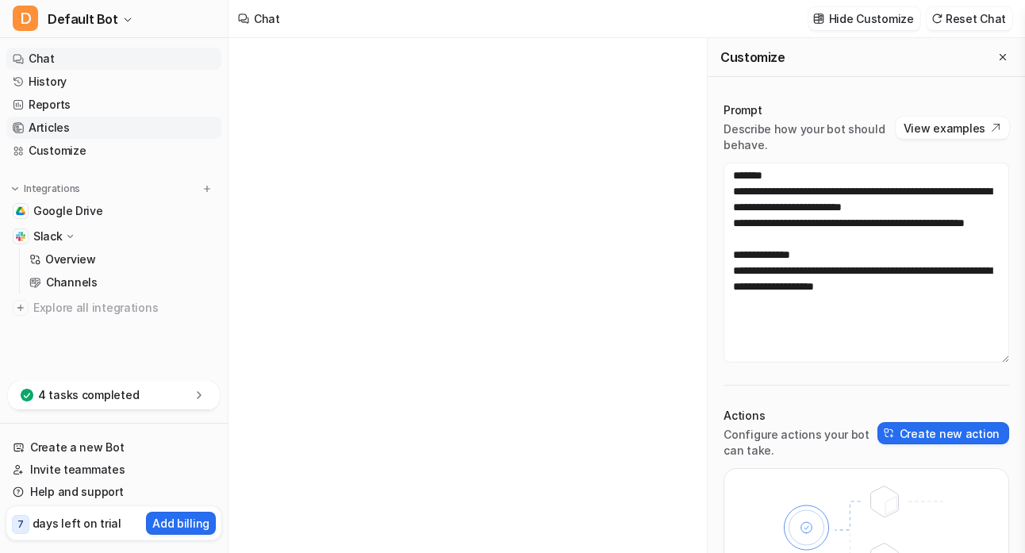
click at [46, 124] on link "Articles" at bounding box center [113, 128] width 215 height 22
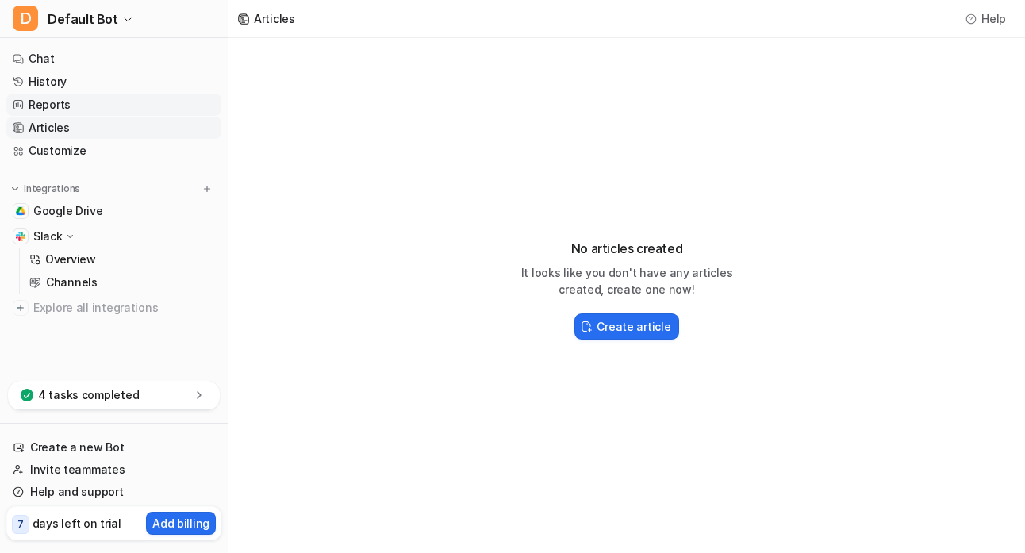
click at [43, 106] on link "Reports" at bounding box center [113, 105] width 215 height 22
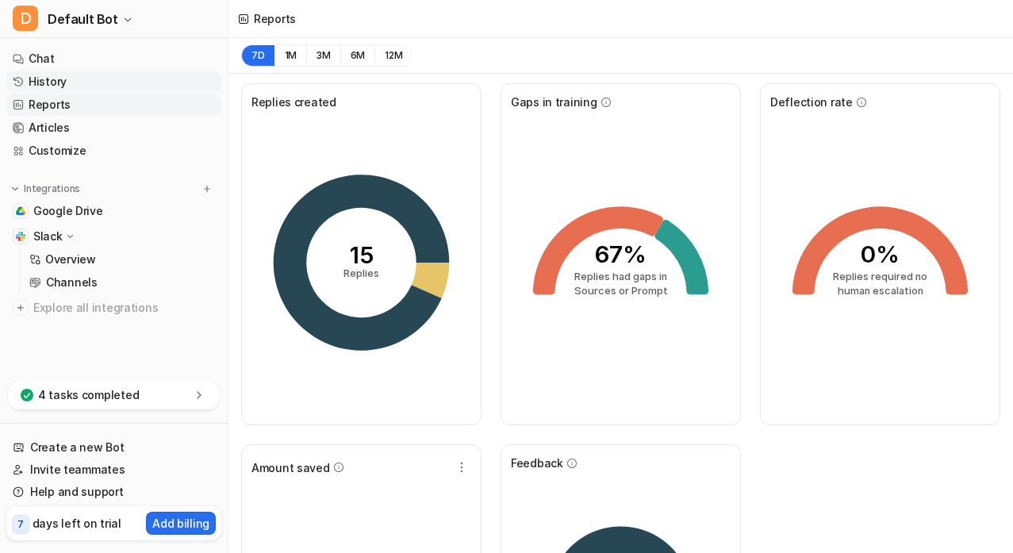
click at [48, 73] on link "History" at bounding box center [113, 82] width 215 height 22
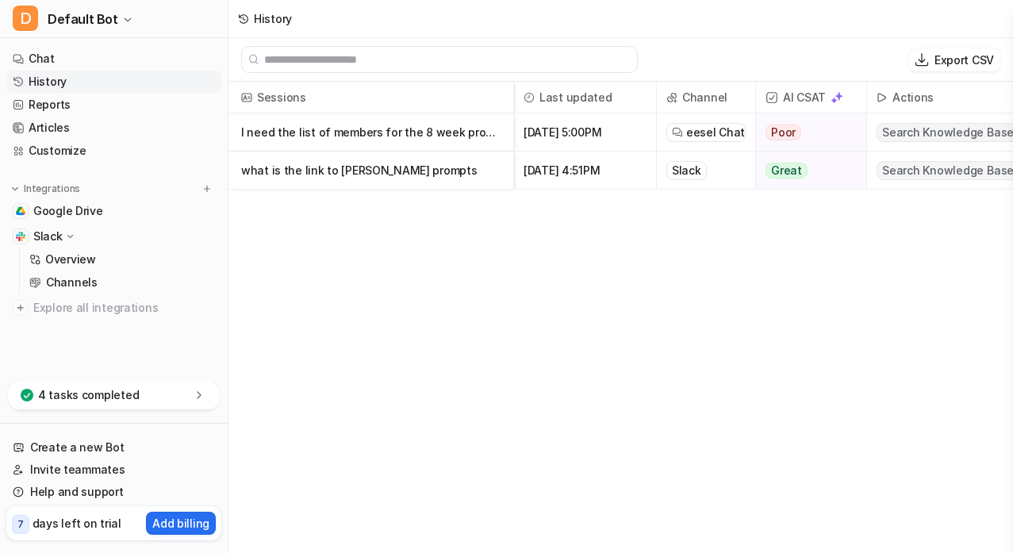
click at [54, 238] on p "Slack" at bounding box center [47, 236] width 29 height 16
click at [75, 255] on p "Overview" at bounding box center [70, 259] width 51 height 16
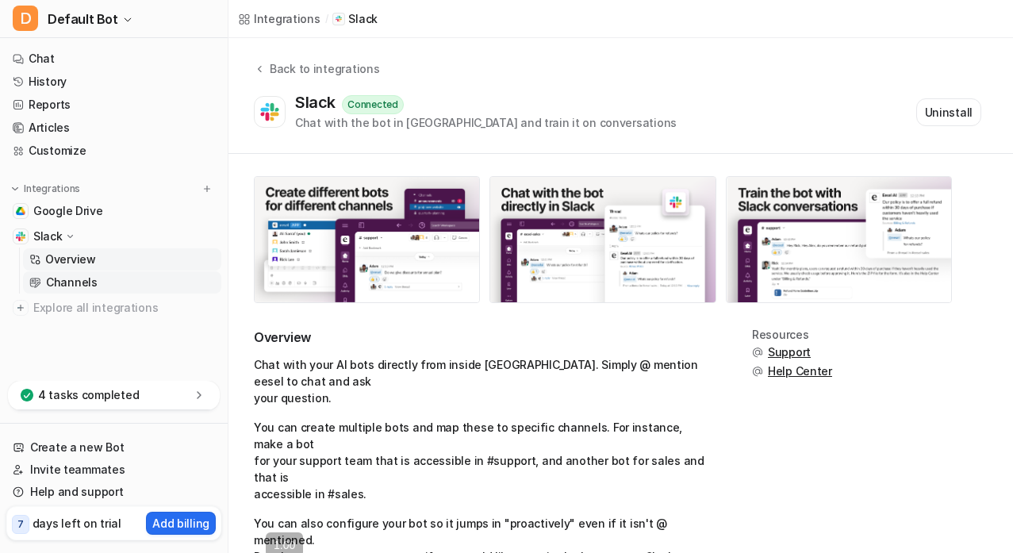
click at [69, 287] on p "Channels" at bounding box center [72, 282] width 52 height 16
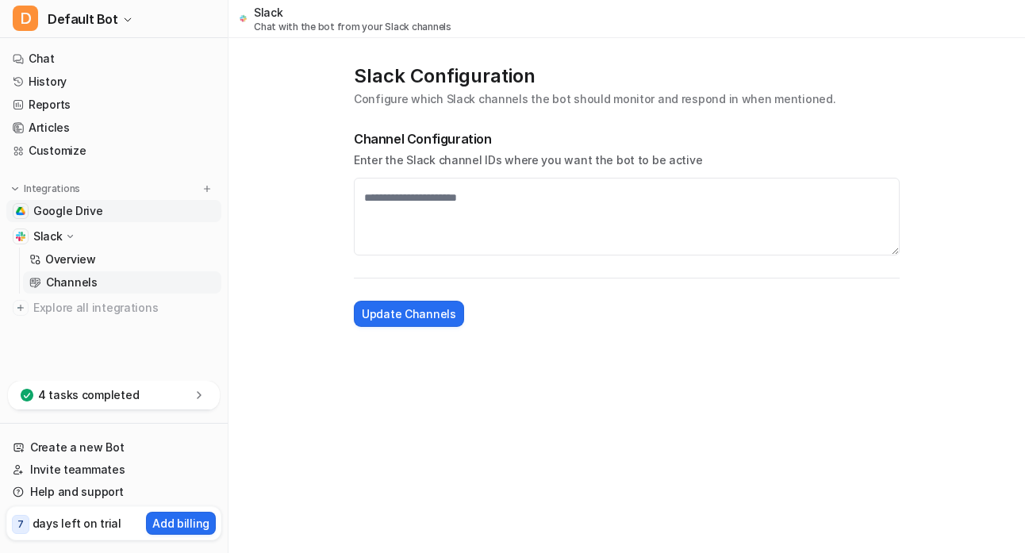
click at [94, 211] on span "Google Drive" at bounding box center [68, 211] width 70 height 16
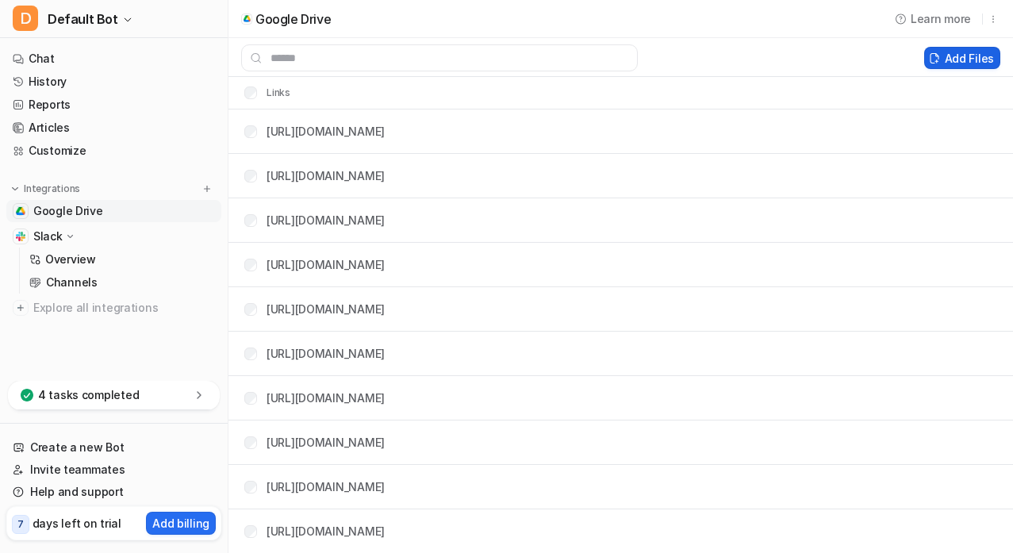
click at [967, 53] on button "Add Files" at bounding box center [962, 58] width 76 height 22
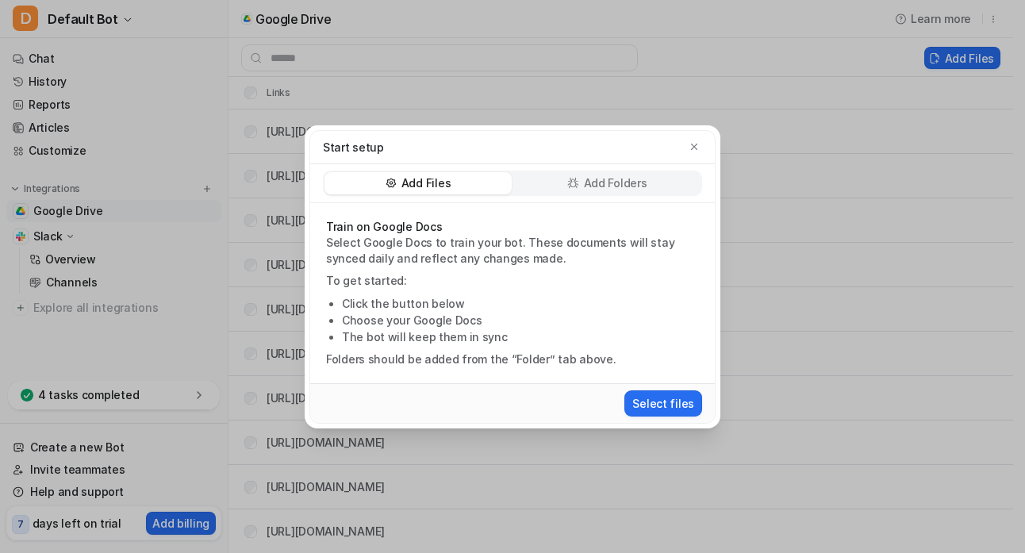
click at [614, 184] on p "Add Folders" at bounding box center [615, 183] width 63 height 16
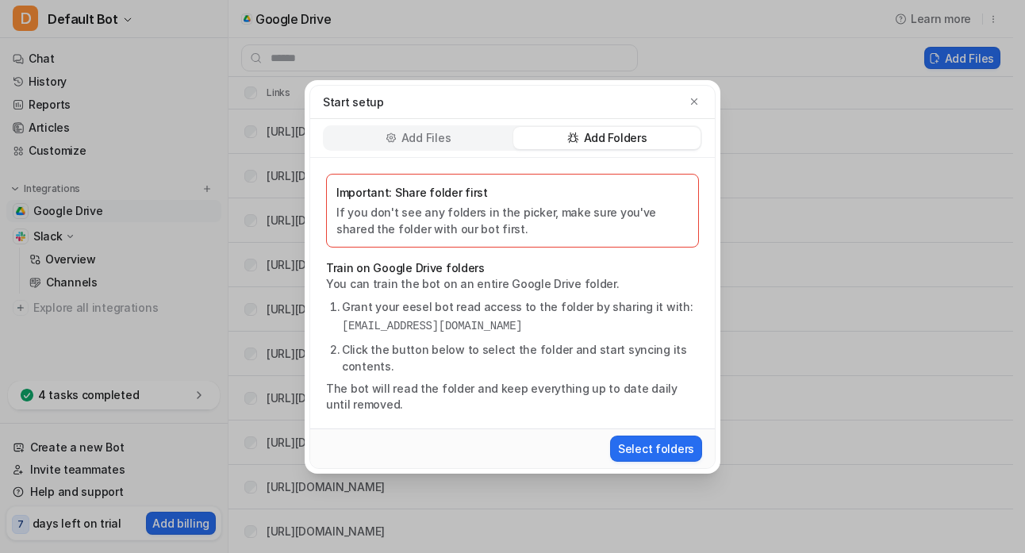
click at [757, 30] on div "Start setup Add Files Add Folders Important: Share folder first If you don't se…" at bounding box center [512, 276] width 1025 height 553
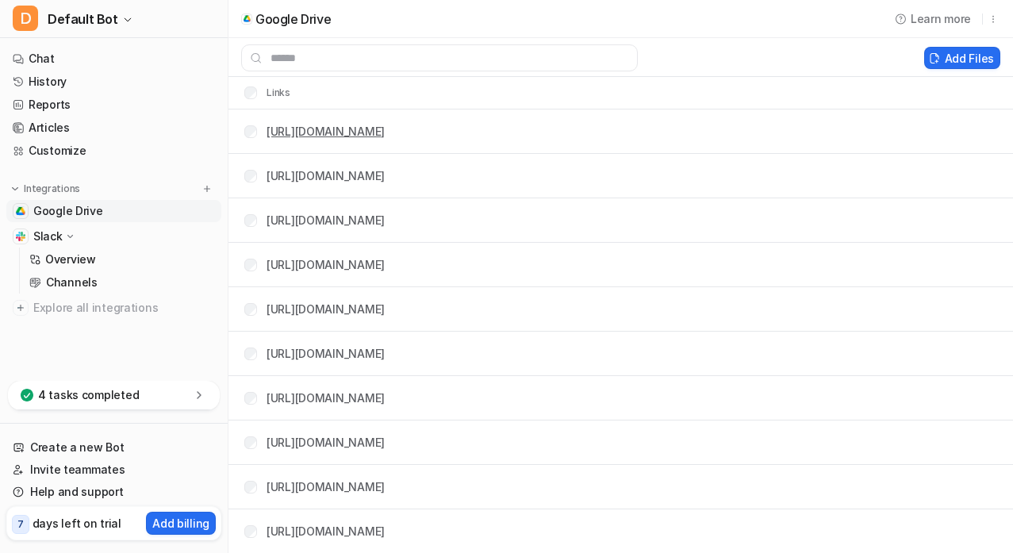
click at [385, 132] on link "[URL][DOMAIN_NAME]" at bounding box center [325, 131] width 118 height 13
click at [40, 60] on link "Chat" at bounding box center [113, 59] width 215 height 22
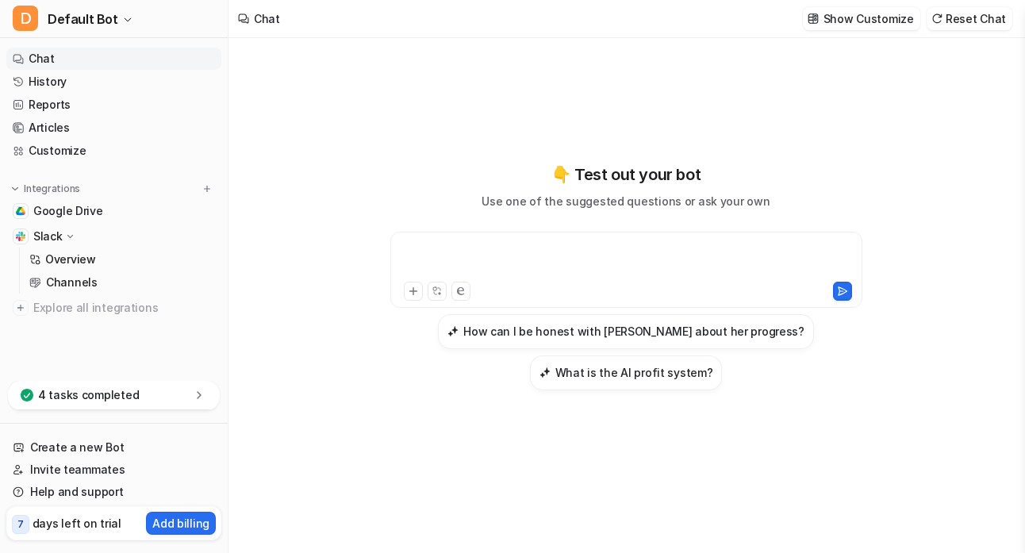
click at [524, 254] on div at bounding box center [626, 260] width 464 height 36
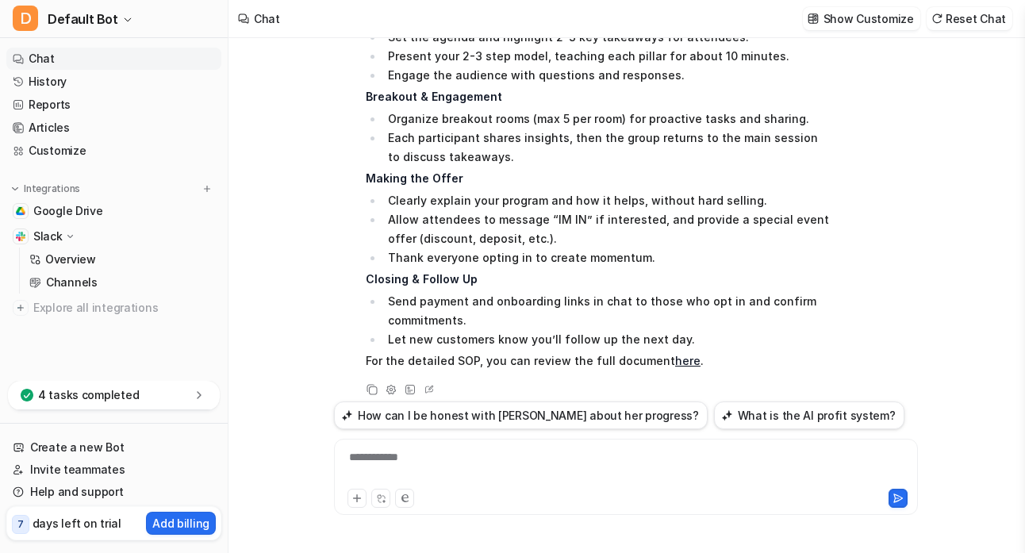
scroll to position [388, 0]
click at [675, 352] on link "here" at bounding box center [687, 358] width 25 height 13
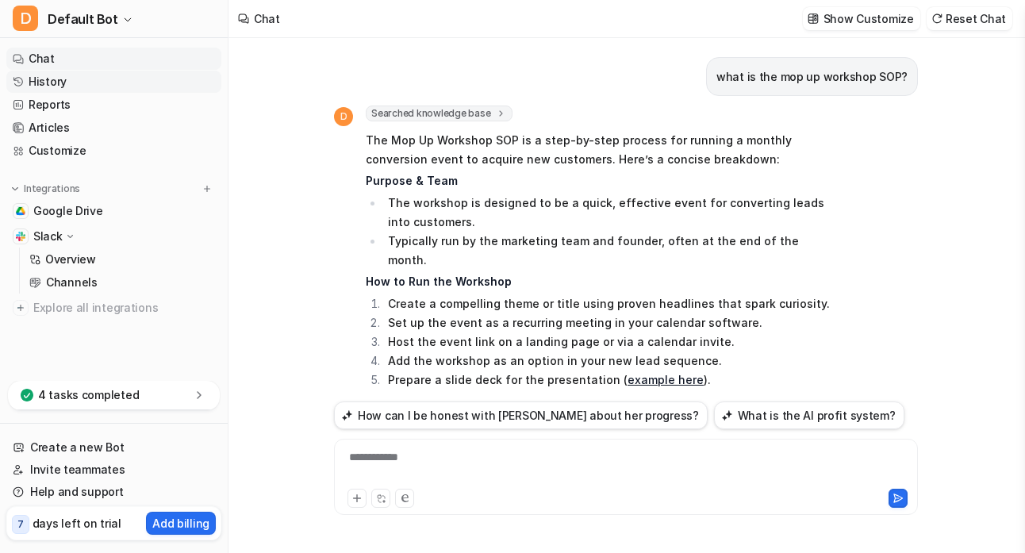
click at [49, 81] on link "History" at bounding box center [113, 82] width 215 height 22
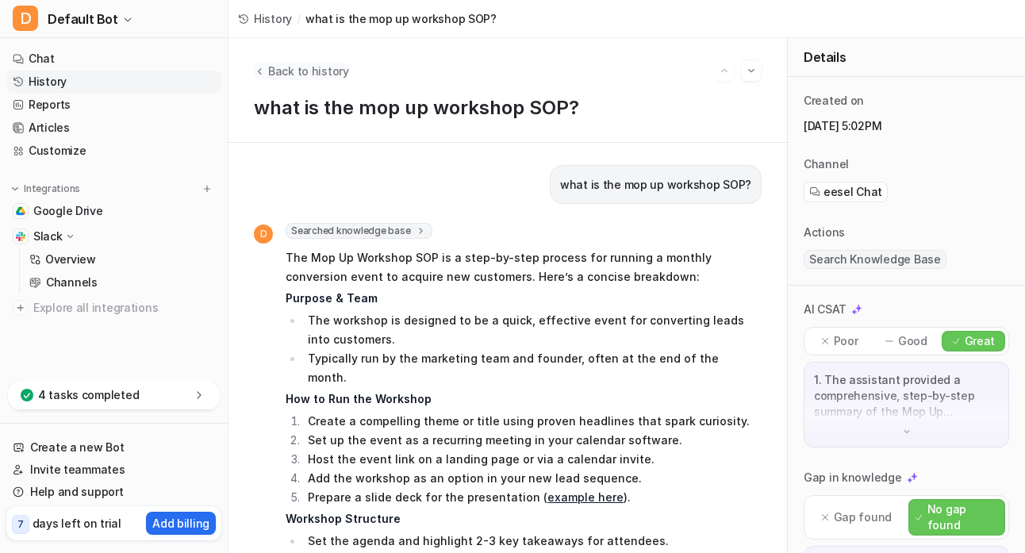
click at [259, 72] on icon "Back to history" at bounding box center [260, 71] width 4 height 6
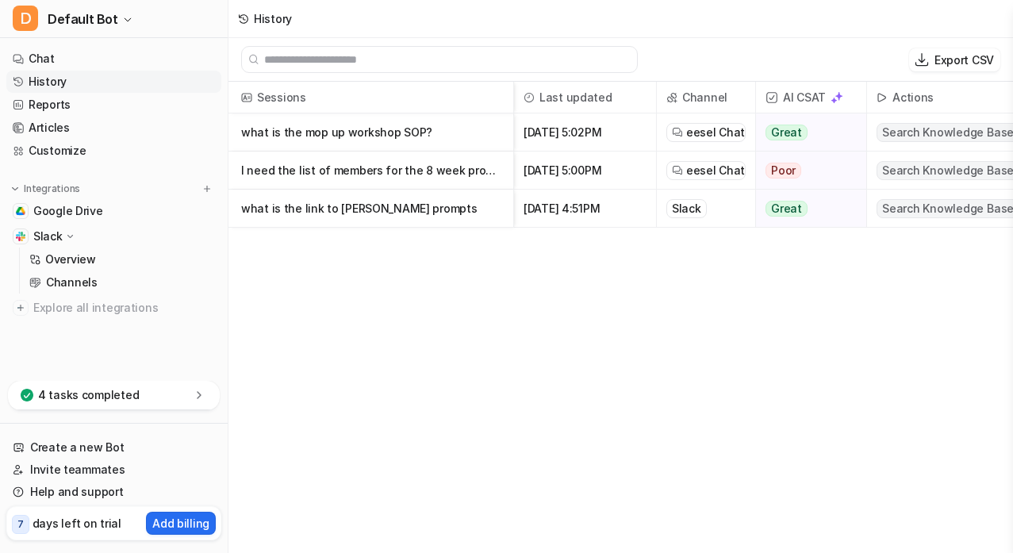
click at [390, 170] on p "I need the list of members for the 8 week program in [GEOGRAPHIC_DATA]" at bounding box center [370, 170] width 259 height 38
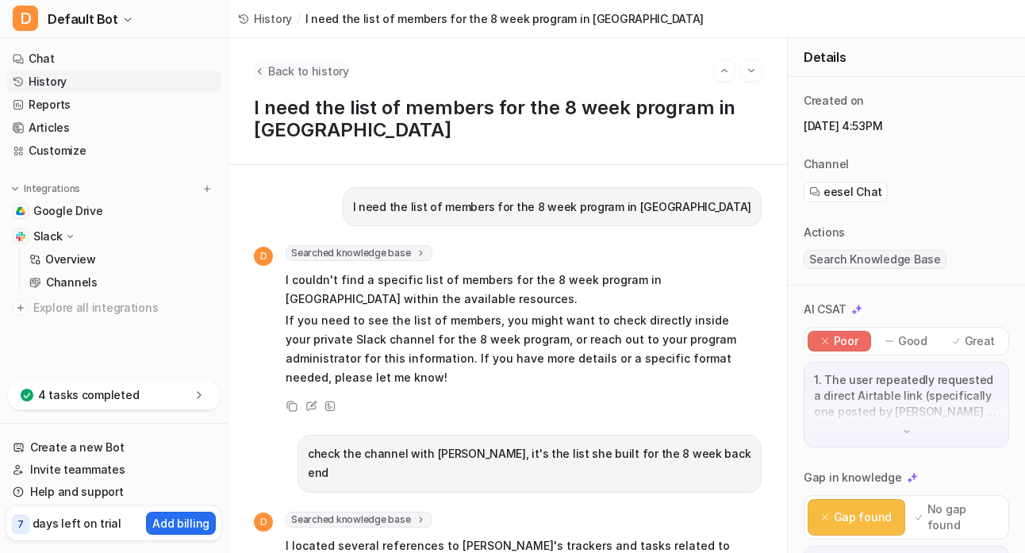
click at [269, 65] on span "Back to history" at bounding box center [308, 71] width 81 height 17
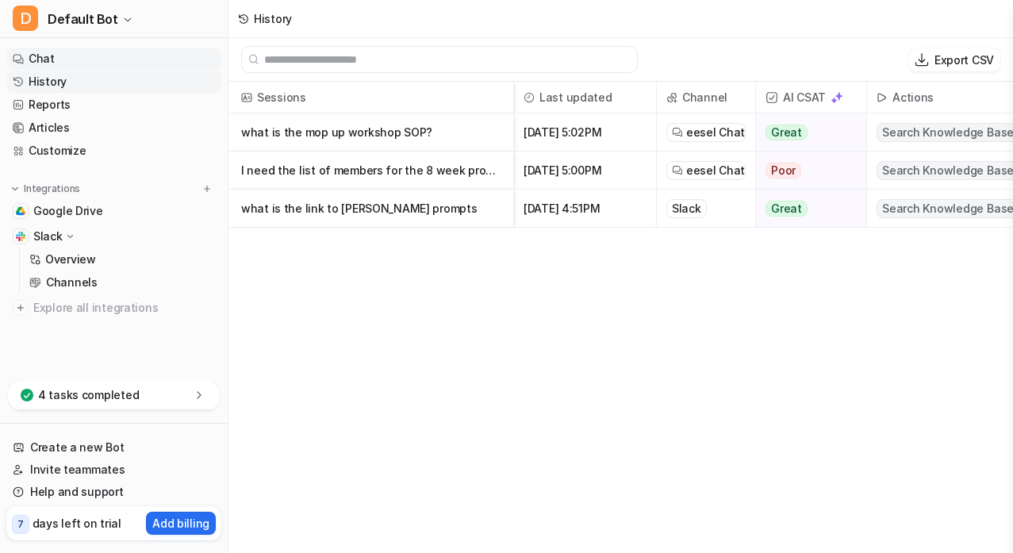
click at [56, 52] on link "Chat" at bounding box center [113, 59] width 215 height 22
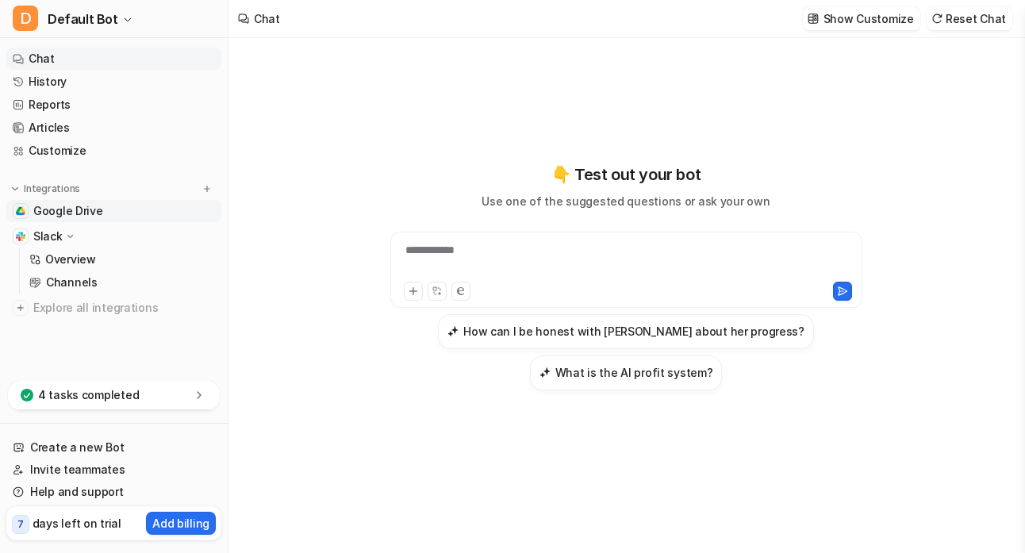
click at [65, 208] on span "Google Drive" at bounding box center [68, 211] width 70 height 16
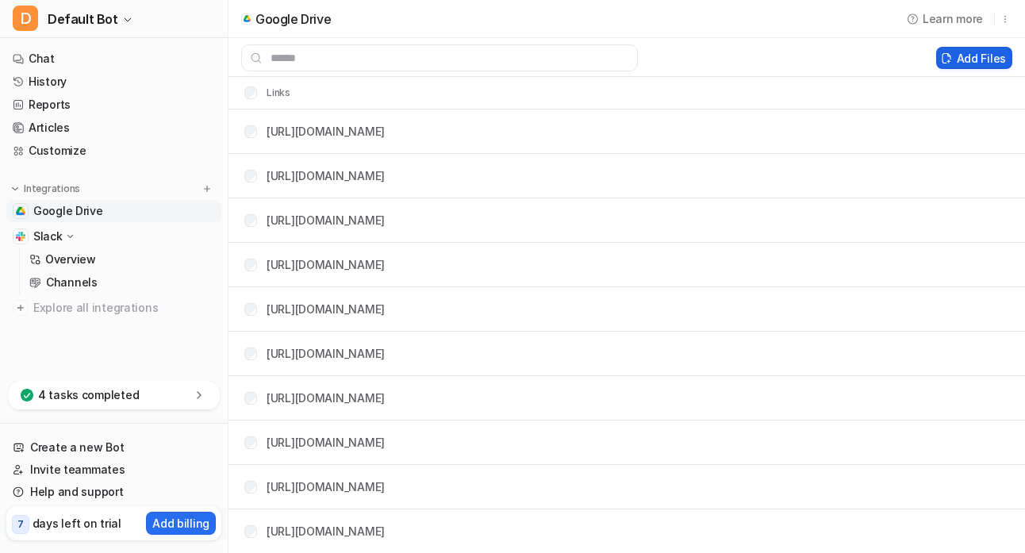
click at [959, 61] on button "Add Files" at bounding box center [974, 58] width 76 height 22
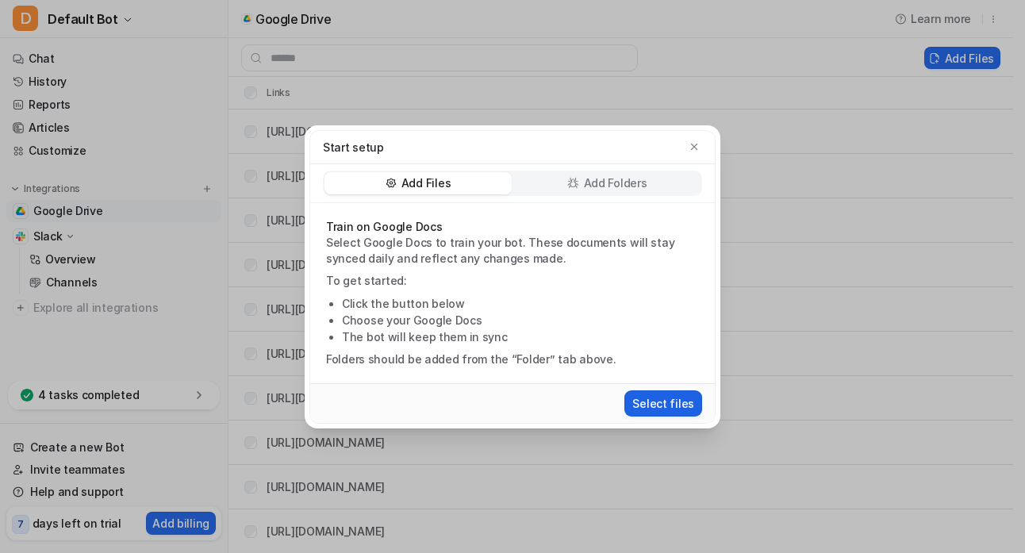
click at [647, 395] on button "Select files" at bounding box center [663, 403] width 78 height 26
click at [700, 143] on button "button" at bounding box center [694, 147] width 16 height 16
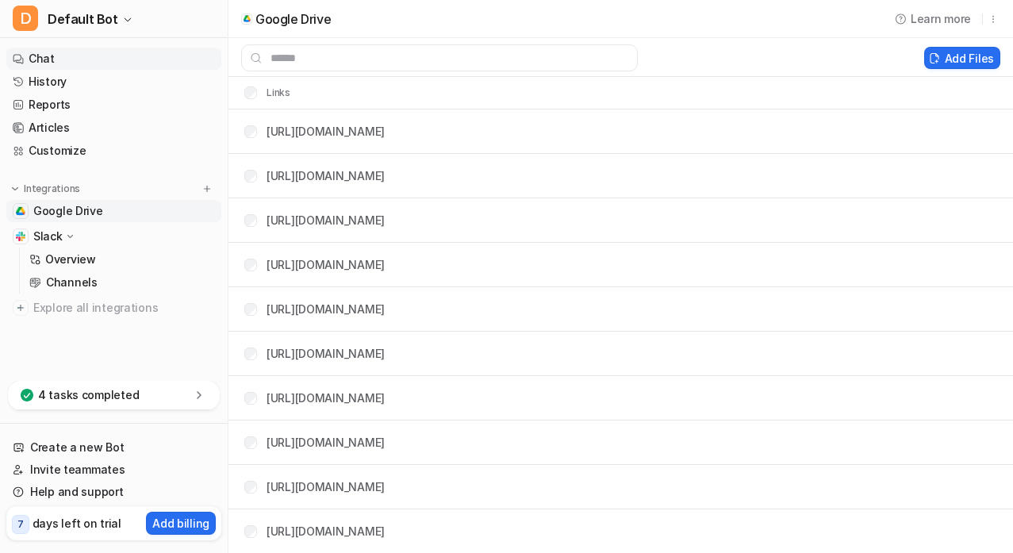
click at [59, 56] on link "Chat" at bounding box center [113, 59] width 215 height 22
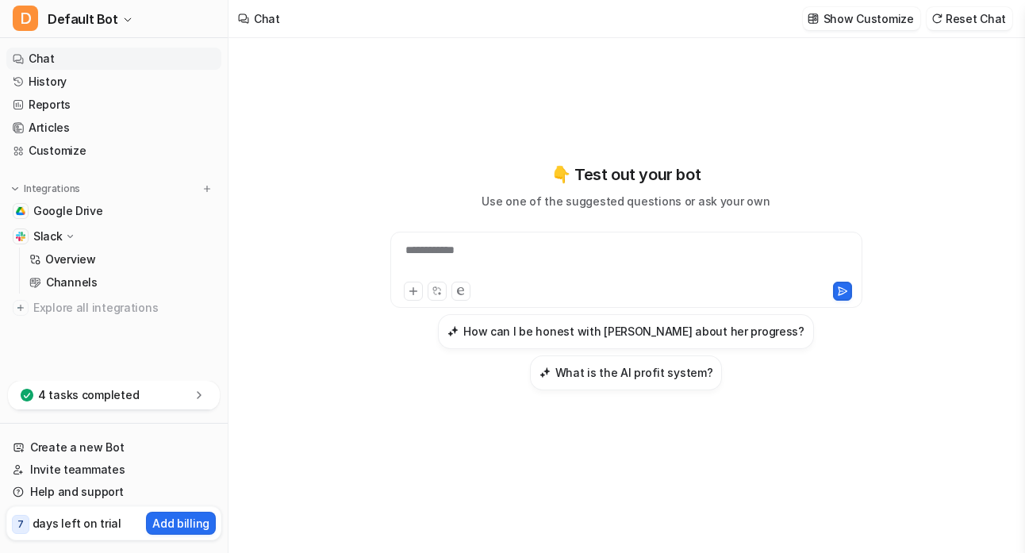
click at [464, 253] on div "**********" at bounding box center [626, 260] width 464 height 36
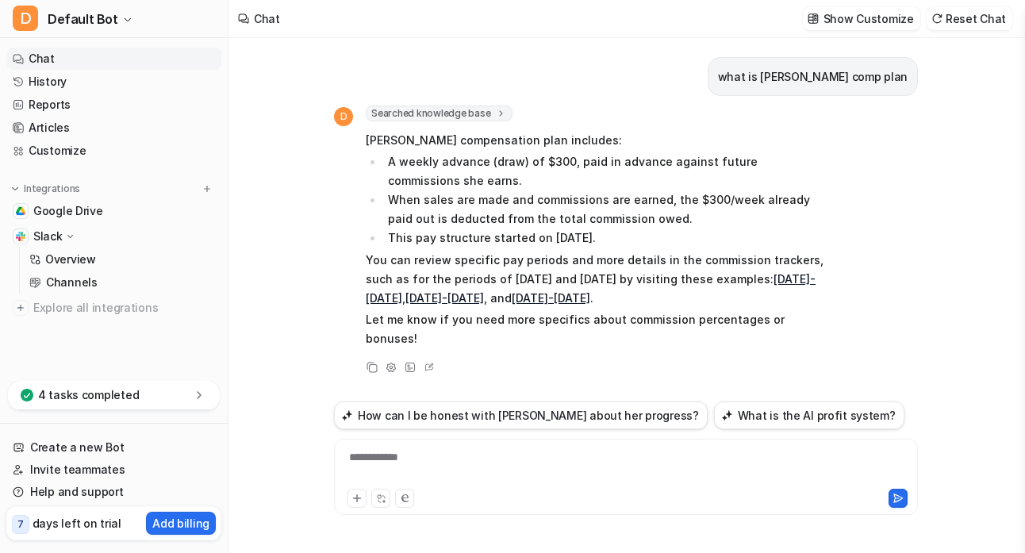
click at [415, 450] on div "**********" at bounding box center [626, 467] width 576 height 36
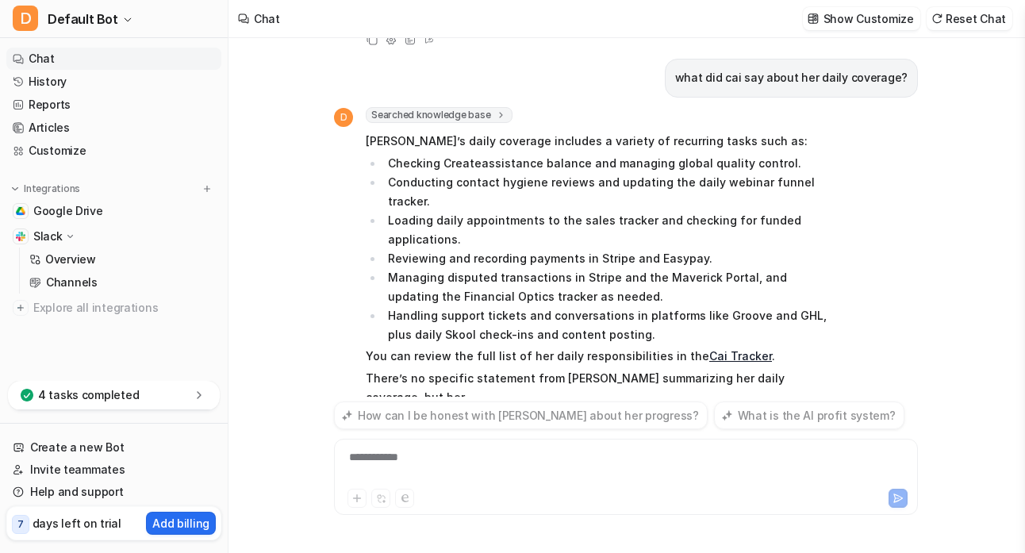
scroll to position [347, 0]
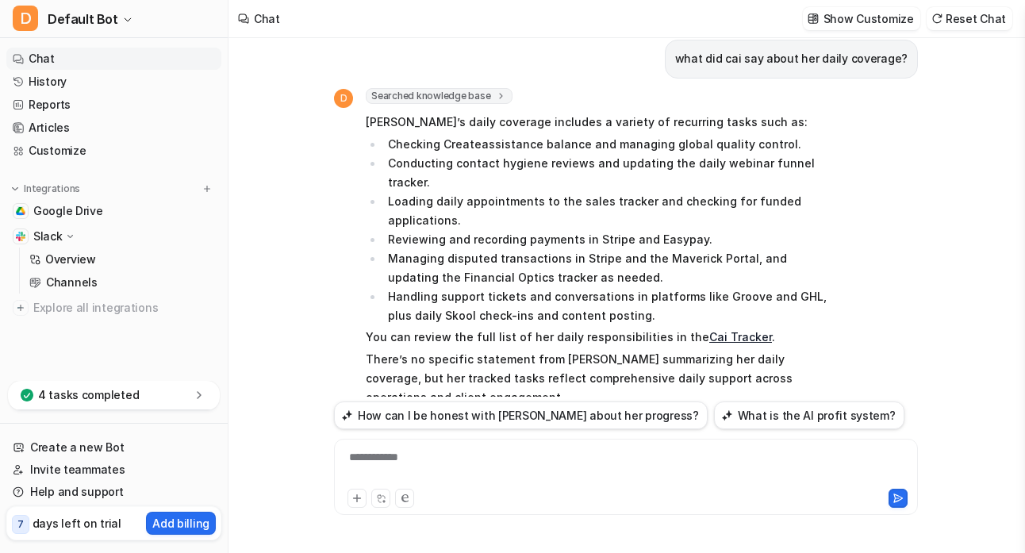
click at [412, 455] on div "**********" at bounding box center [626, 467] width 576 height 36
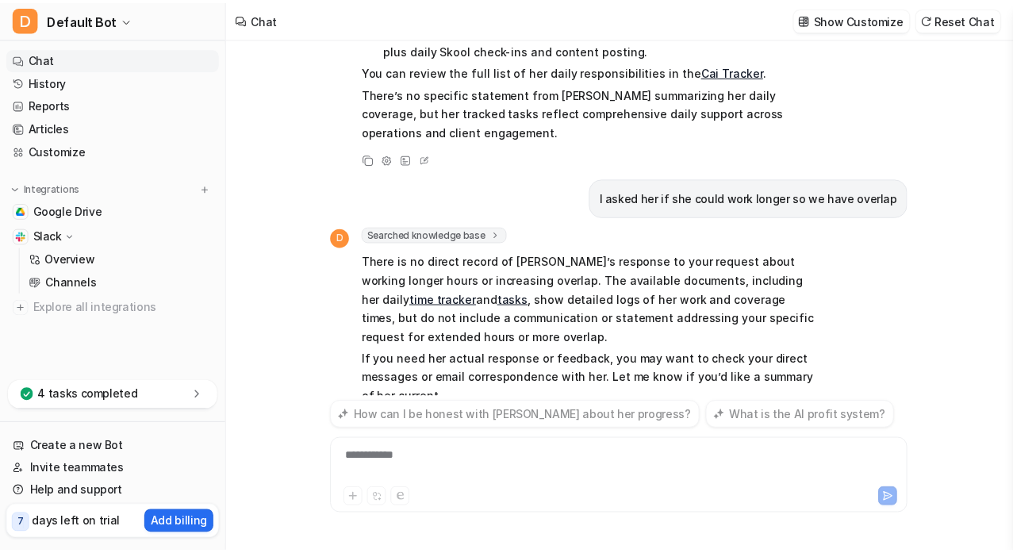
scroll to position [612, 0]
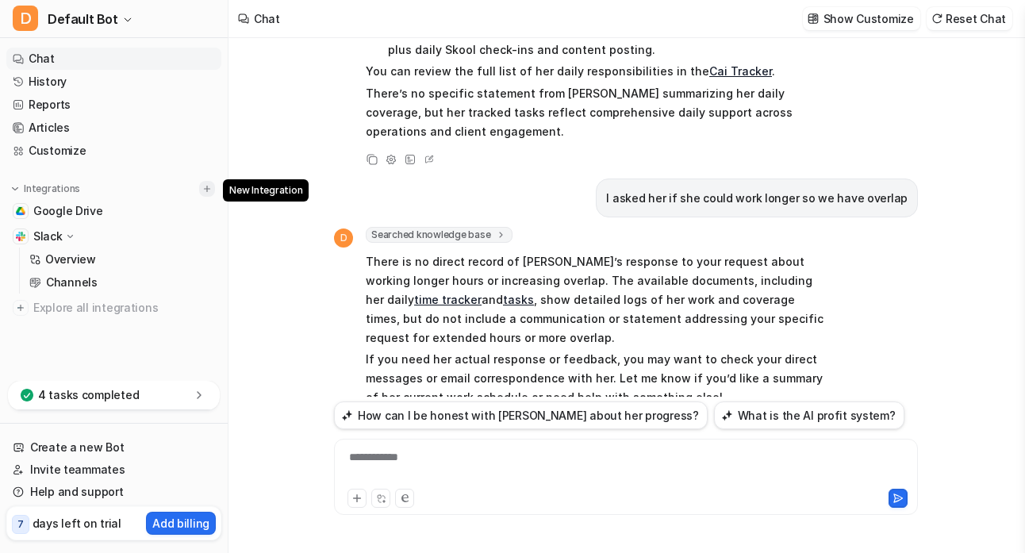
click at [206, 186] on img at bounding box center [206, 188] width 11 height 11
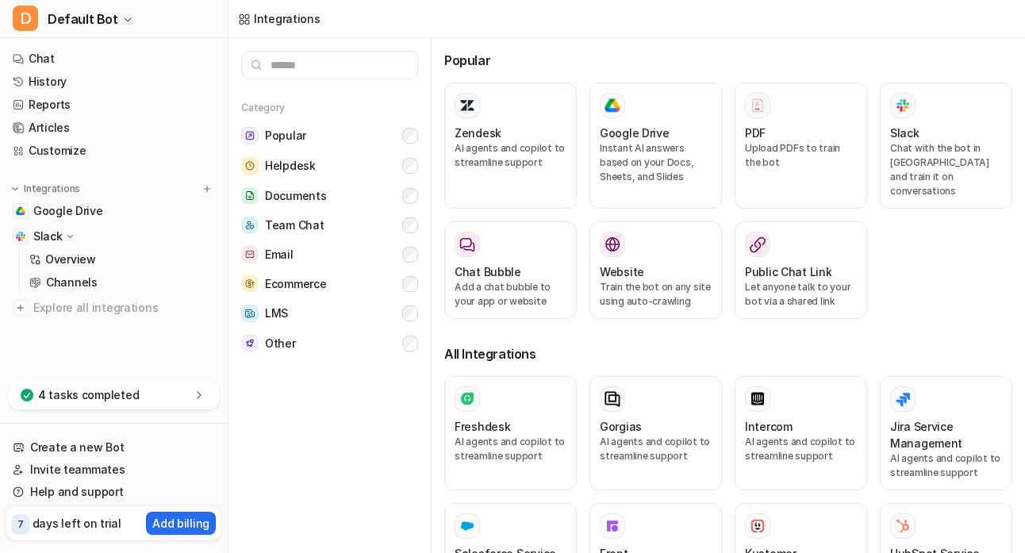
click at [384, 68] on input "text" at bounding box center [329, 65] width 177 height 29
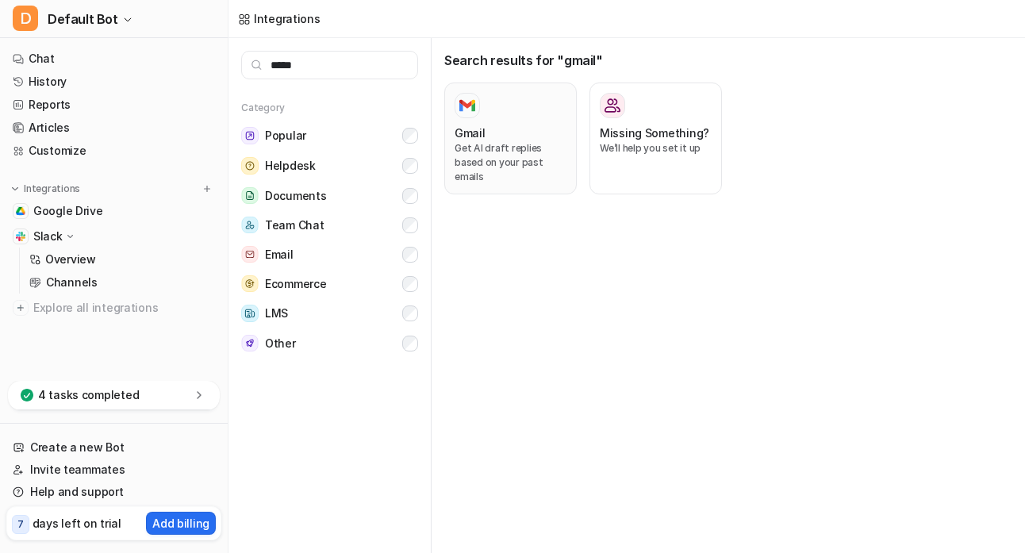
type input "*****"
click at [508, 120] on div "Gmail Get AI draft replies based on your past emails" at bounding box center [510, 138] width 112 height 91
